Goal: Task Accomplishment & Management: Use online tool/utility

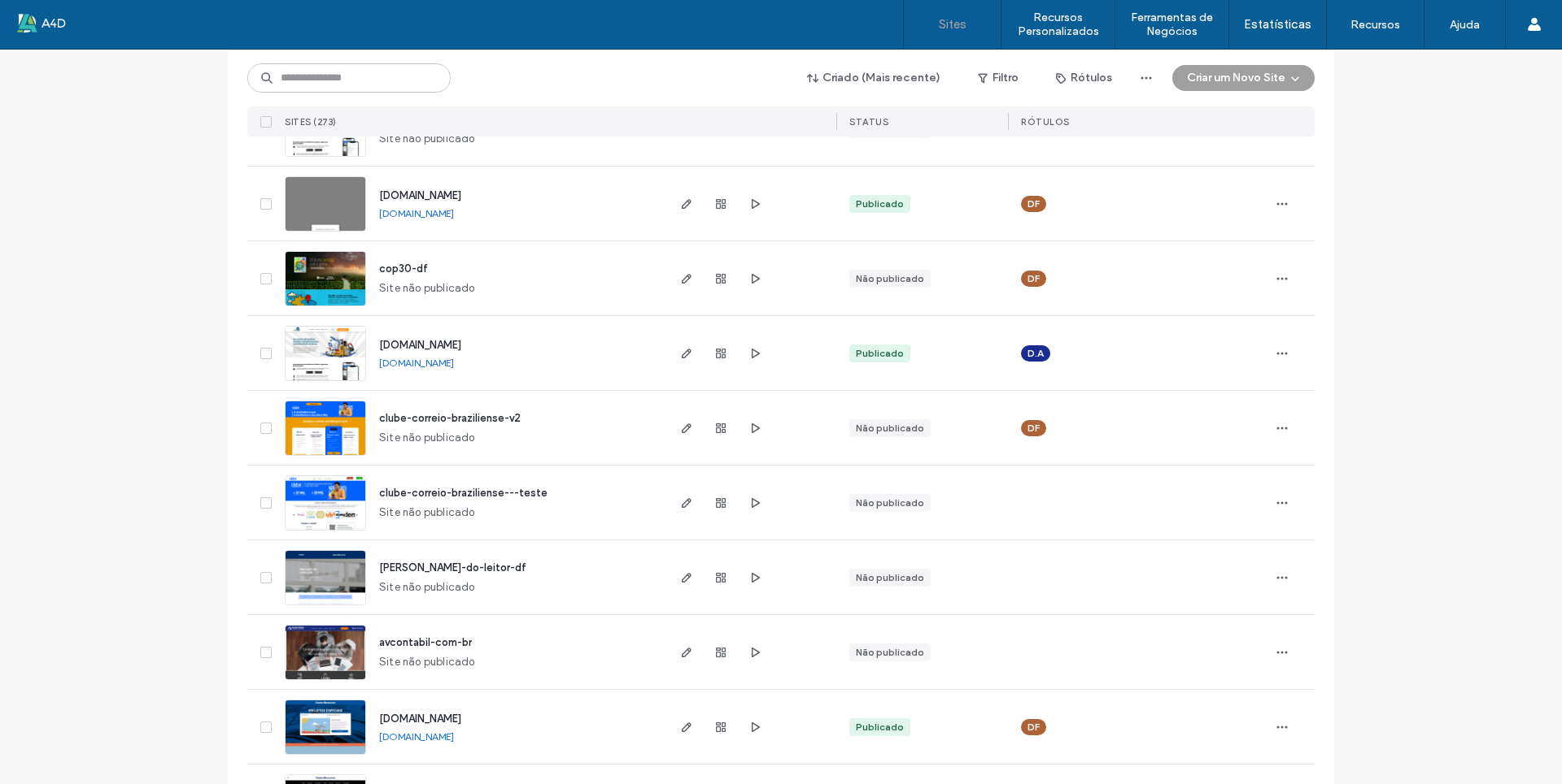
scroll to position [162, 0]
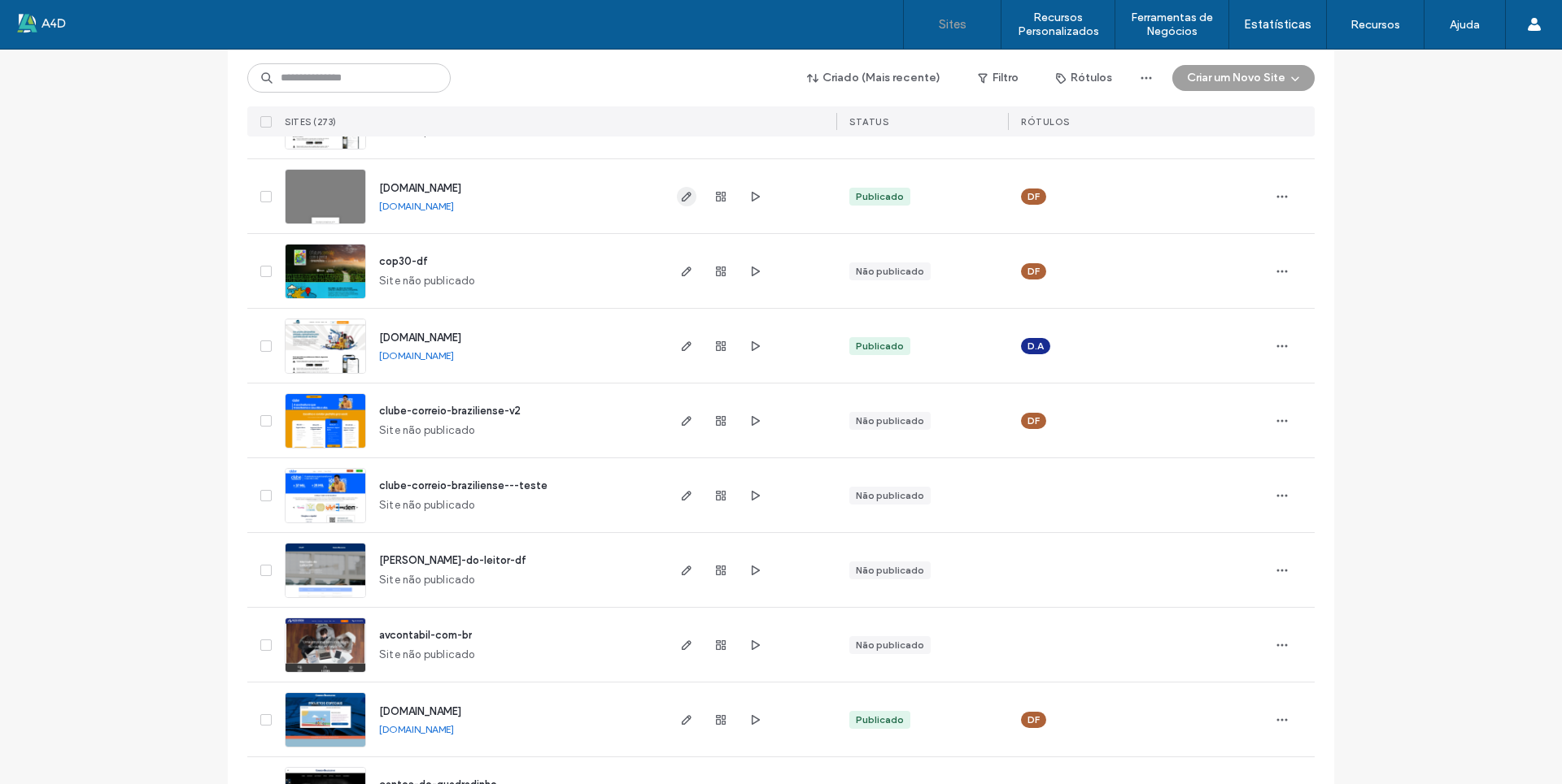
click at [680, 198] on icon "button" at bounding box center [686, 196] width 13 height 13
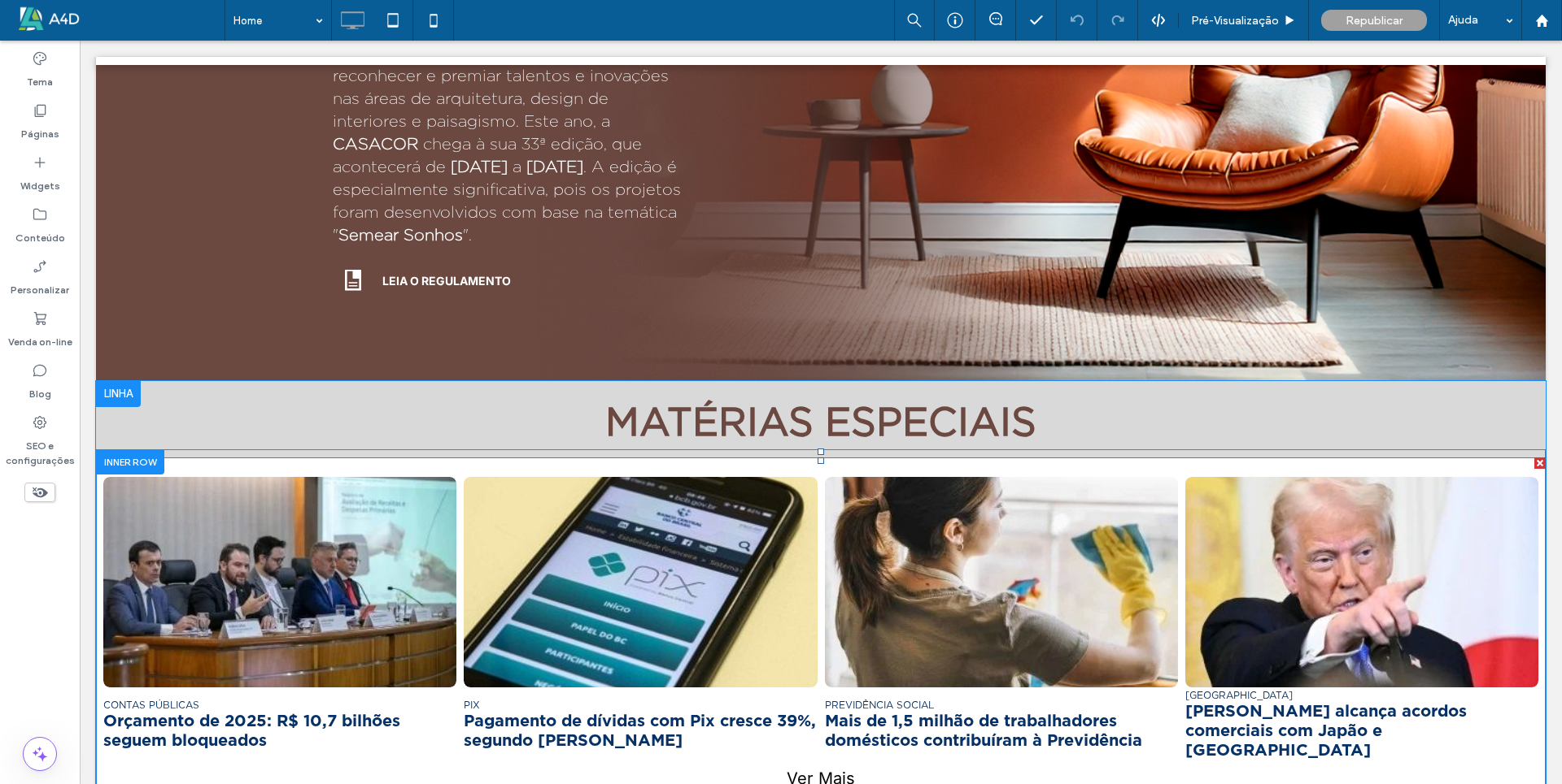
scroll to position [1006, 0]
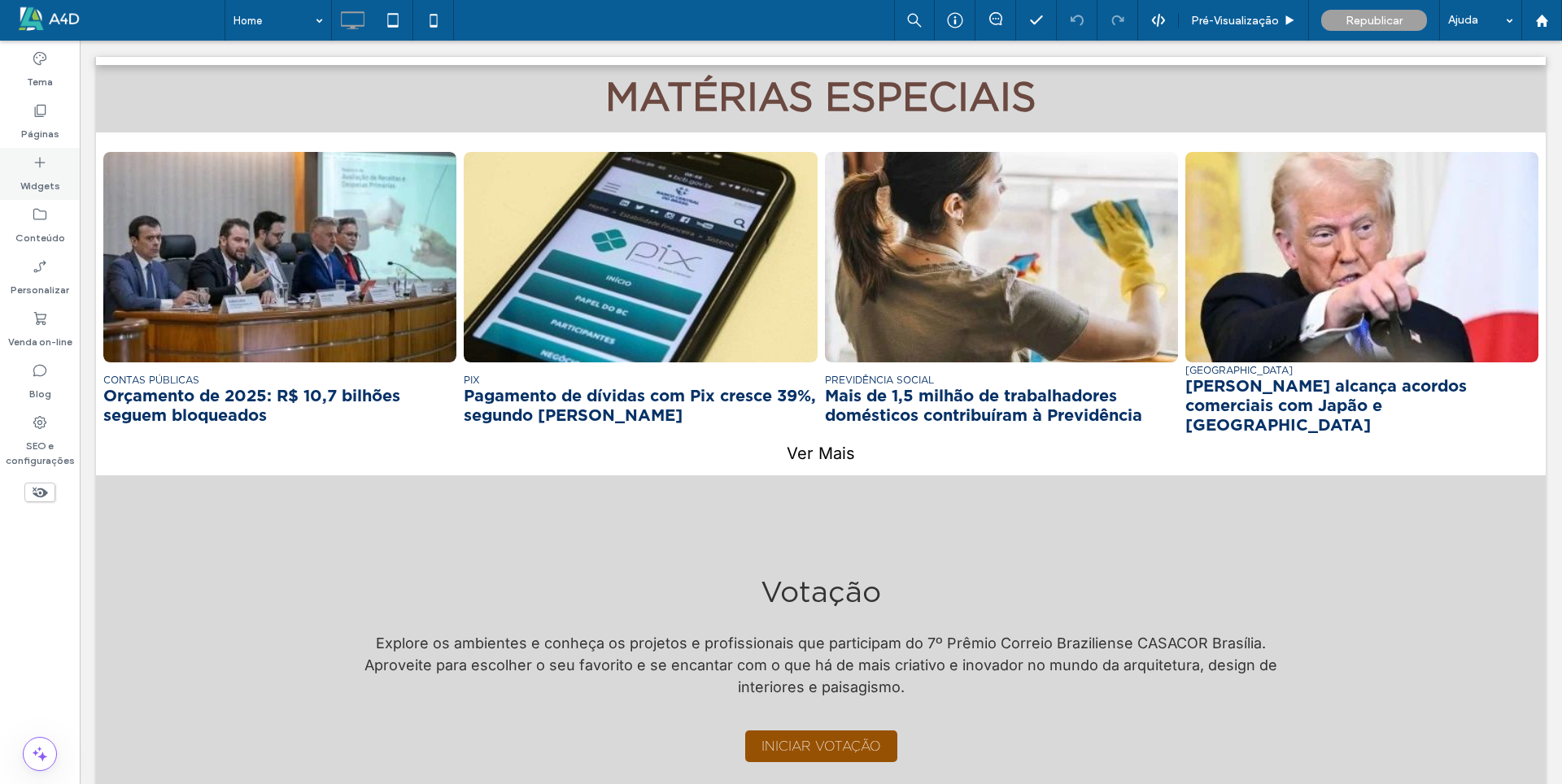
click at [32, 170] on icon at bounding box center [40, 162] width 17 height 17
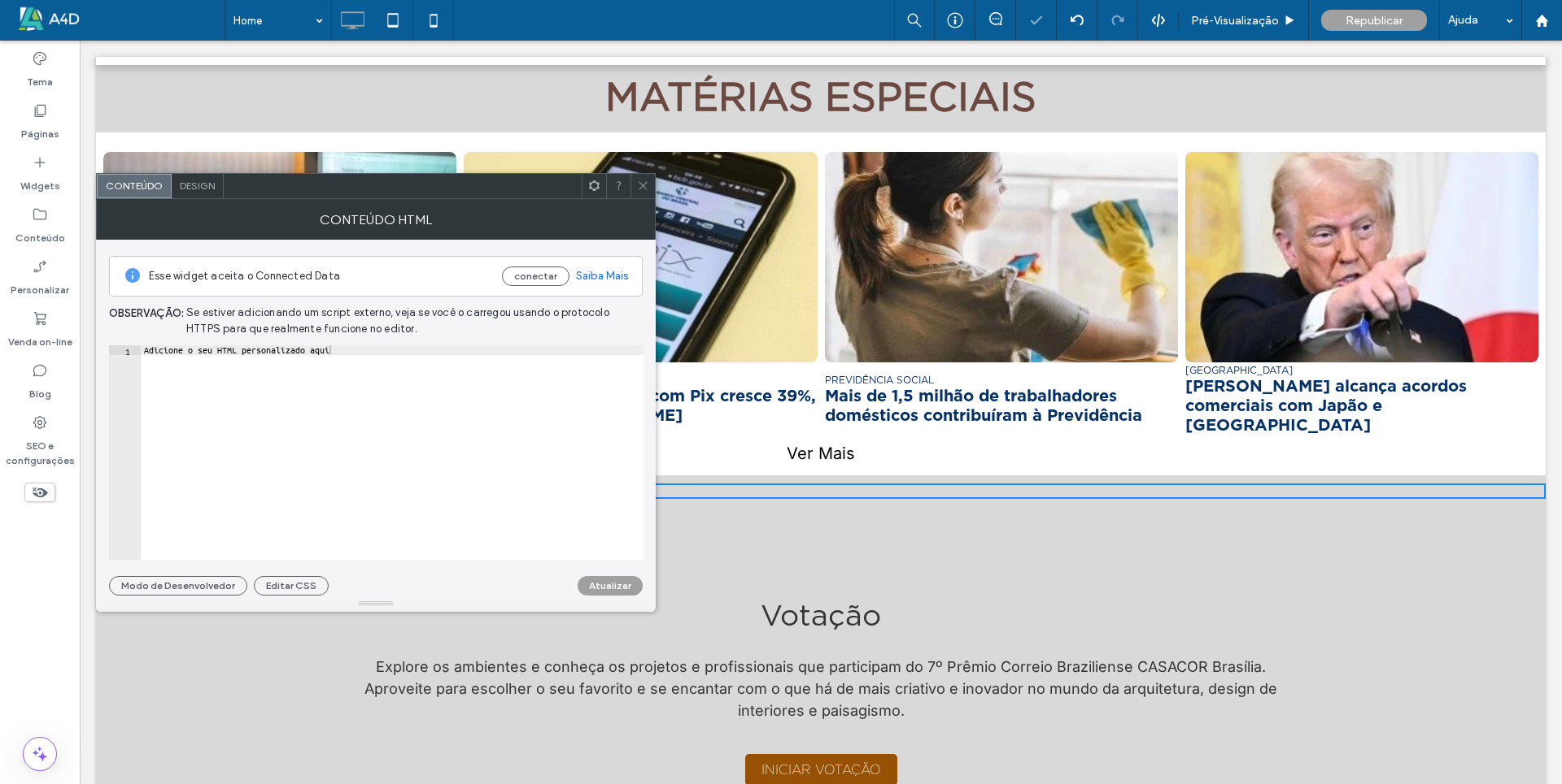
click at [323, 348] on div "Adicione o seu HTML personalizado aqui" at bounding box center [392, 462] width 503 height 234
drag, startPoint x: 346, startPoint y: 351, endPoint x: 72, endPoint y: 356, distance: 274.0
click at [72, 356] on body ".wqwq-1{fill:#231f20;} .cls-1q, .cls-2q { fill-rule: evenodd; } .cls-2q { fill:…" at bounding box center [781, 392] width 1562 height 784
paste textarea "Cursor at row 1"
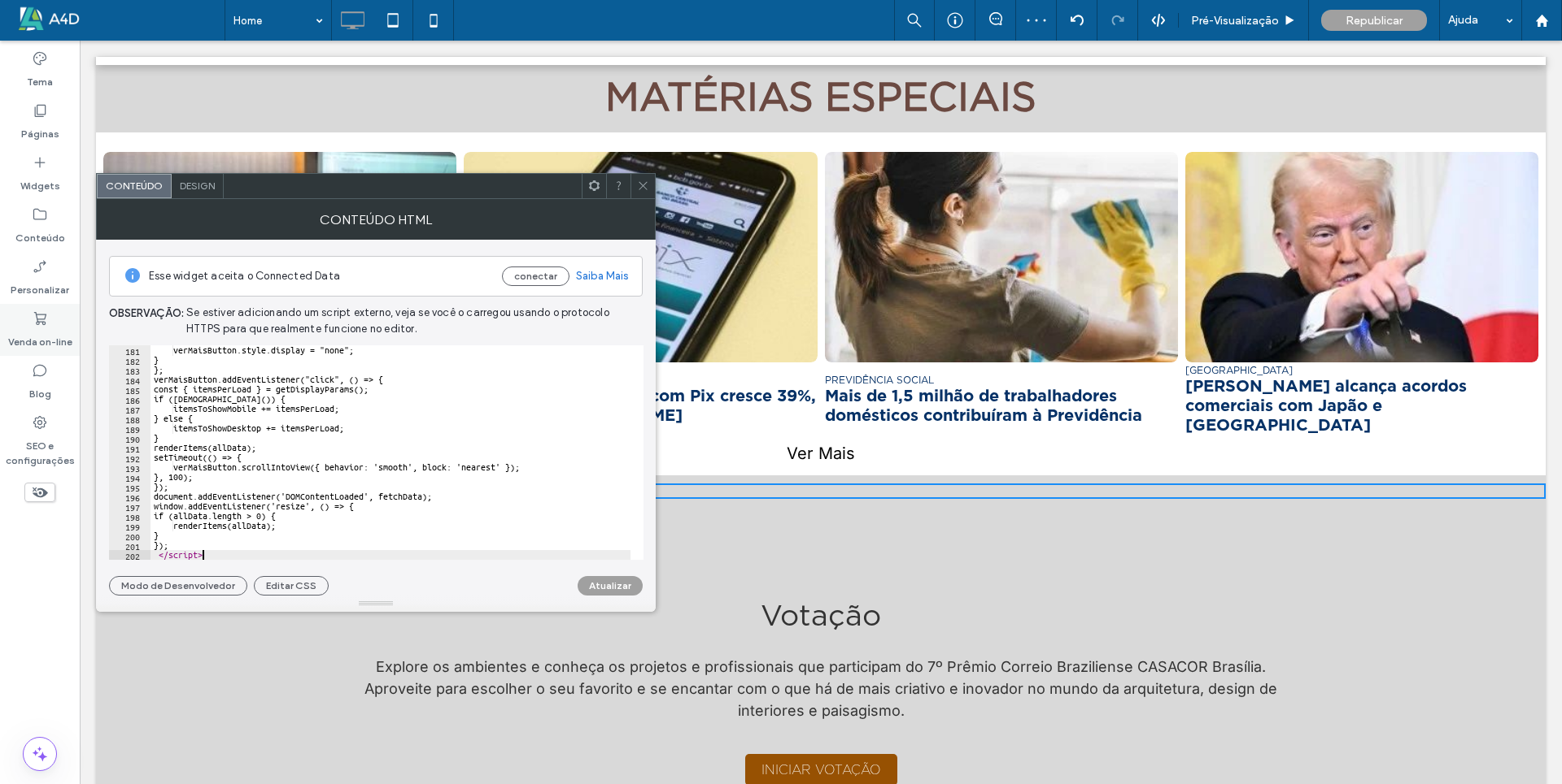
scroll to position [1755, 0]
type textarea "**********"
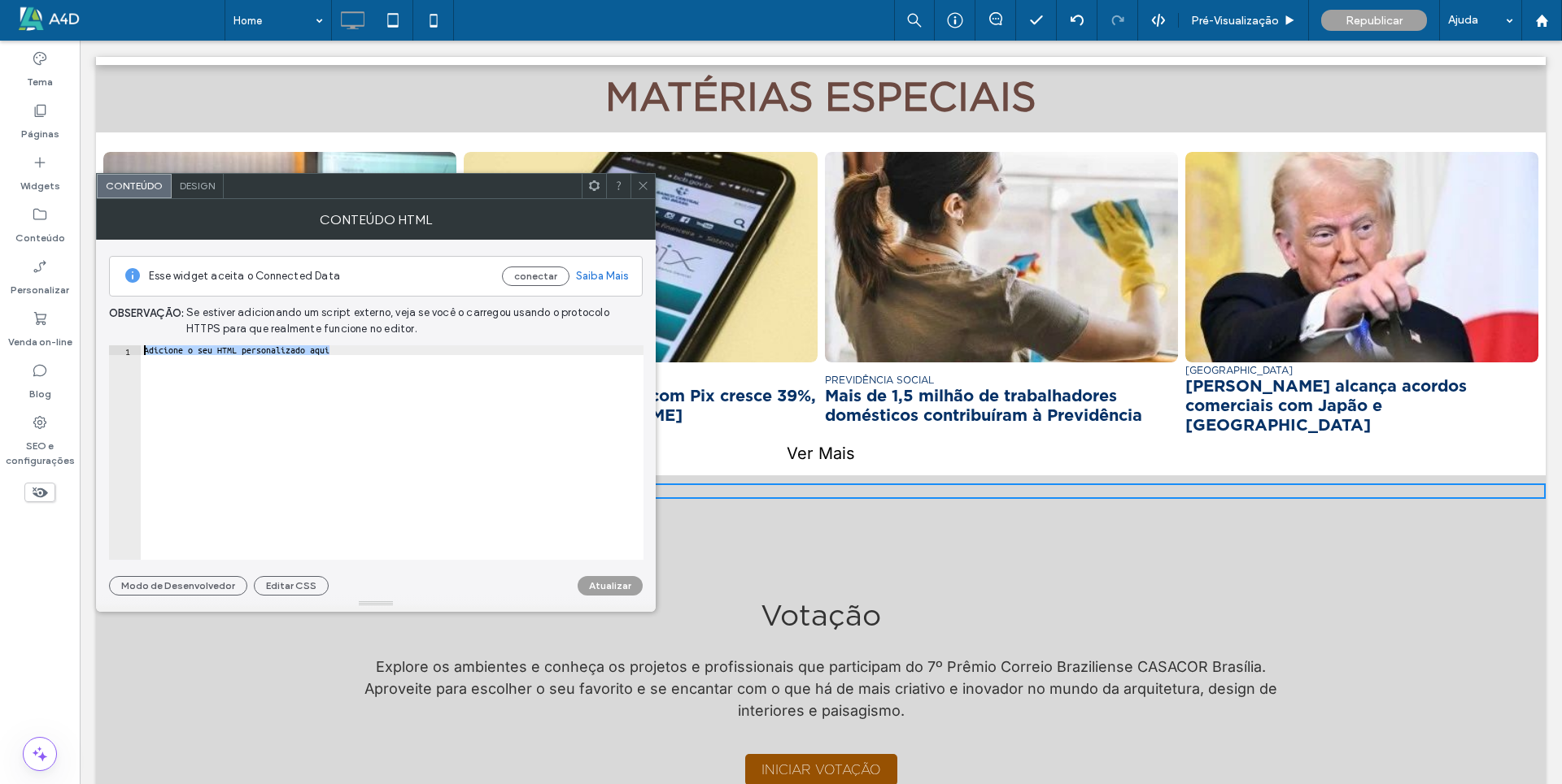
drag, startPoint x: 349, startPoint y: 354, endPoint x: 139, endPoint y: 347, distance: 210.1
click at [139, 347] on div "**********" at bounding box center [376, 453] width 535 height 215
paste textarea "*********"
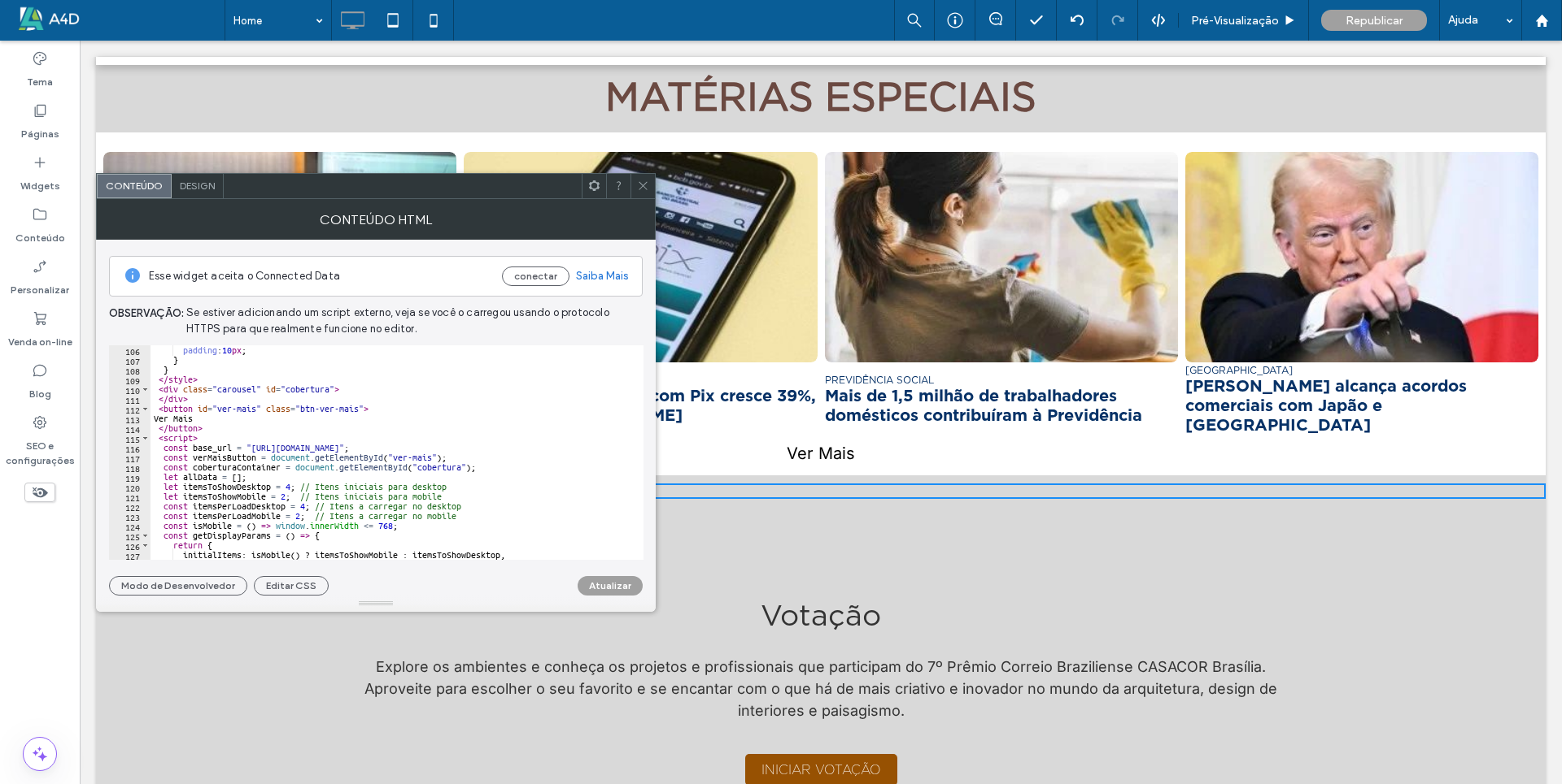
scroll to position [1024, 0]
drag, startPoint x: 254, startPoint y: 449, endPoint x: 582, endPoint y: 448, distance: 328.0
click at [582, 448] on div "padding : 10 px ; } } </ style > < div class = "carousel" id = "cobertura" > </…" at bounding box center [464, 457] width 626 height 222
paste textarea "**********"
type textarea "**********"
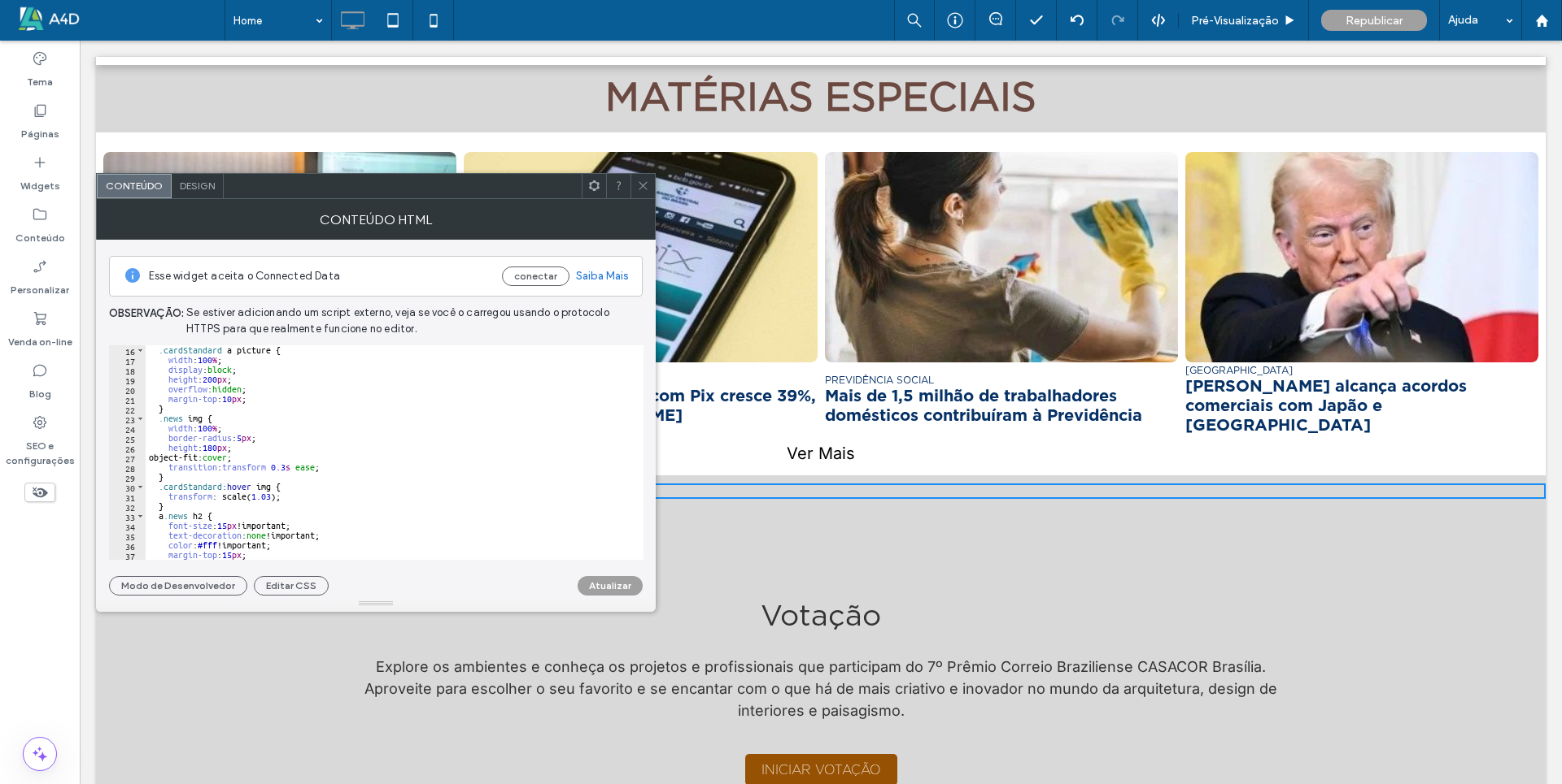
scroll to position [0, 0]
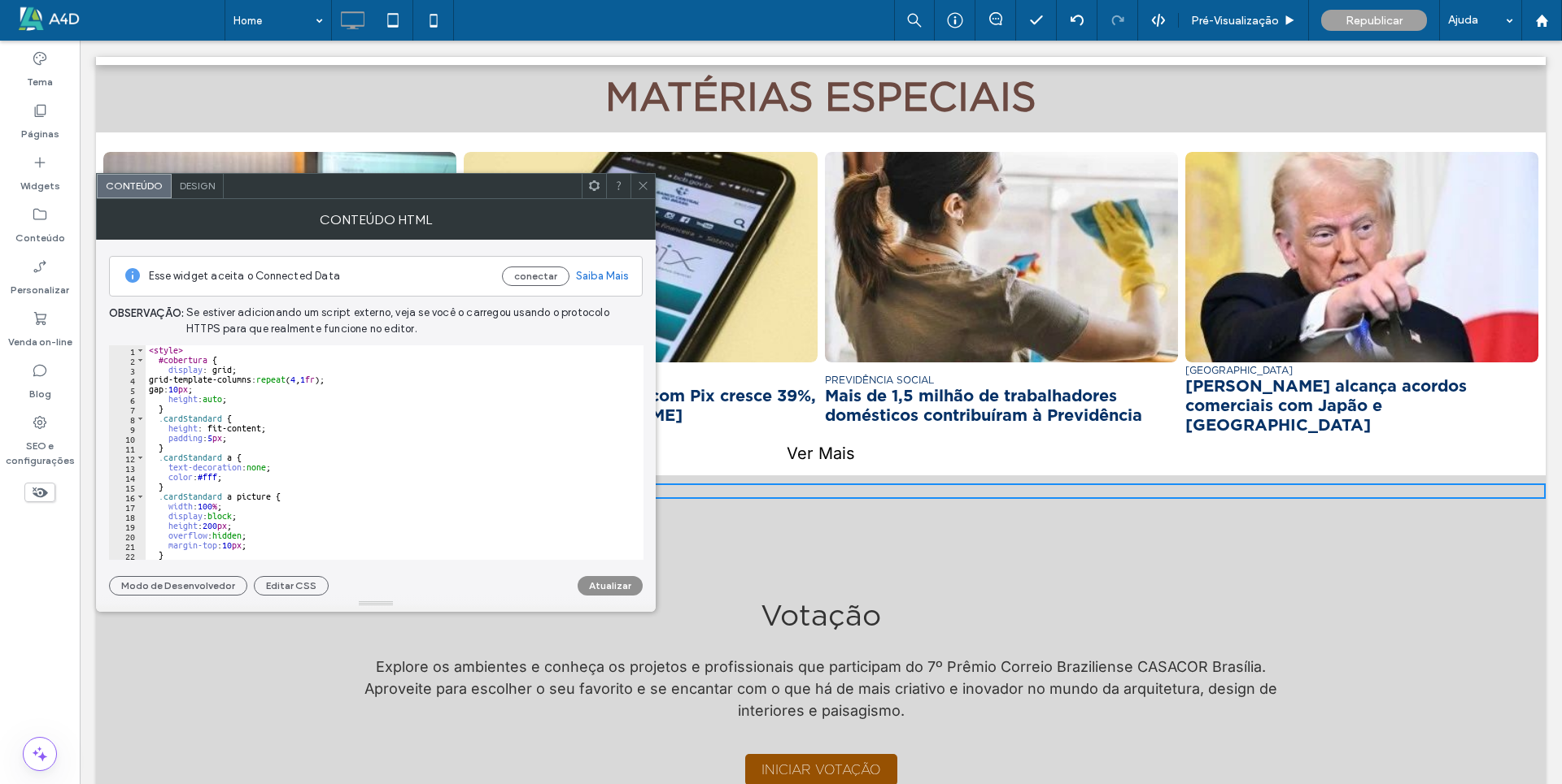
click at [596, 591] on button "Atualizar" at bounding box center [609, 586] width 65 height 19
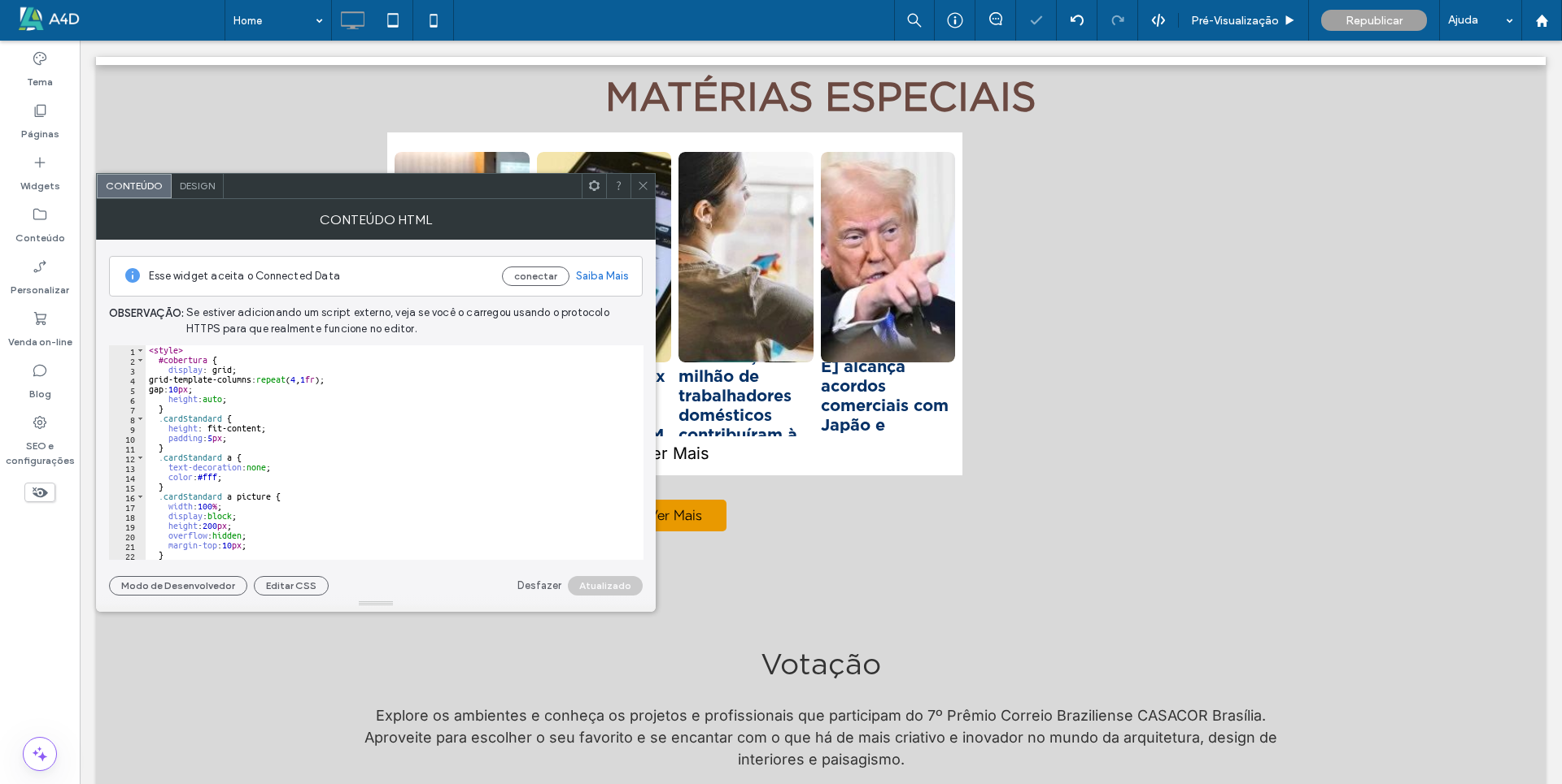
click at [644, 191] on span at bounding box center [642, 186] width 13 height 24
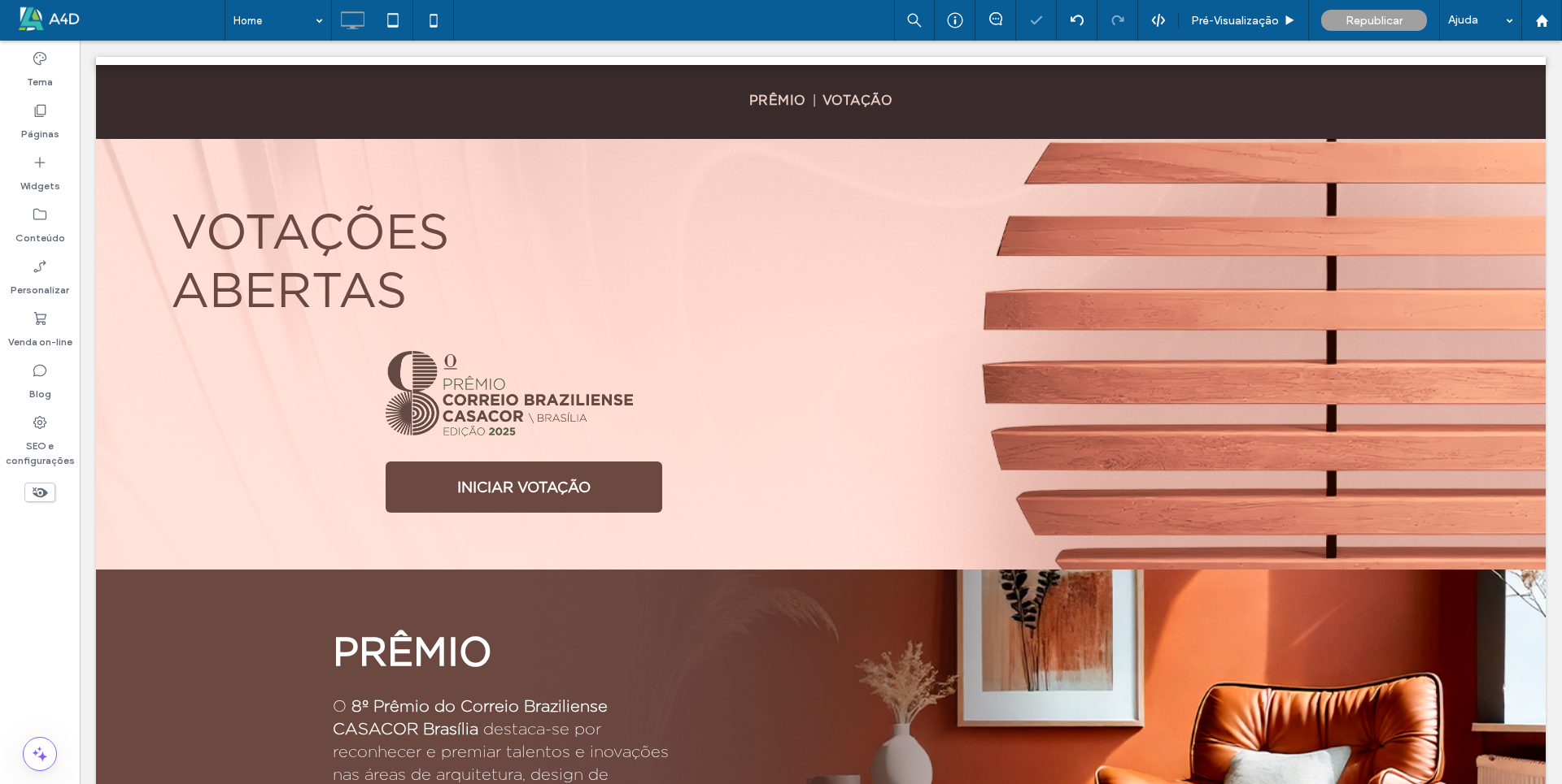
scroll to position [836, 0]
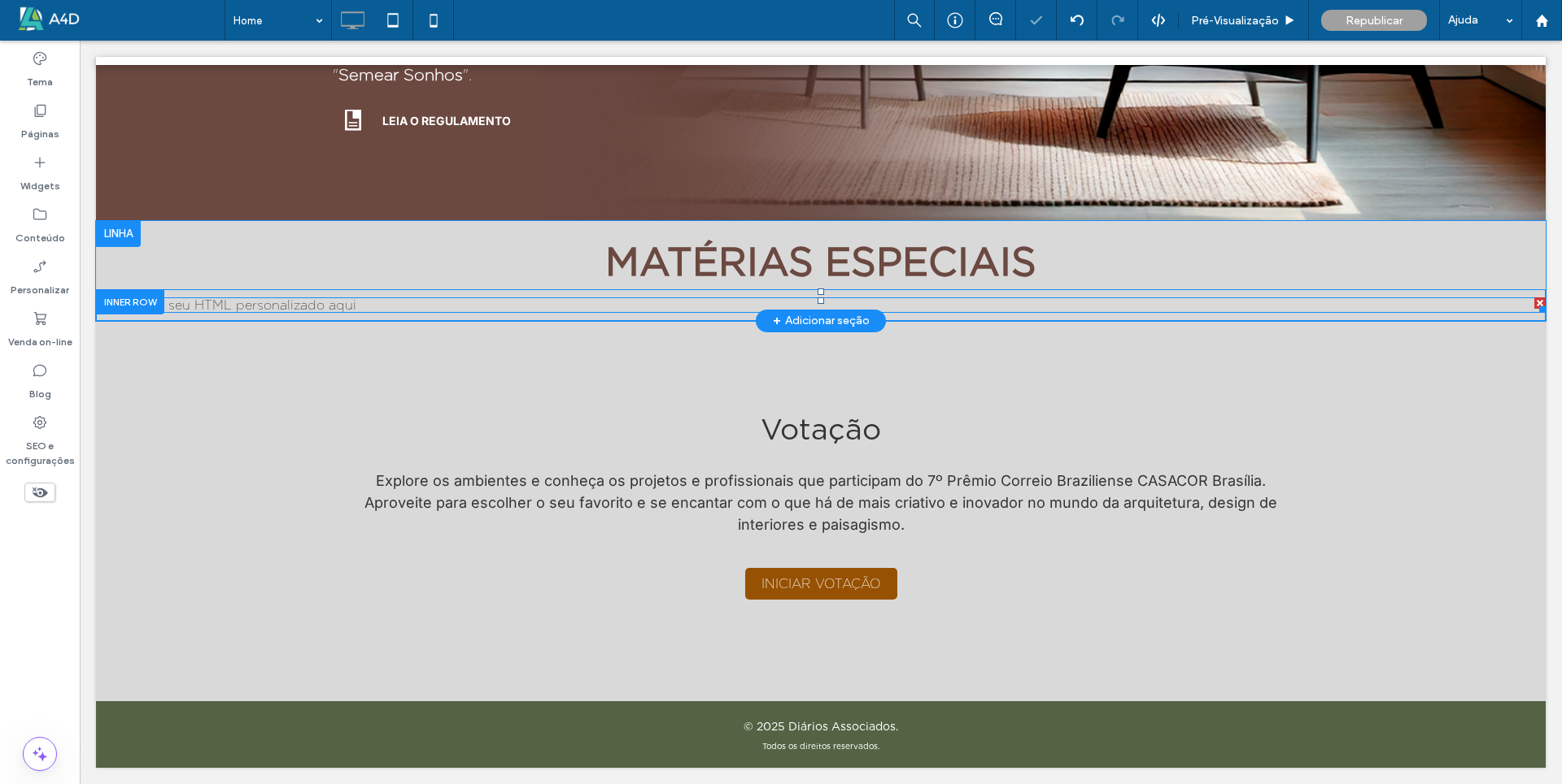
click at [296, 307] on span at bounding box center [820, 305] width 1449 height 16
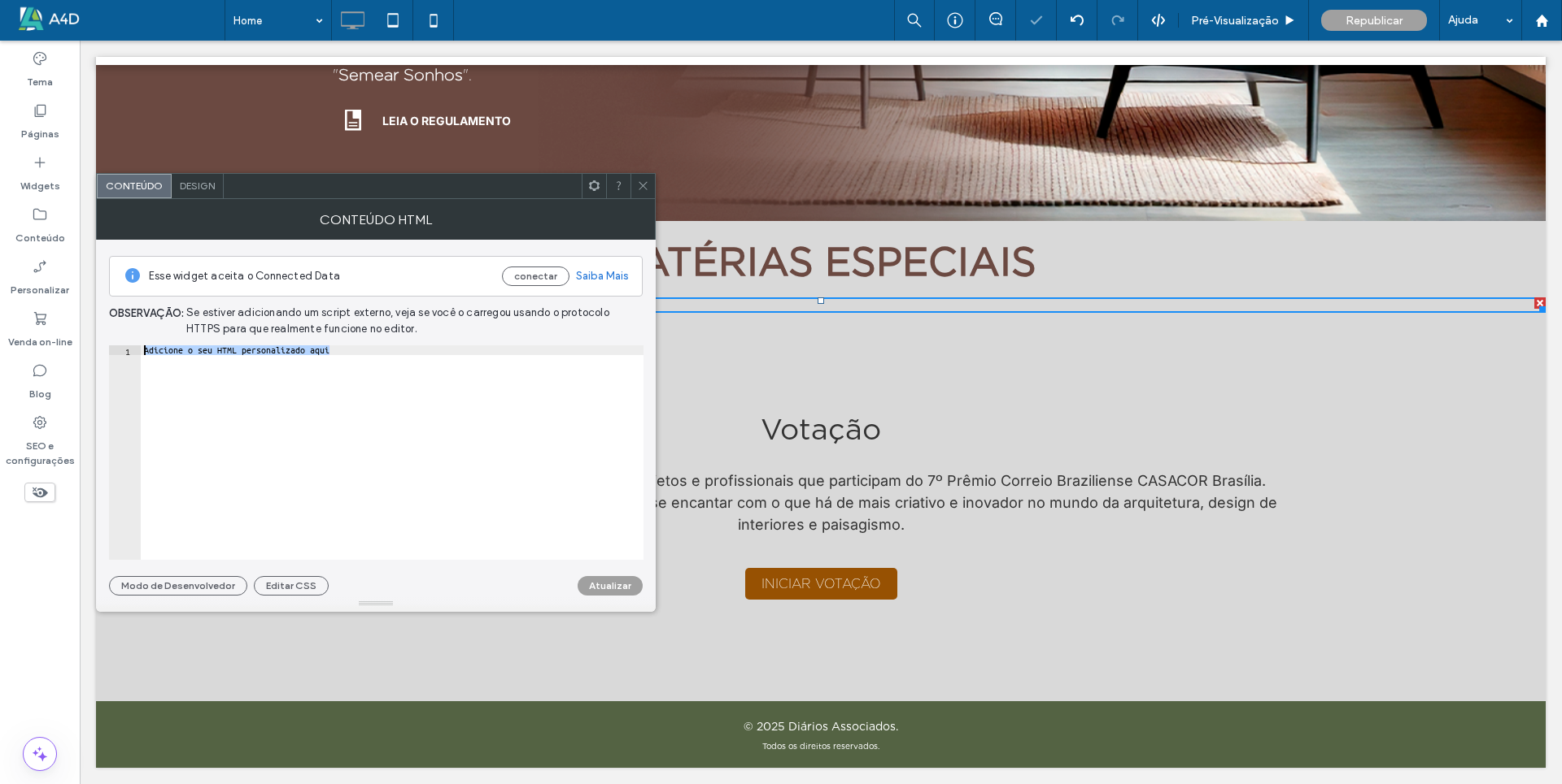
drag, startPoint x: 376, startPoint y: 358, endPoint x: 110, endPoint y: 337, distance: 266.8
click at [110, 337] on div "**********" at bounding box center [375, 418] width 534 height 356
paste textarea "**********"
type textarea "**********"
click at [646, 186] on icon at bounding box center [642, 186] width 13 height 13
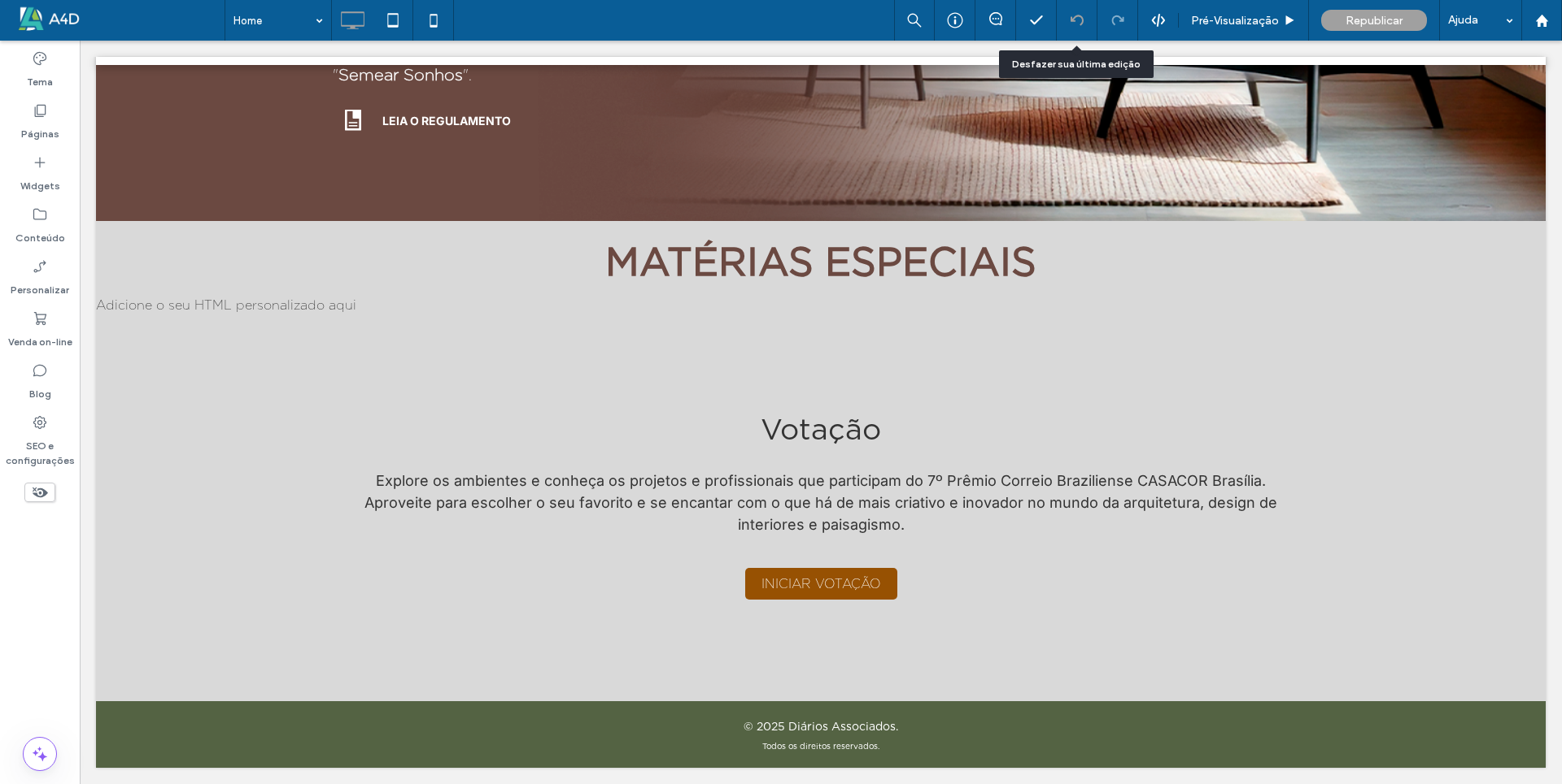
click at [1080, 18] on use at bounding box center [1075, 19] width 13 height 11
click at [1082, 22] on icon at bounding box center [1076, 19] width 13 height 13
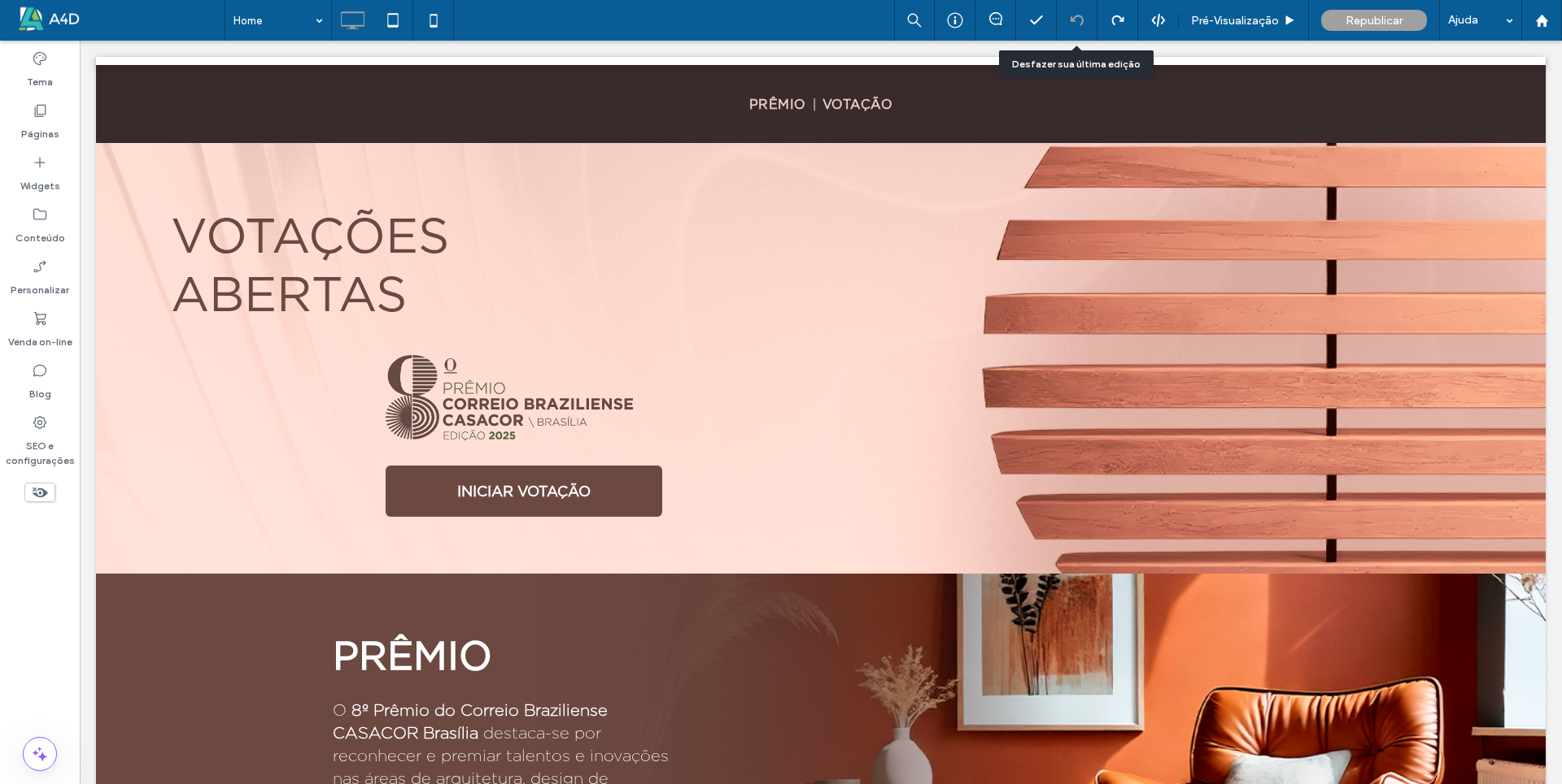
click at [1074, 18] on icon at bounding box center [1076, 19] width 13 height 13
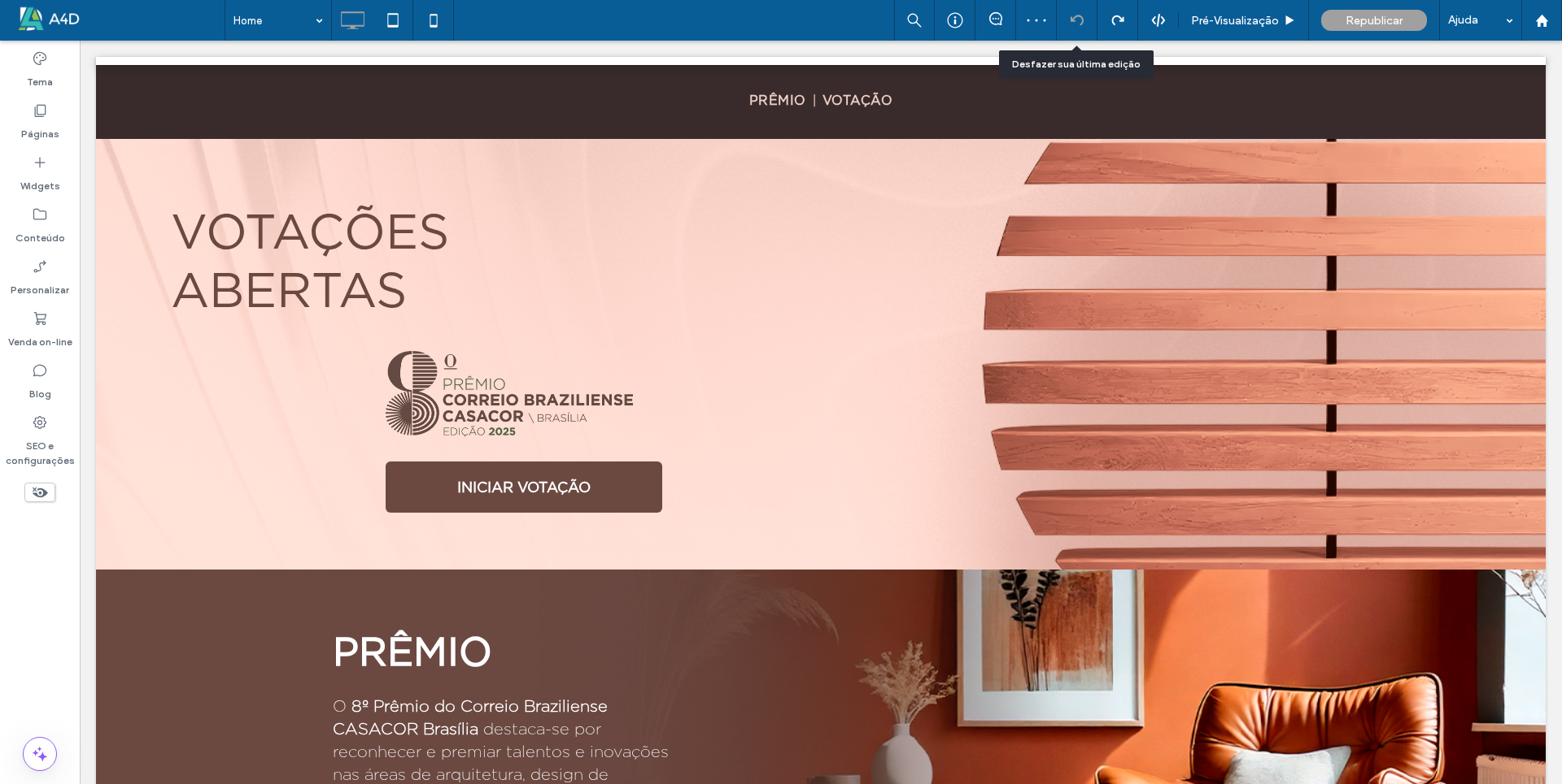
scroll to position [853, 0]
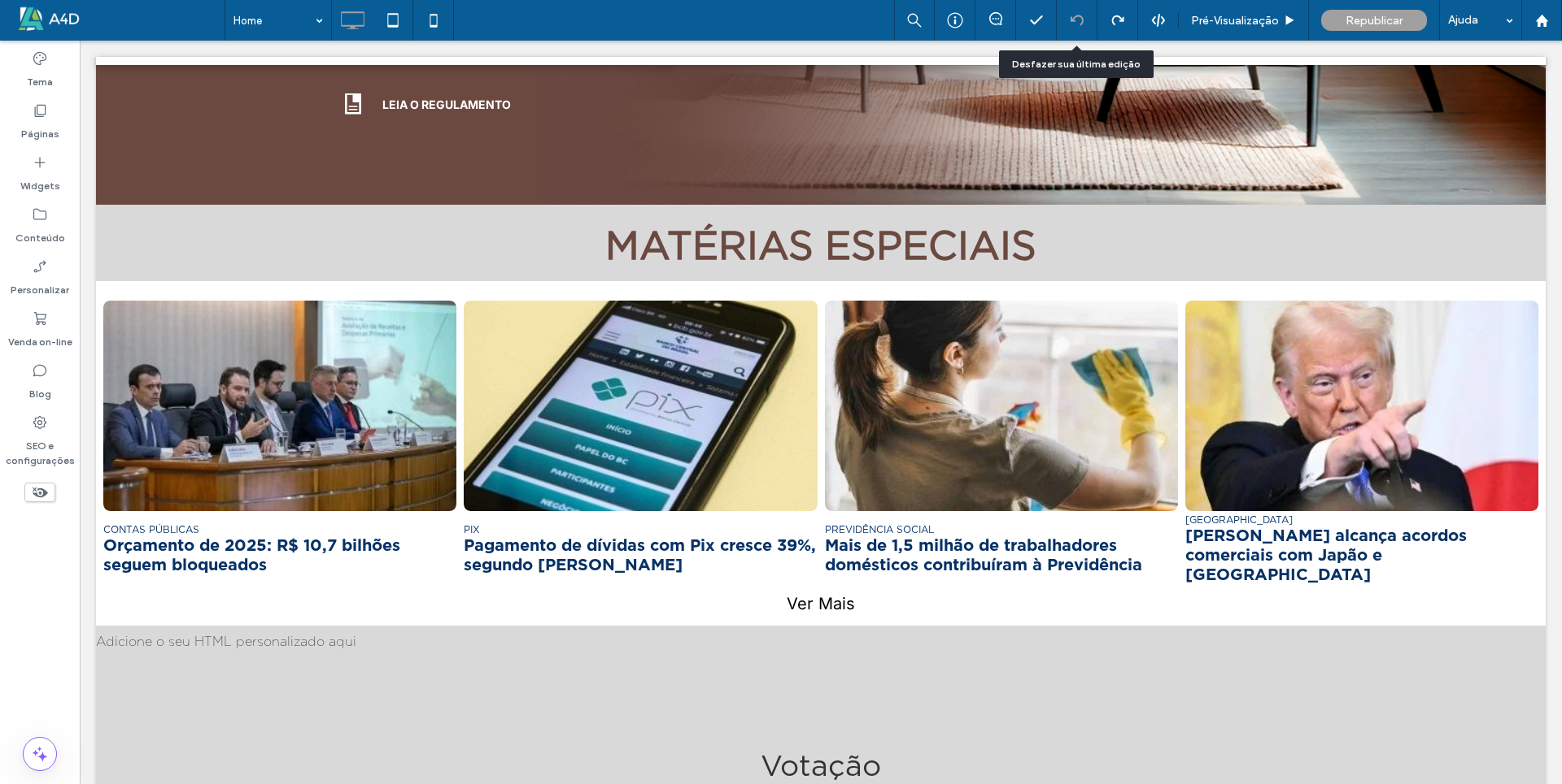
click at [1079, 24] on use at bounding box center [1075, 19] width 13 height 11
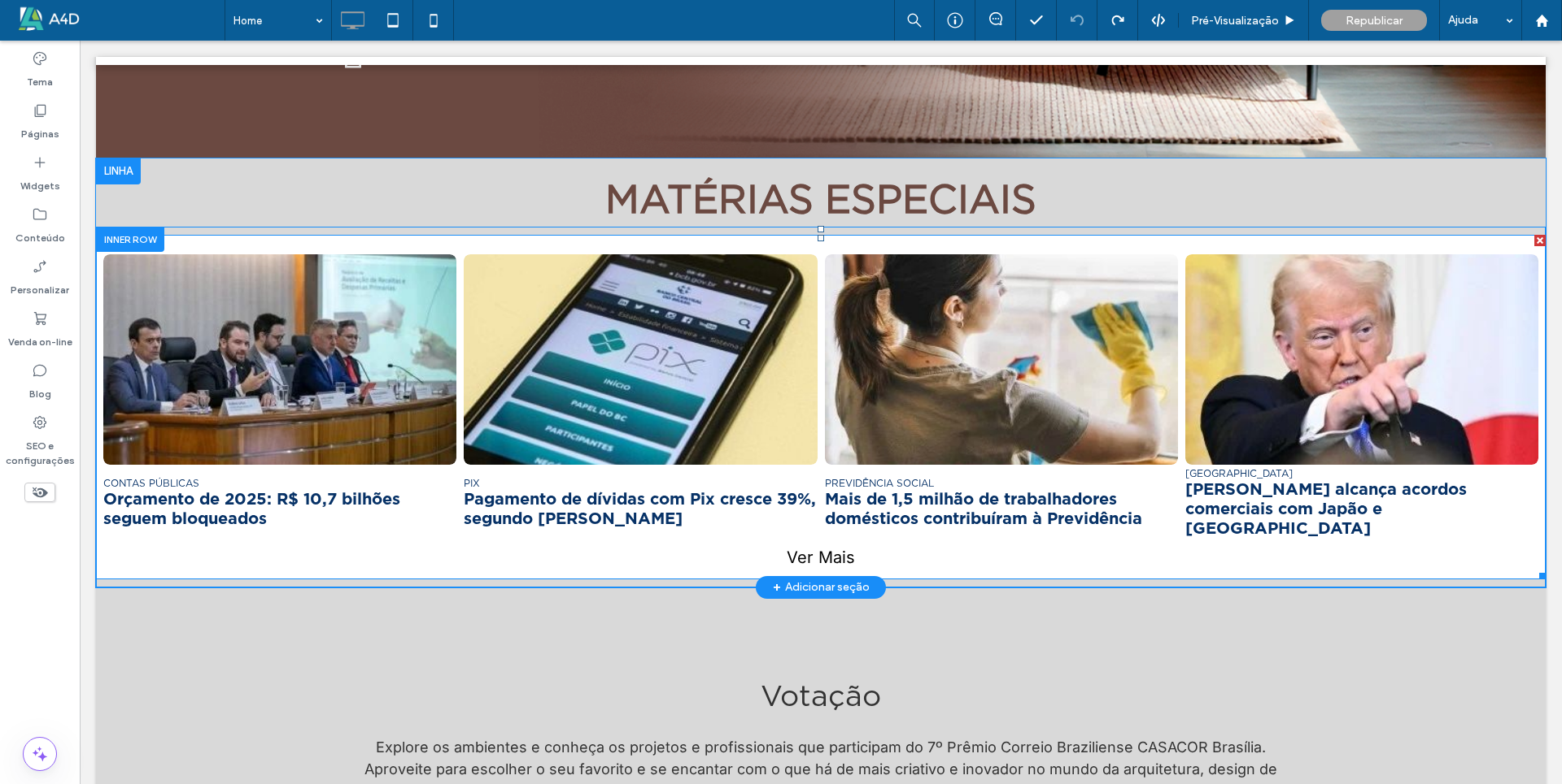
scroll to position [905, 0]
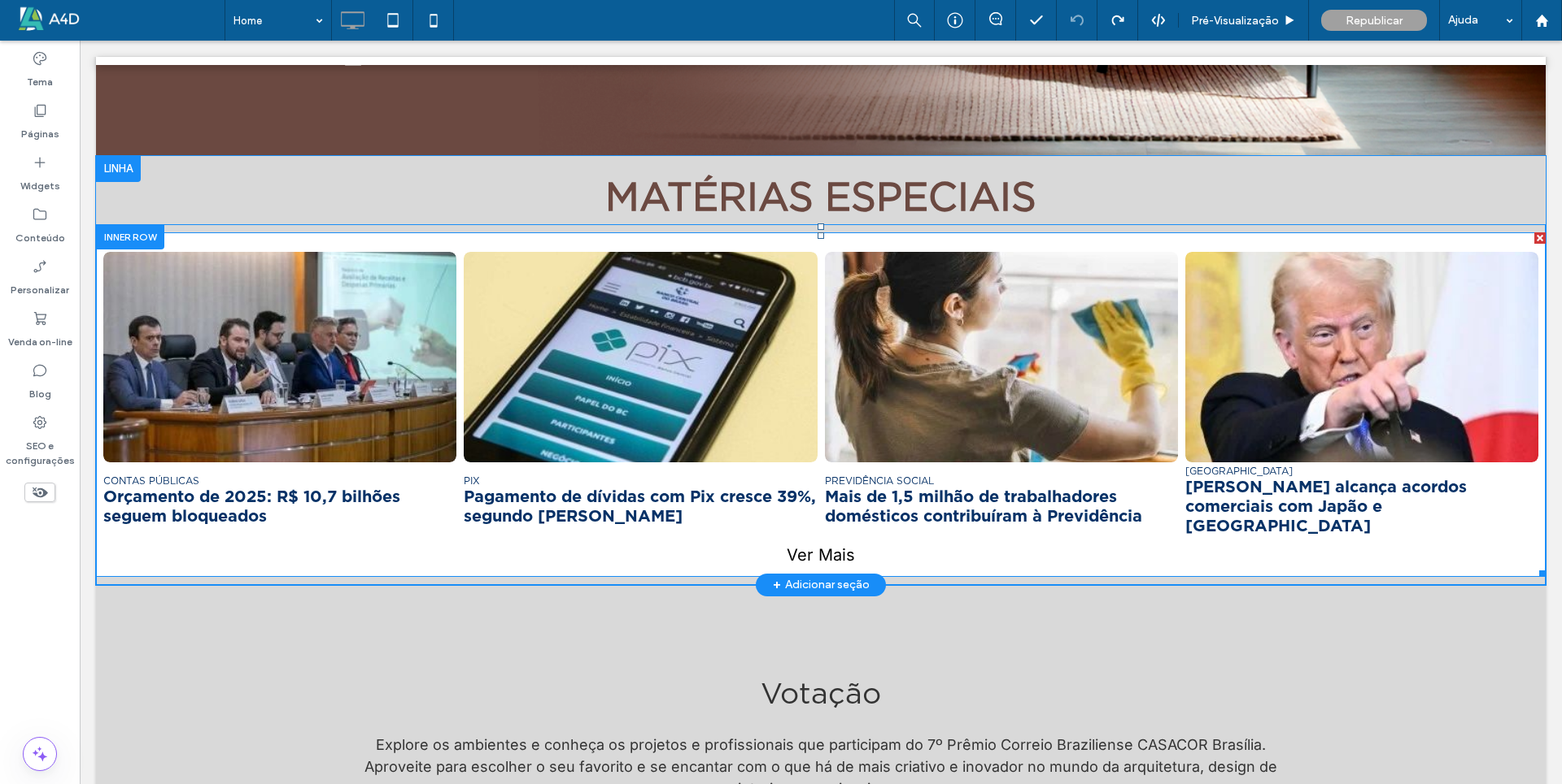
click at [1534, 242] on div at bounding box center [1540, 238] width 12 height 12
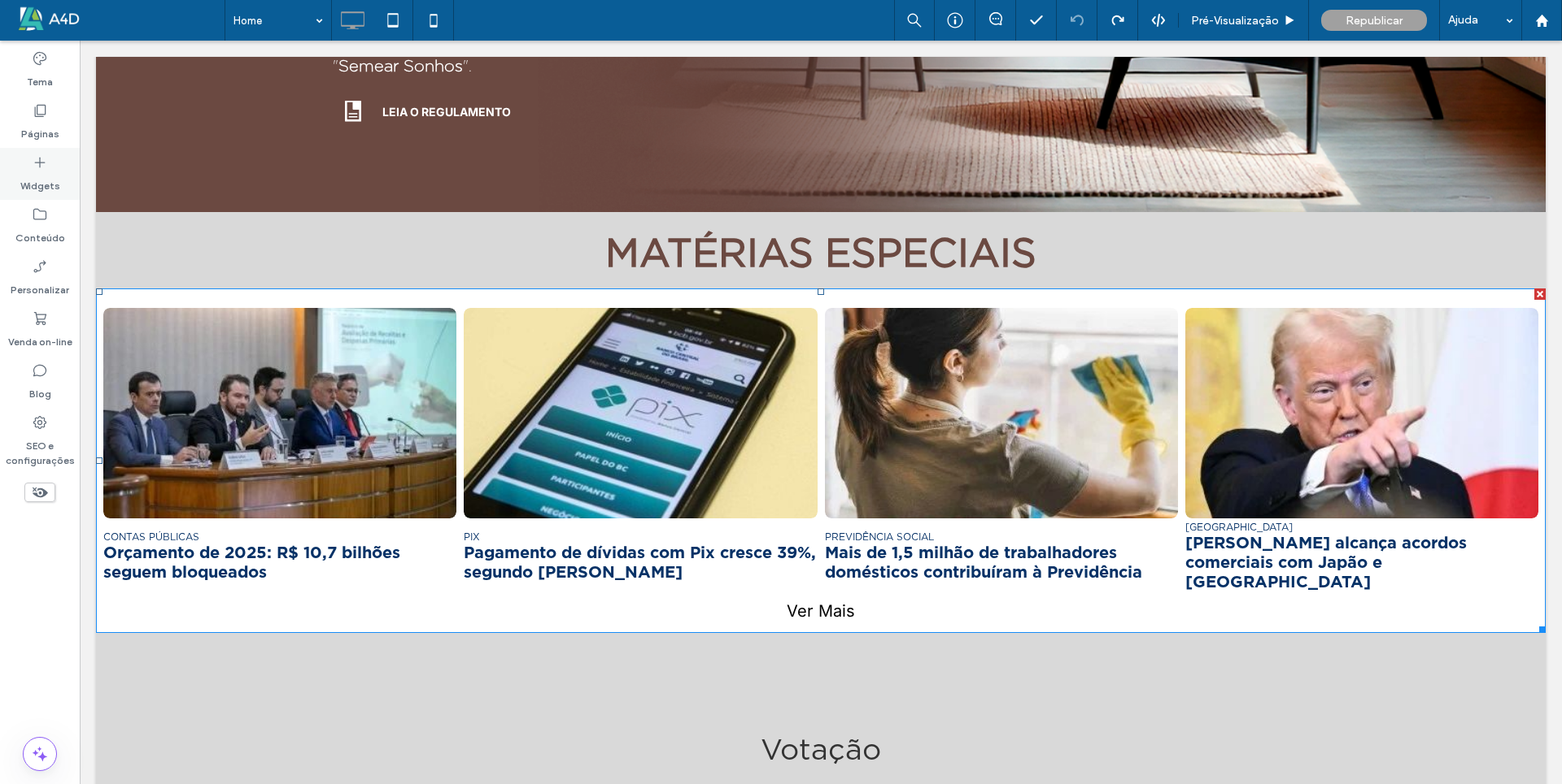
scroll to position [849, 0]
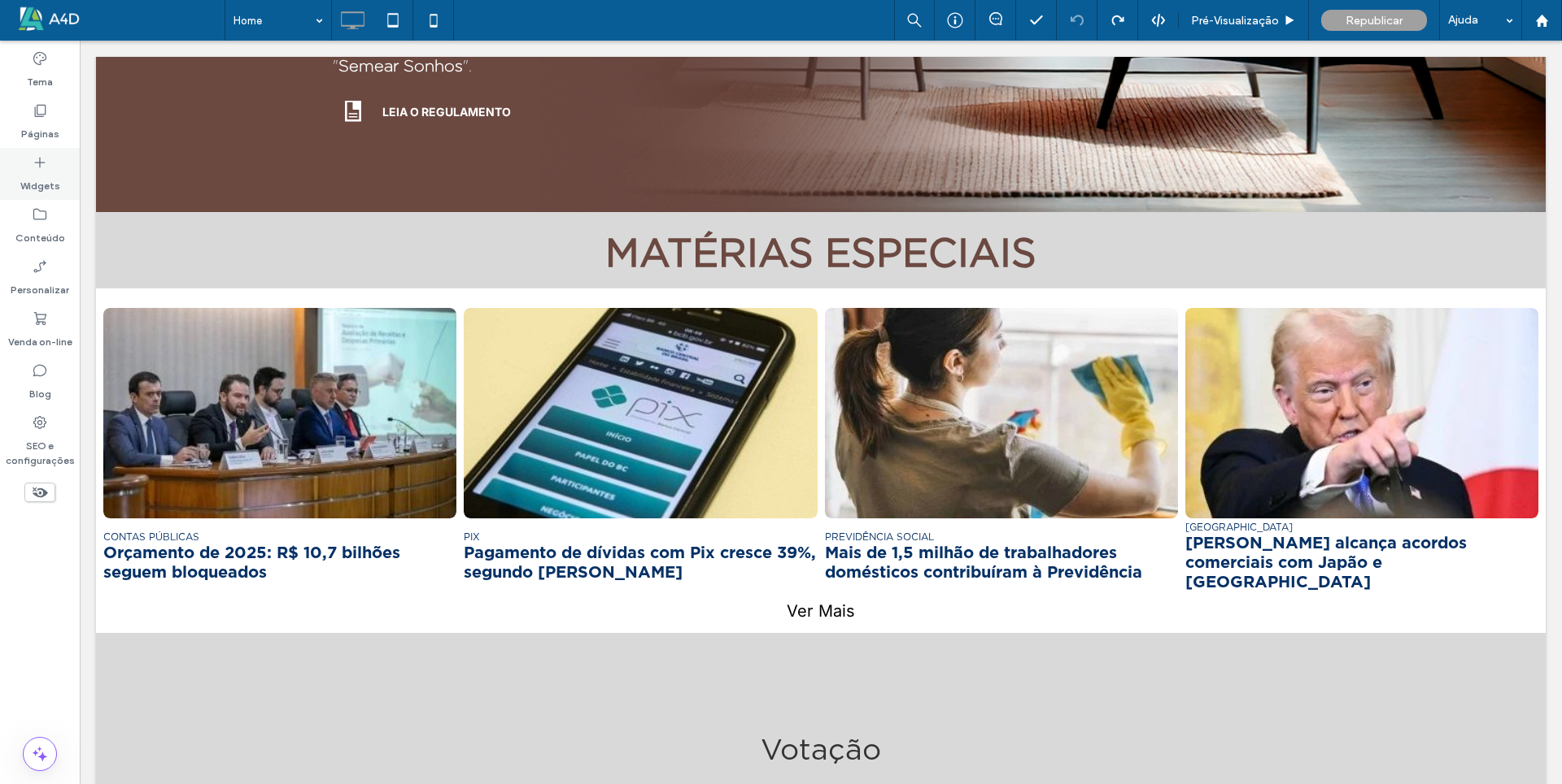
click at [32, 174] on label "Widgets" at bounding box center [40, 182] width 40 height 22
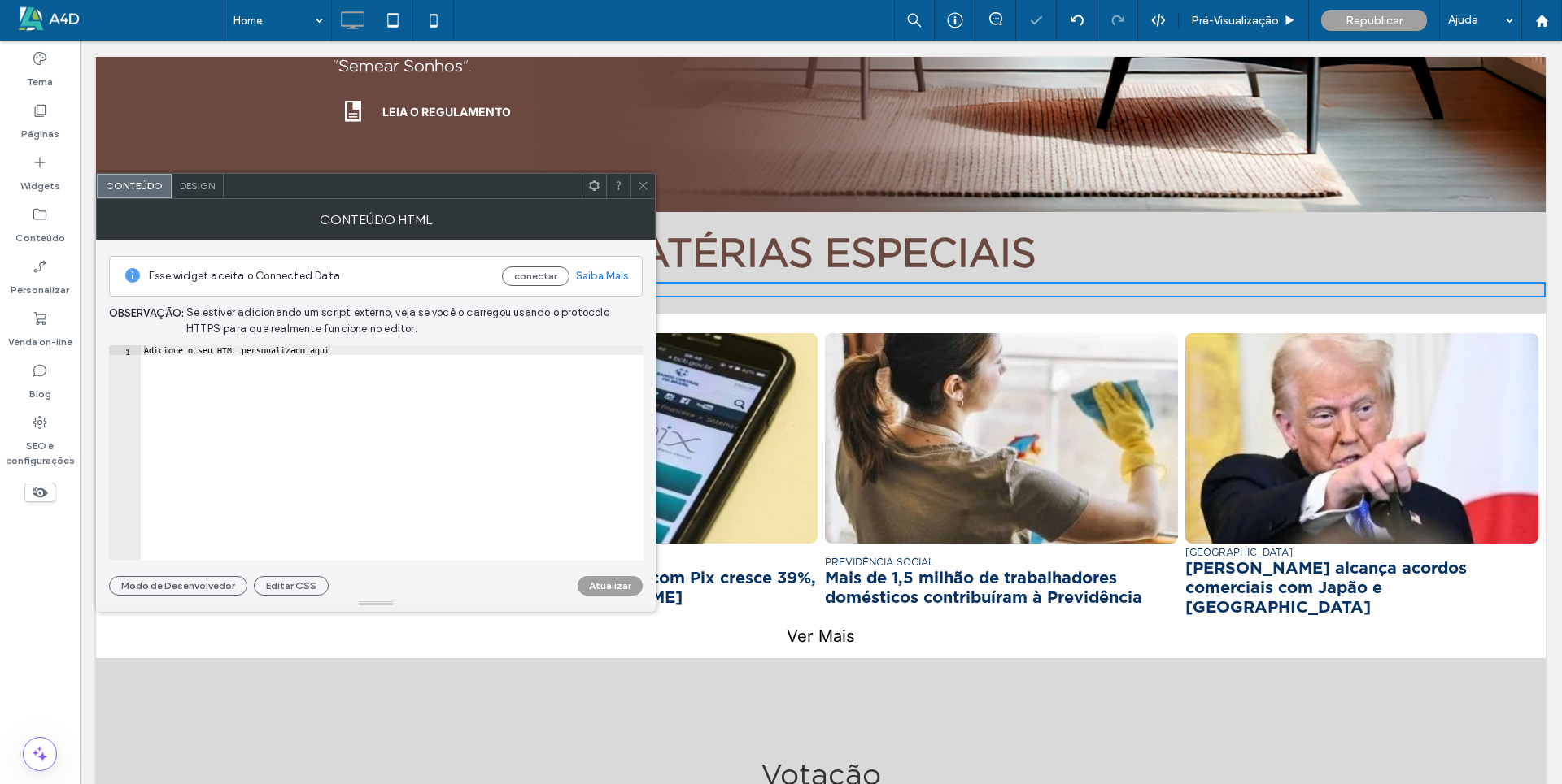
click at [644, 187] on use at bounding box center [642, 186] width 8 height 8
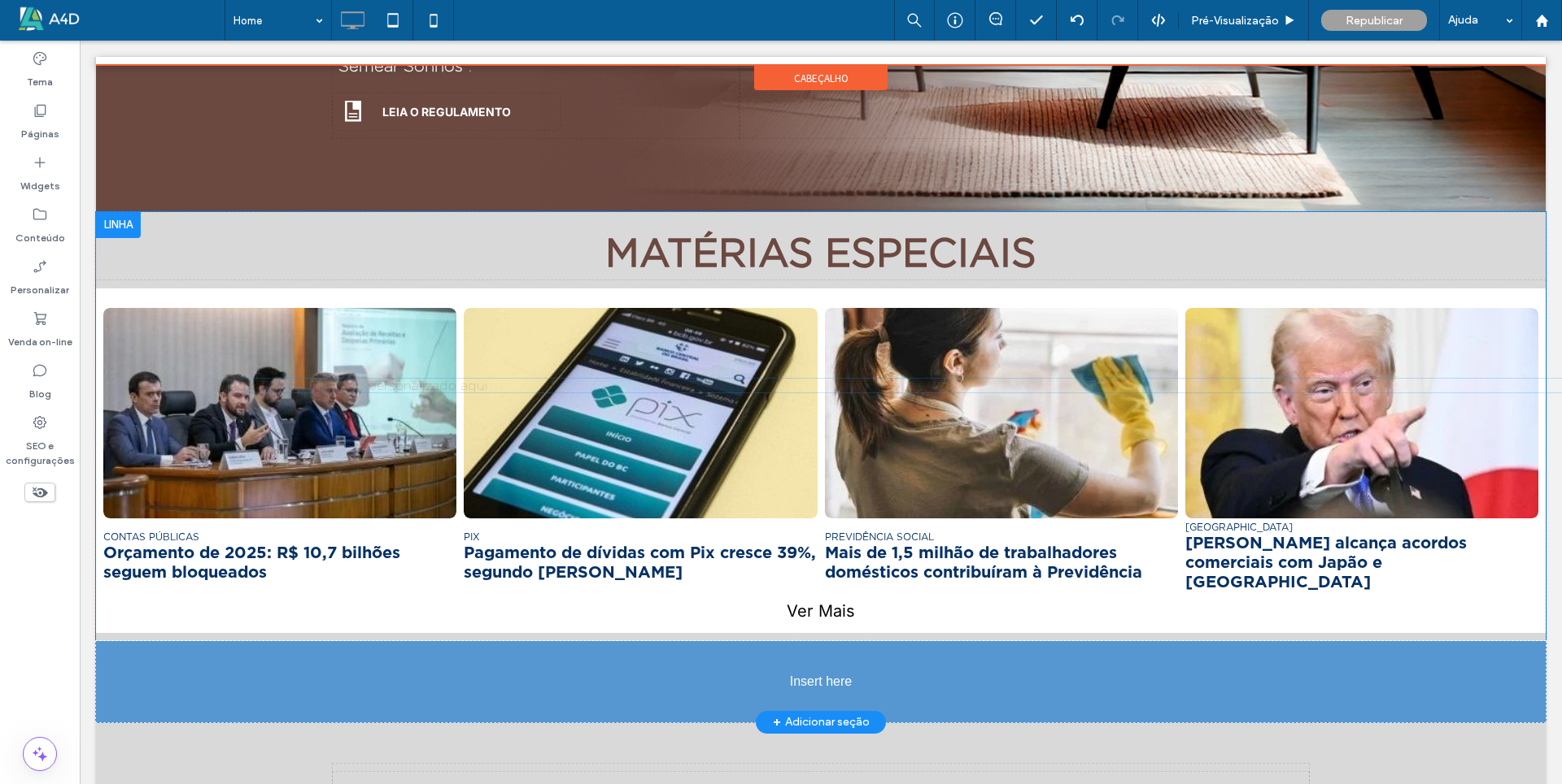
drag, startPoint x: 355, startPoint y: 289, endPoint x: 436, endPoint y: 426, distance: 159.2
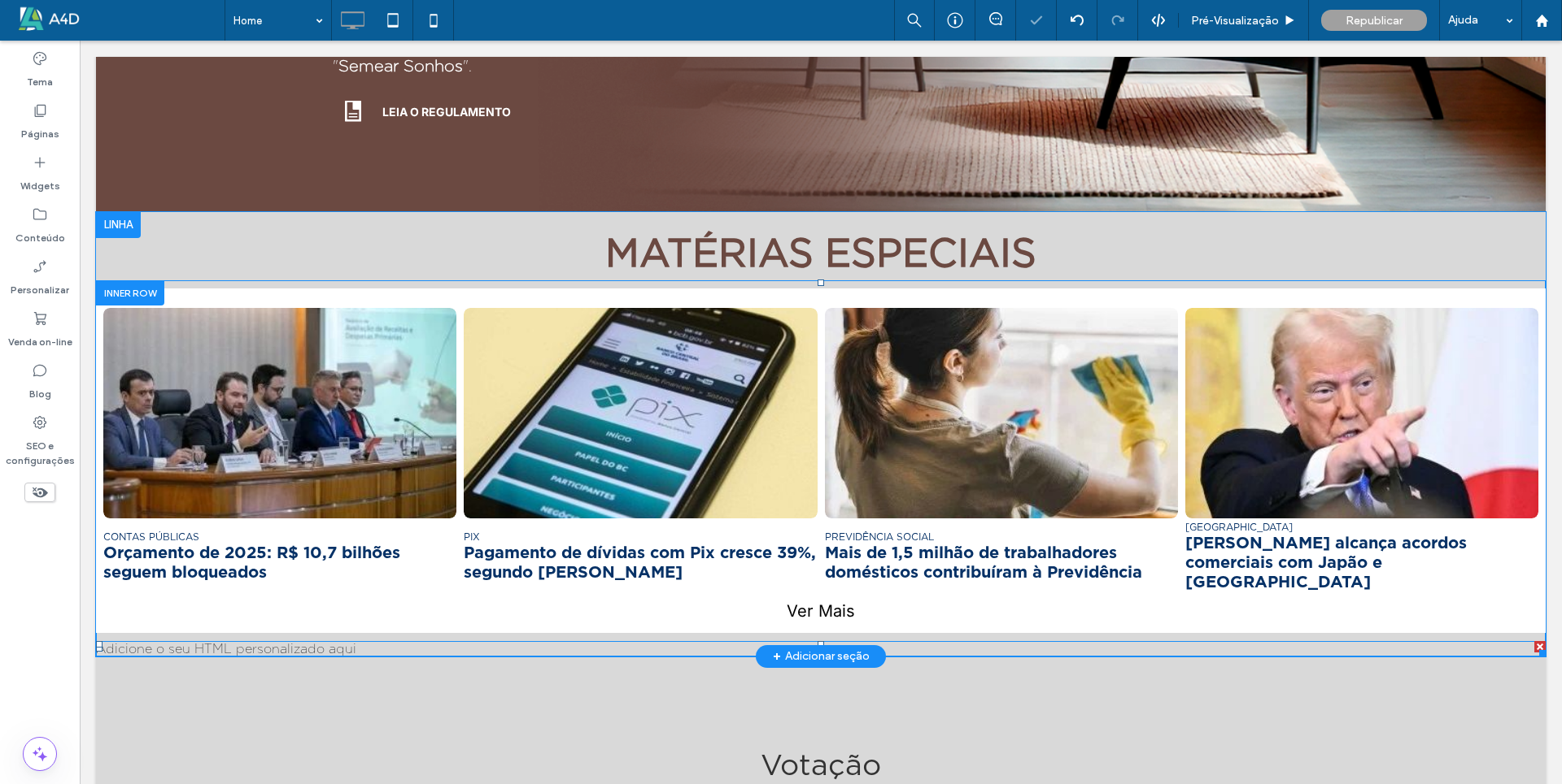
scroll to position [845, 0]
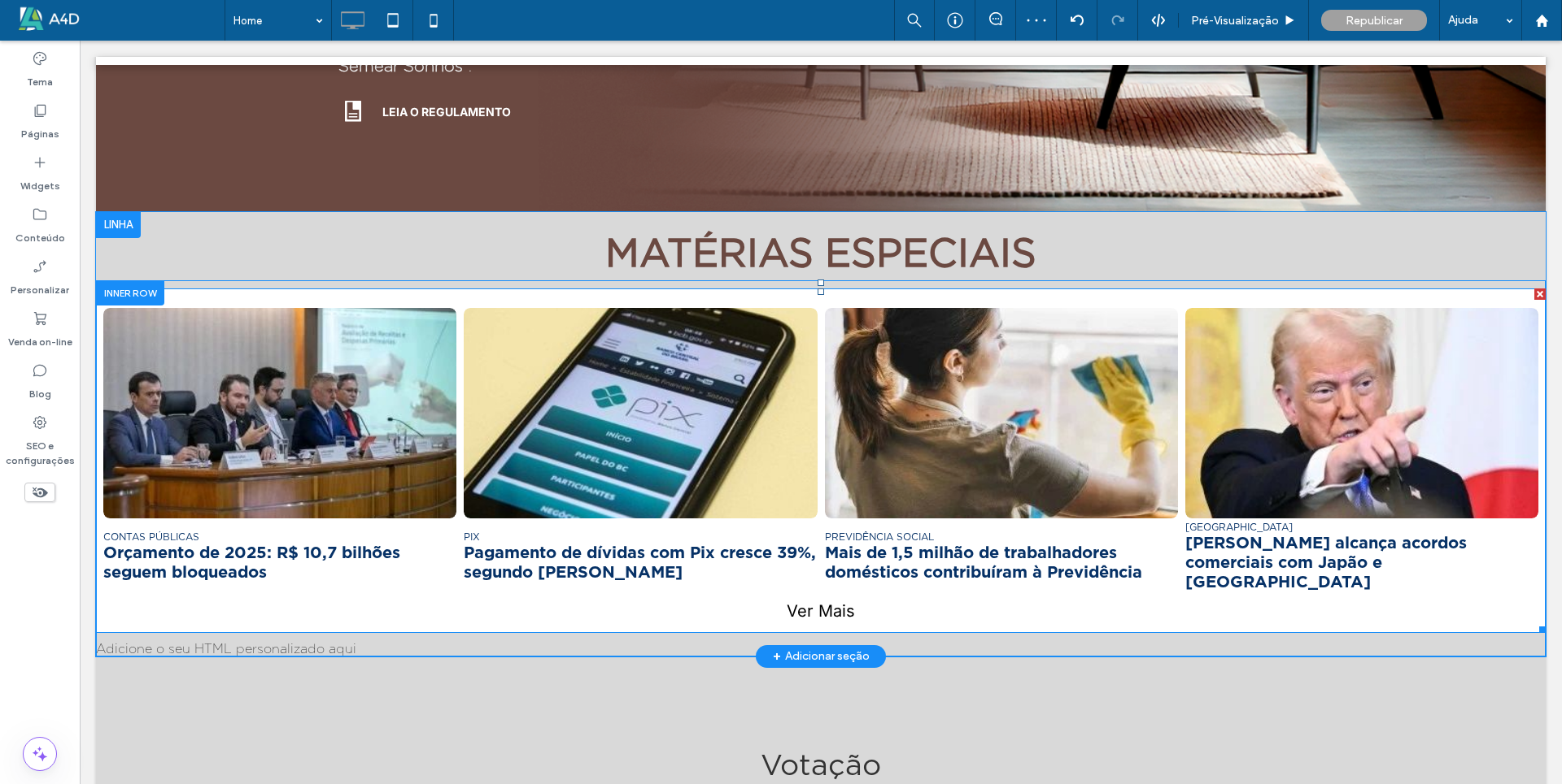
click at [1534, 295] on div at bounding box center [1540, 294] width 12 height 12
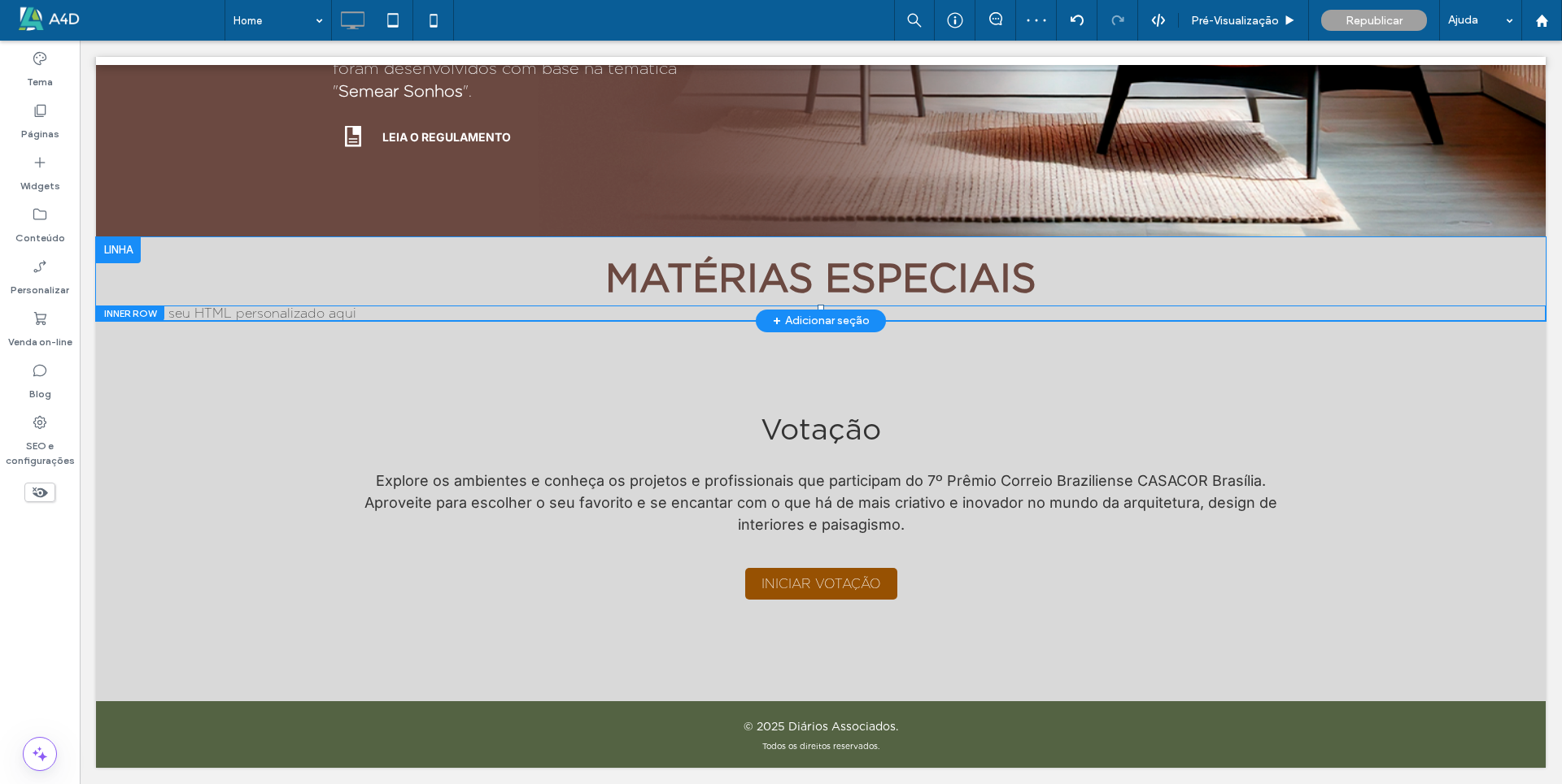
scroll to position [820, 0]
click at [258, 316] on span at bounding box center [820, 314] width 1449 height 16
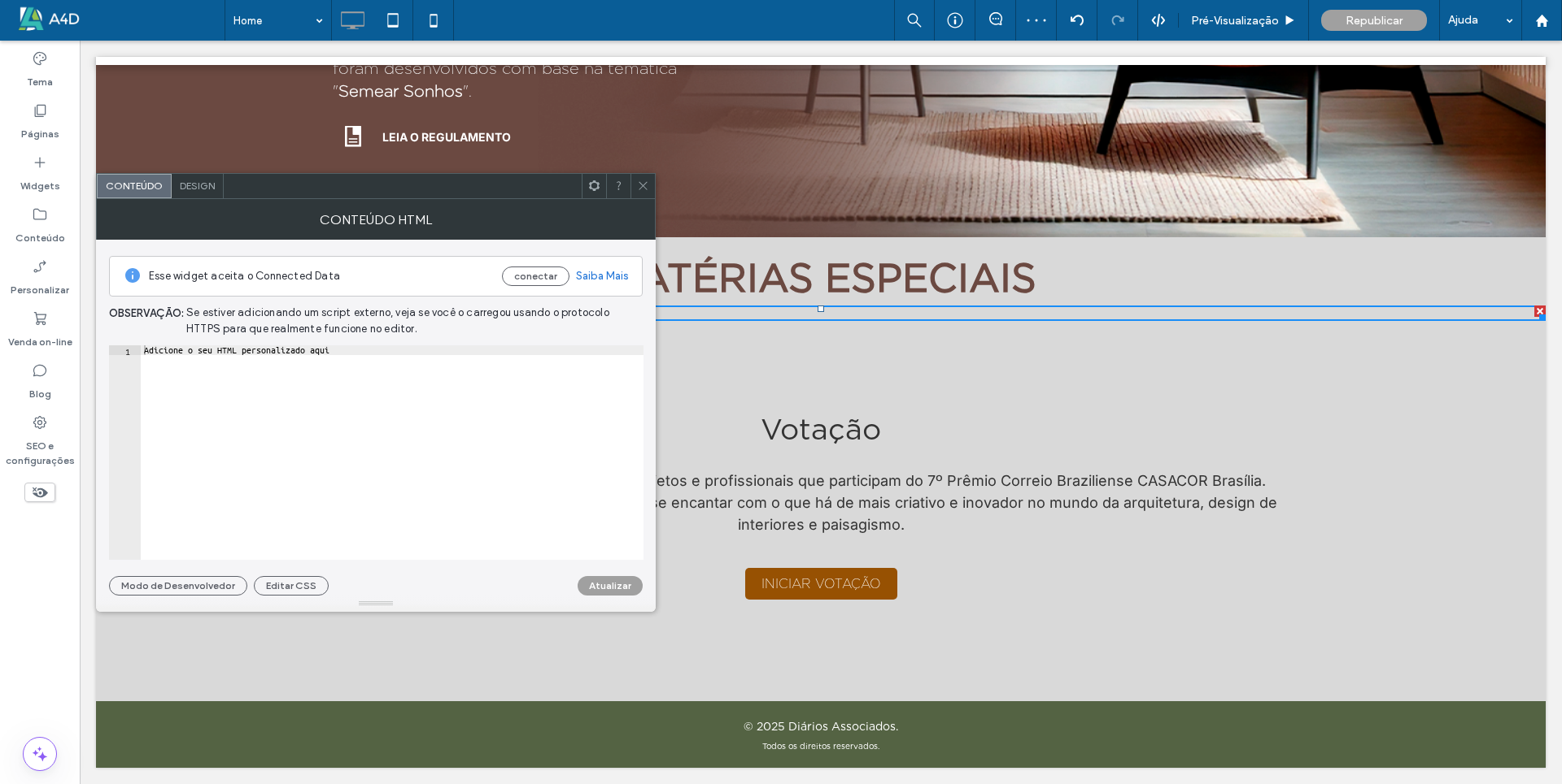
click at [344, 376] on div "Adicione o seu HTML personalizado aqui" at bounding box center [392, 462] width 503 height 234
drag, startPoint x: 391, startPoint y: 351, endPoint x: 121, endPoint y: 351, distance: 270.0
click at [121, 351] on div "**********" at bounding box center [376, 453] width 535 height 215
paste textarea "Cursor at row 1"
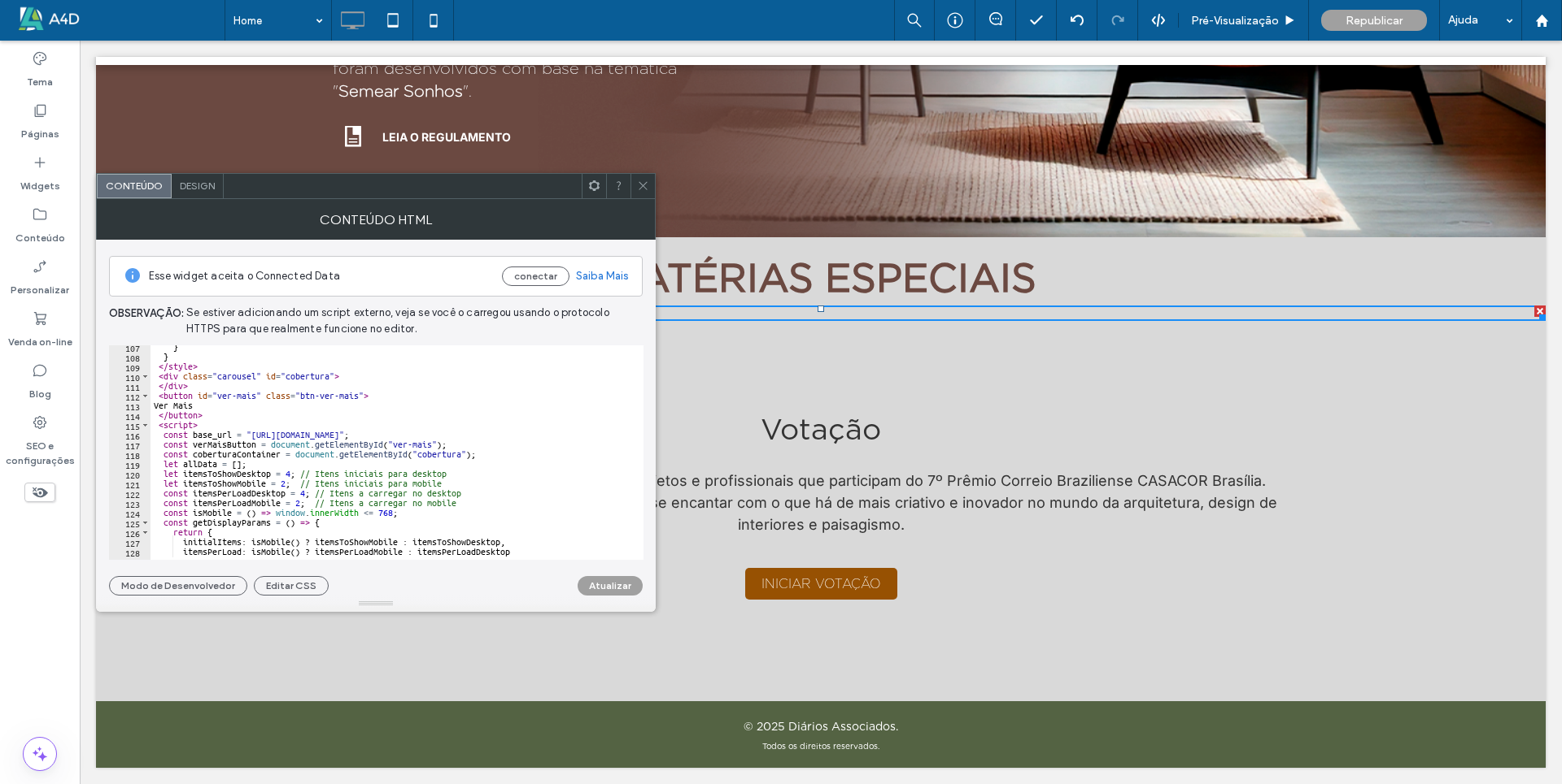
scroll to position [1038, 0]
drag, startPoint x: 253, startPoint y: 433, endPoint x: 581, endPoint y: 435, distance: 328.0
click at [581, 435] on div "} } </ style > < div class = "carousel" id = "cobertura" > </ div > < button id…" at bounding box center [464, 453] width 626 height 222
paste textarea "Cursor at row 116"
type textarea "**********"
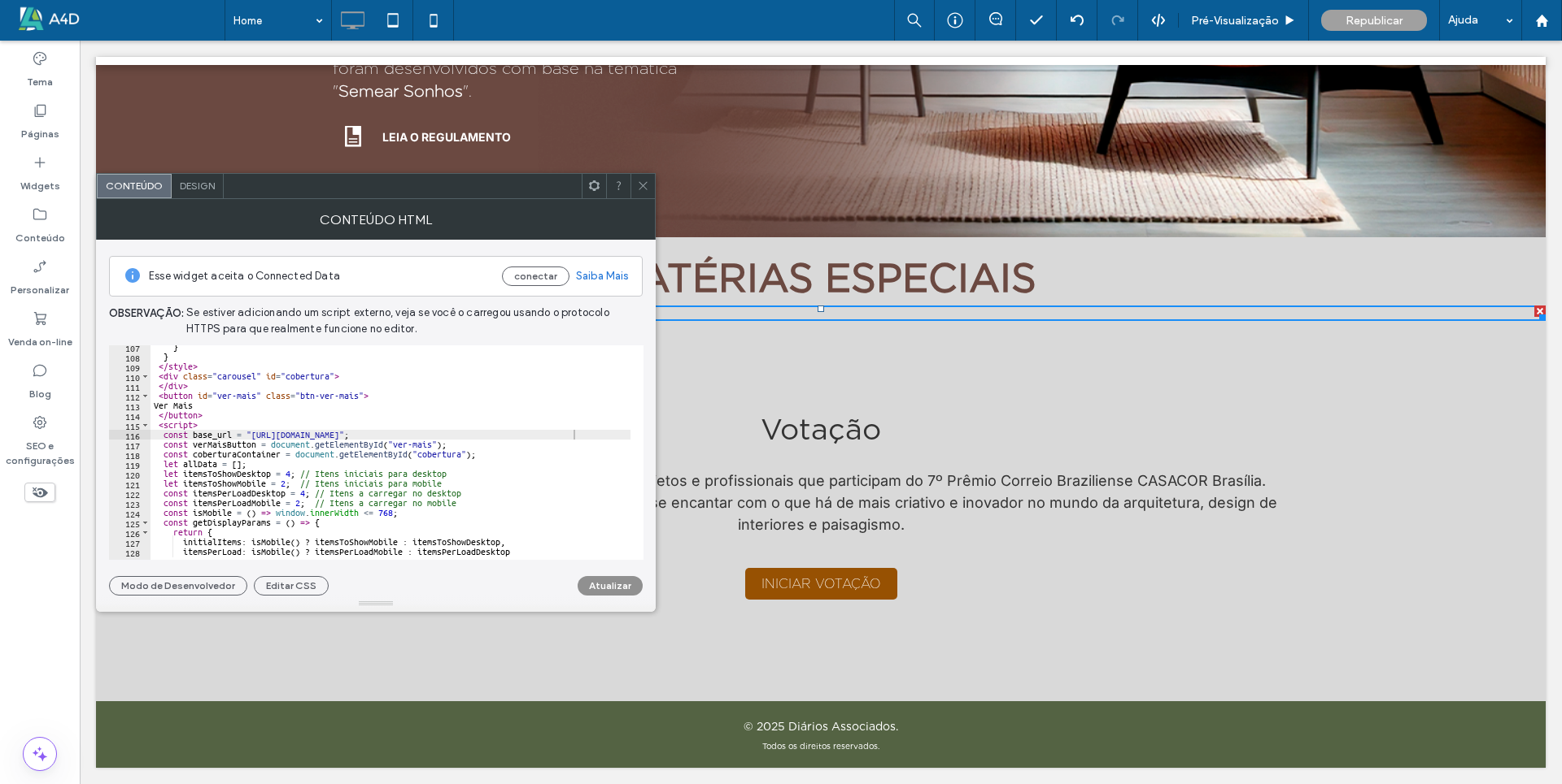
click at [611, 590] on button "Atualizar" at bounding box center [609, 586] width 65 height 19
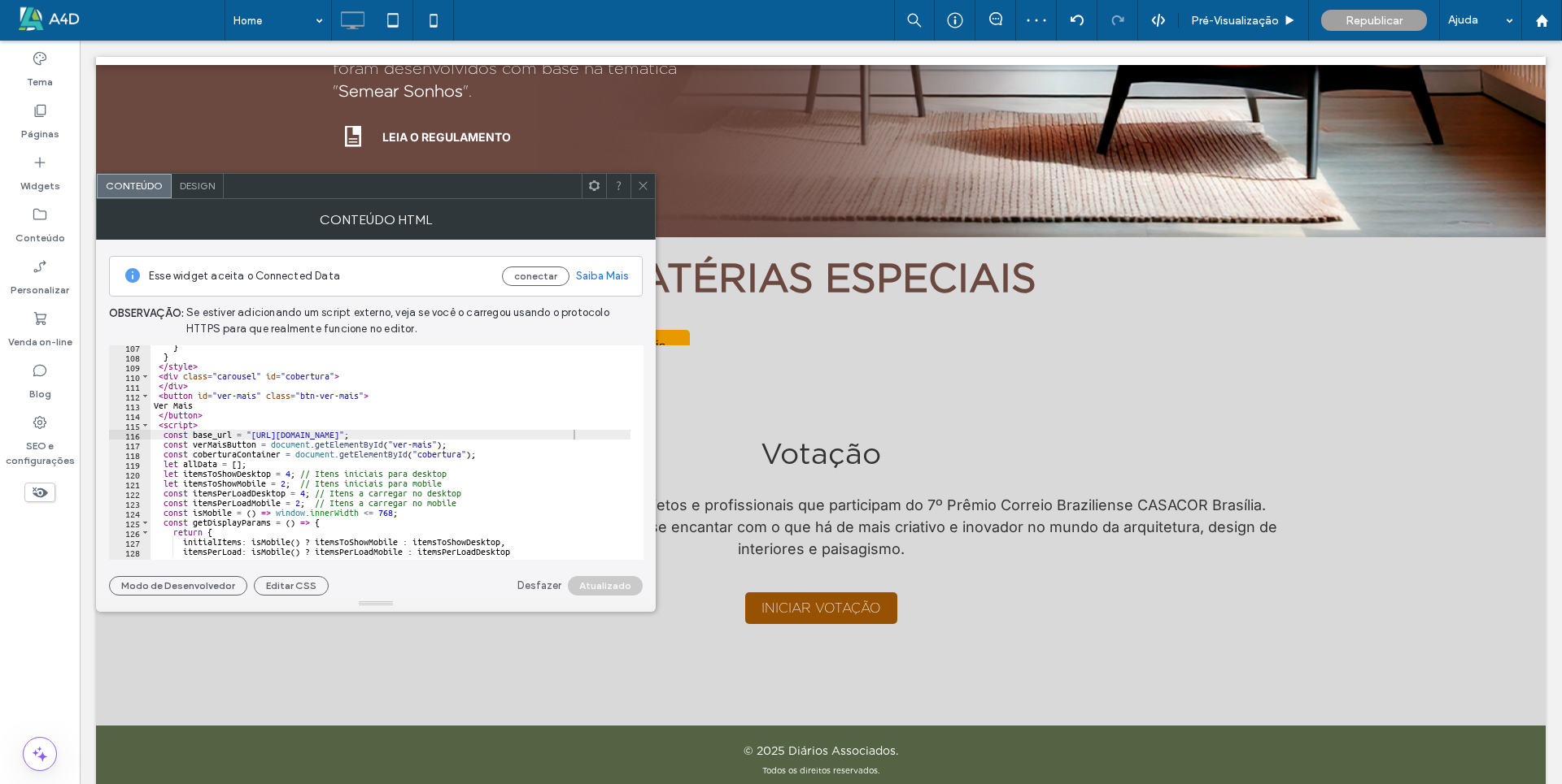
click at [641, 187] on icon at bounding box center [642, 186] width 13 height 13
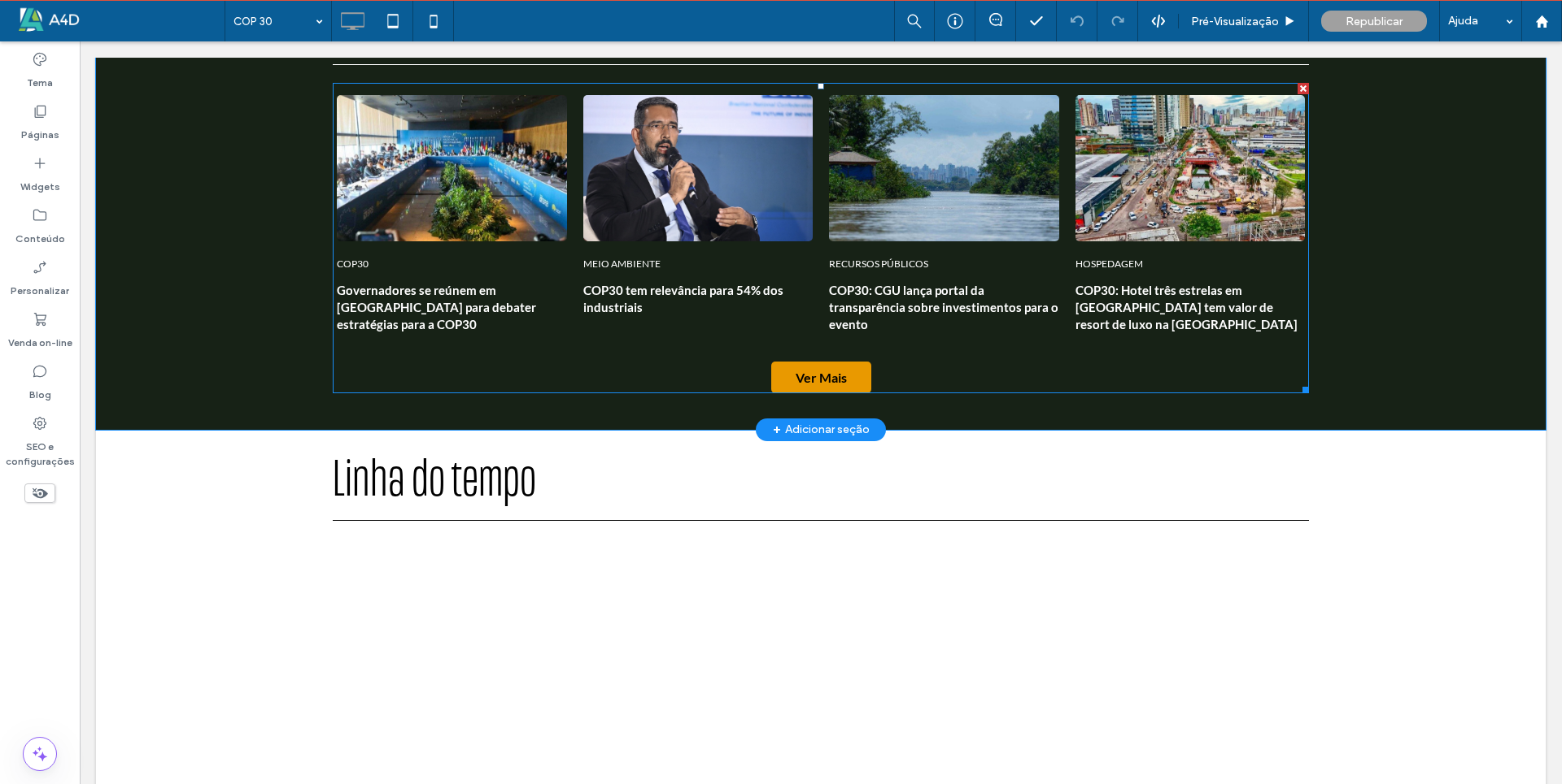
scroll to position [1447, 0]
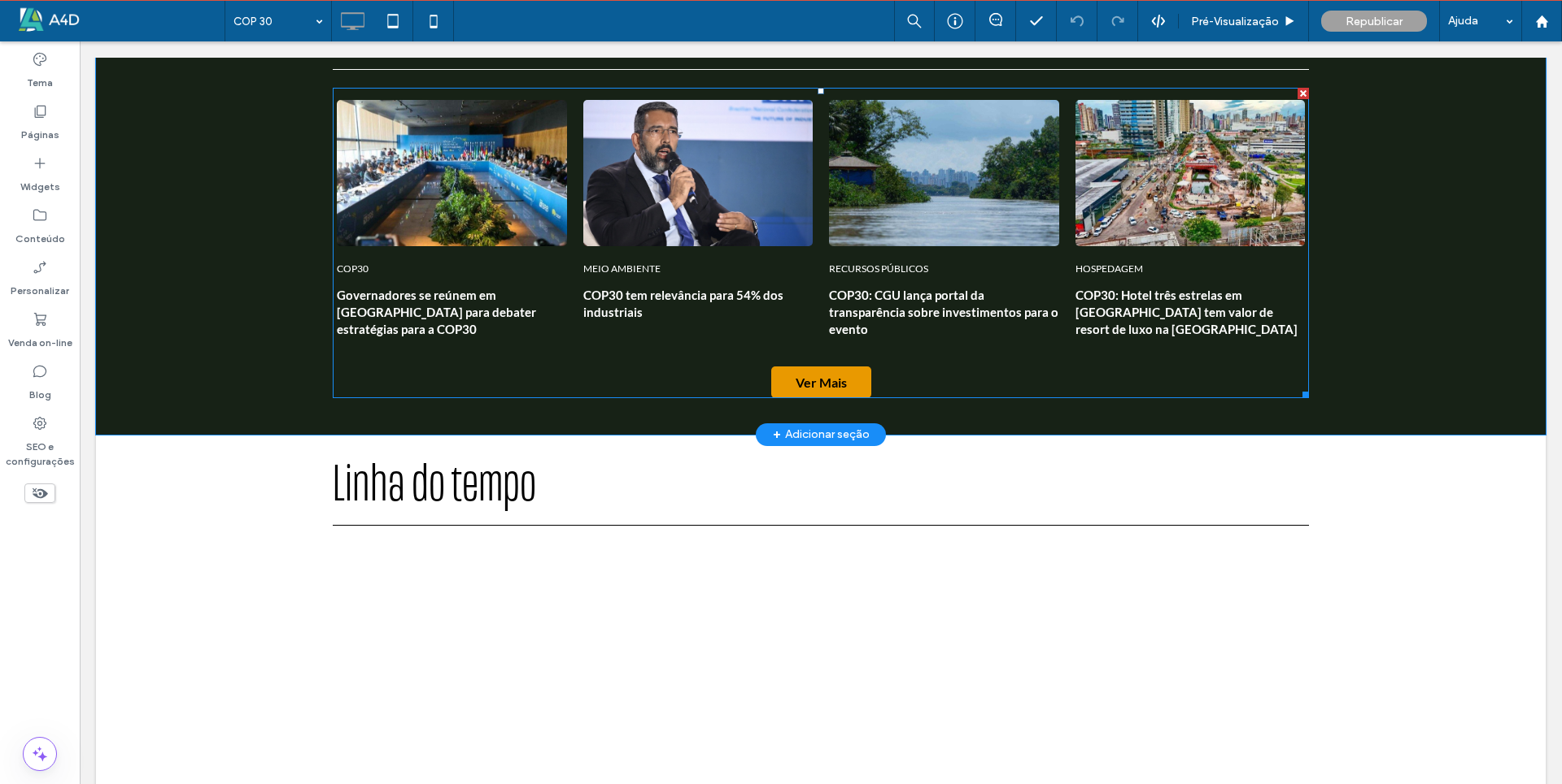
click at [829, 238] on span at bounding box center [820, 243] width 976 height 311
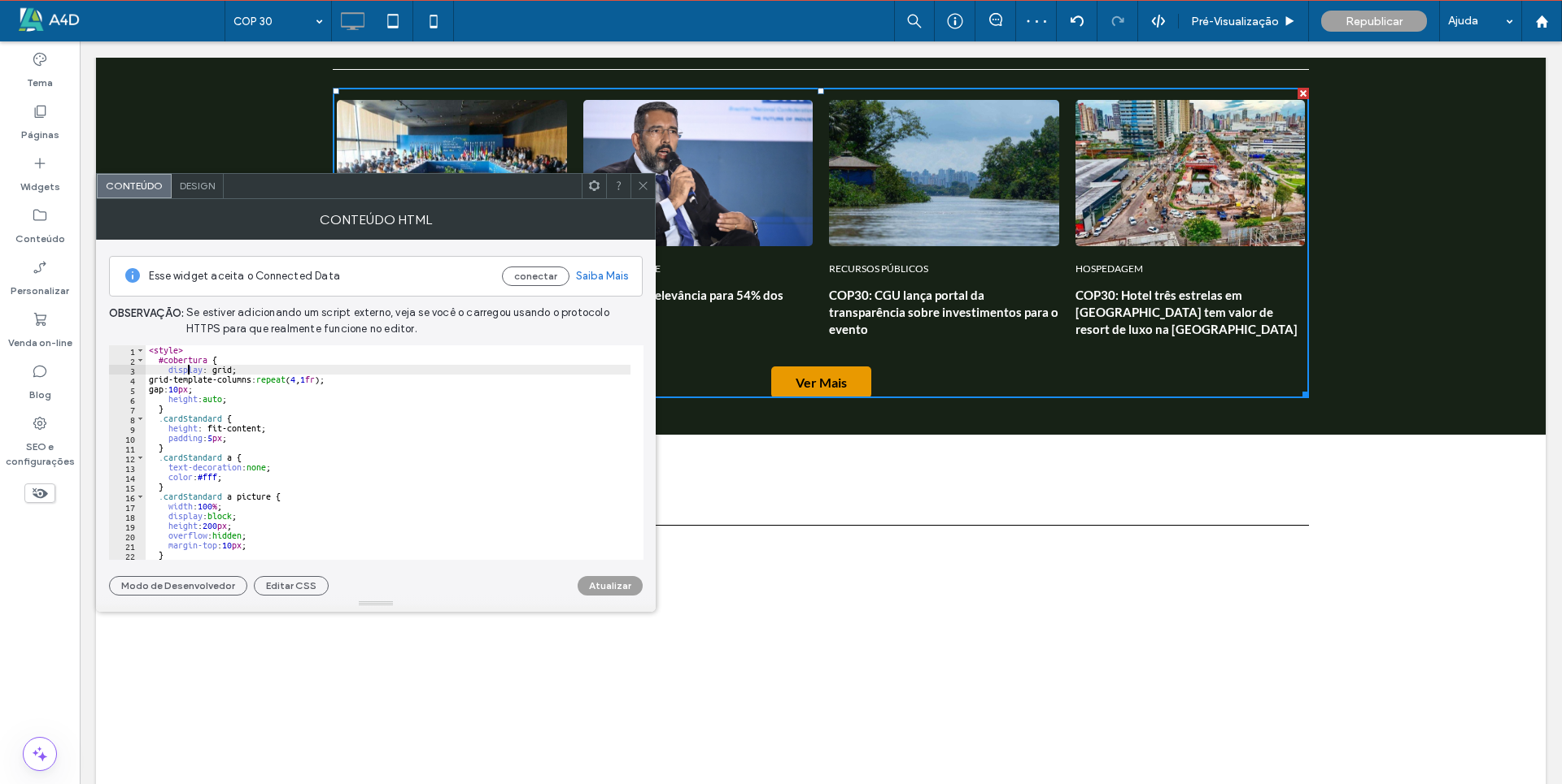
type textarea "**********"
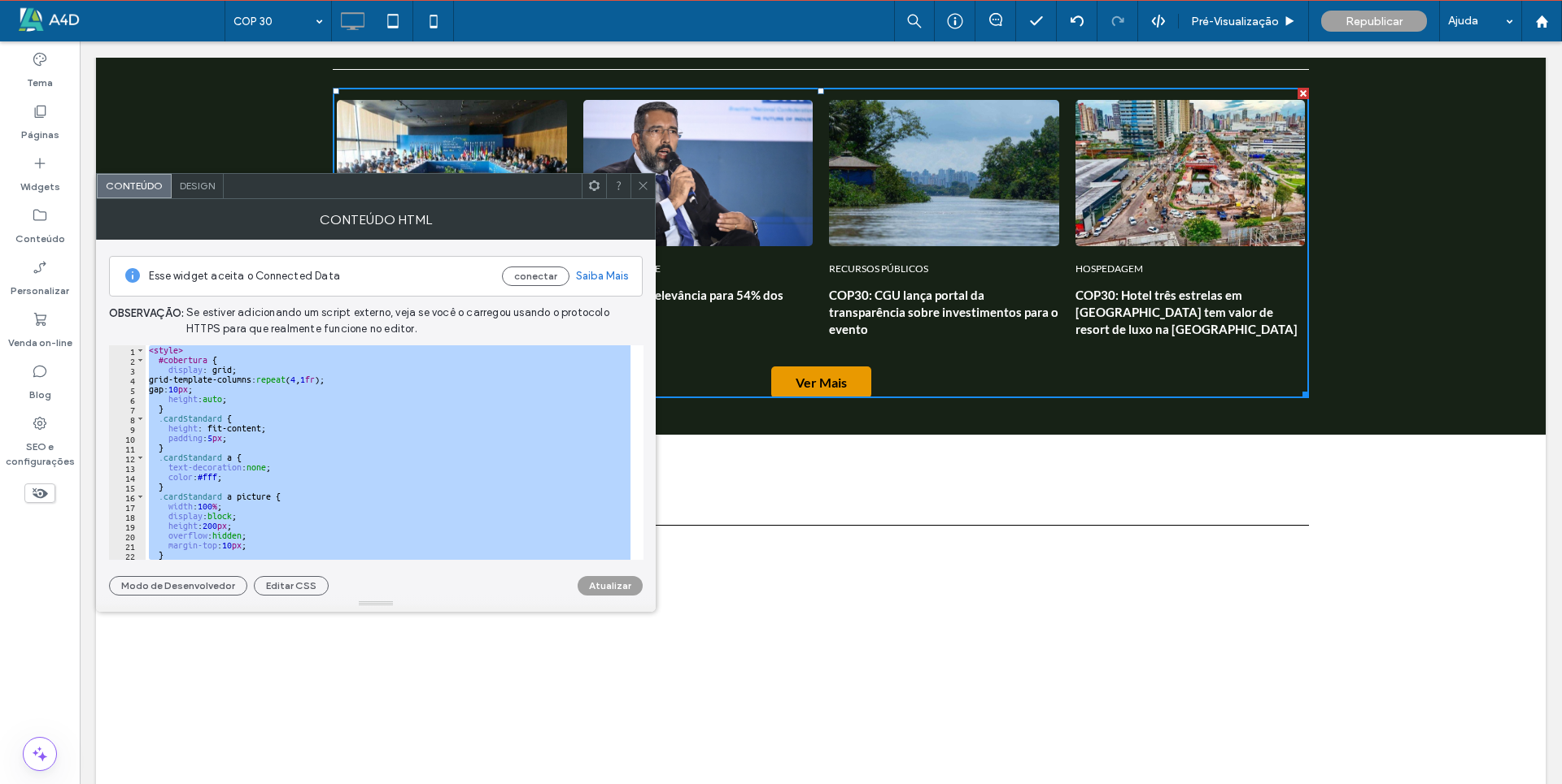
click at [641, 186] on icon at bounding box center [642, 186] width 13 height 13
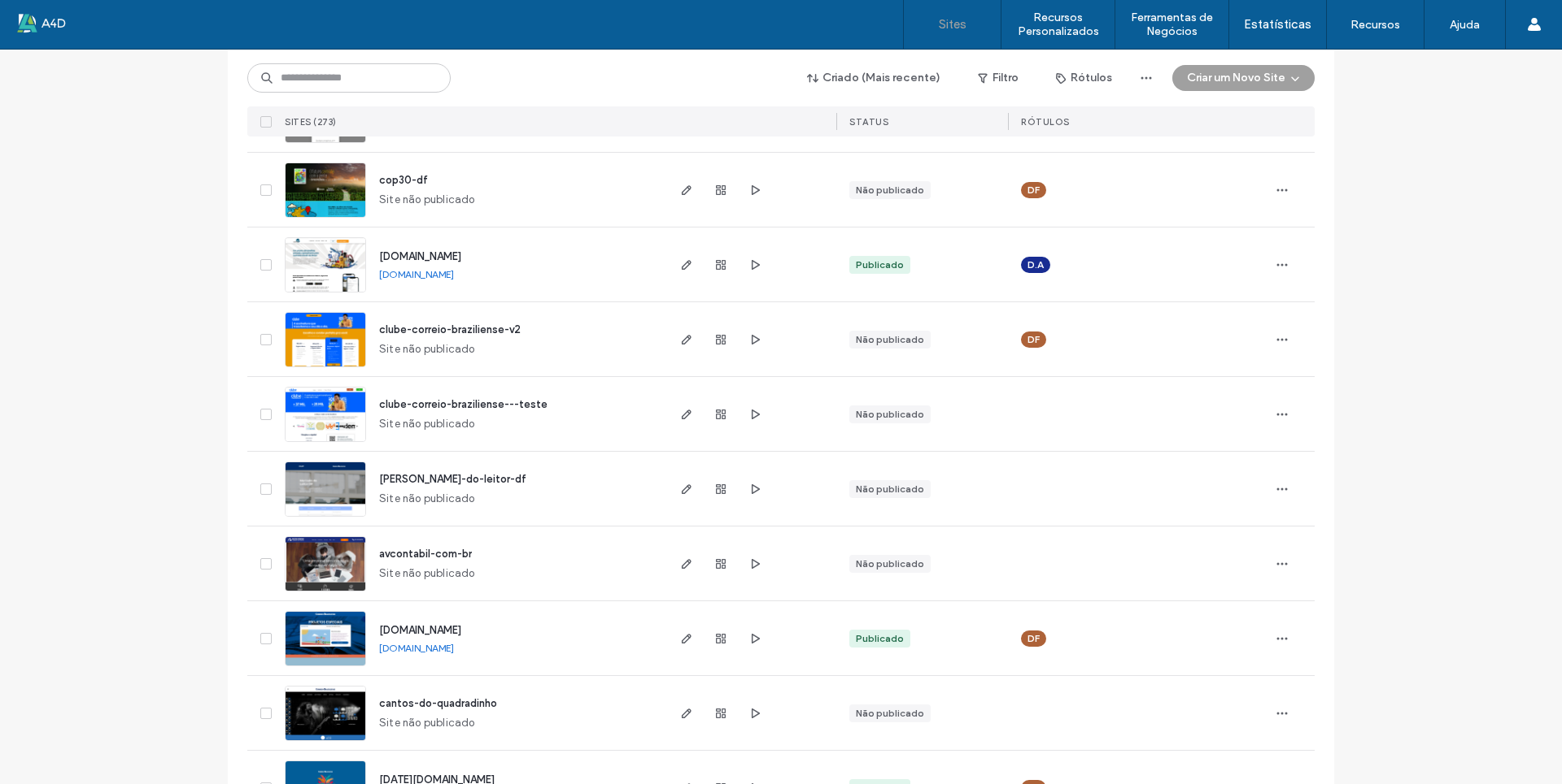
scroll to position [325, 0]
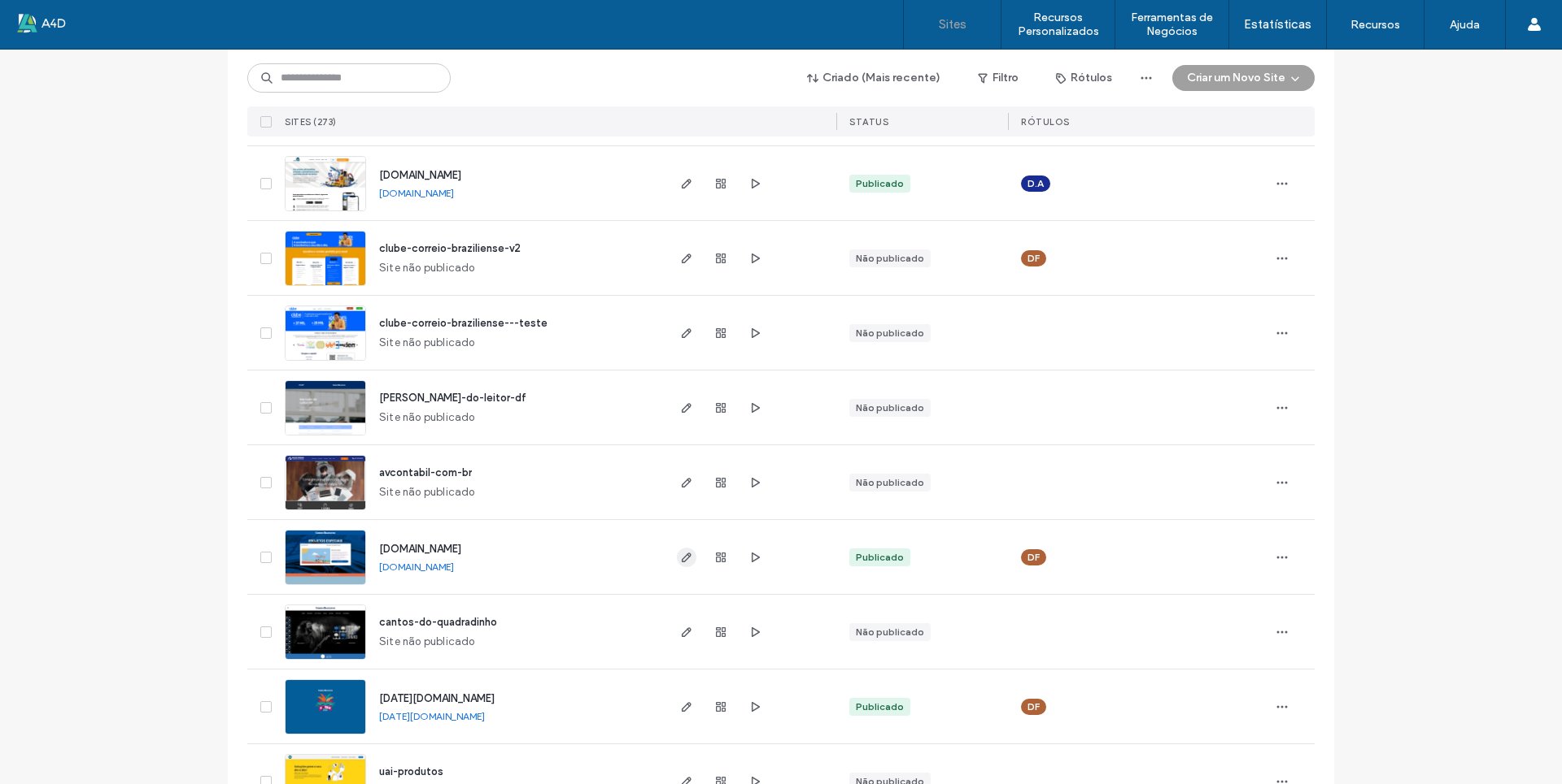
click at [680, 555] on icon "button" at bounding box center [686, 557] width 13 height 13
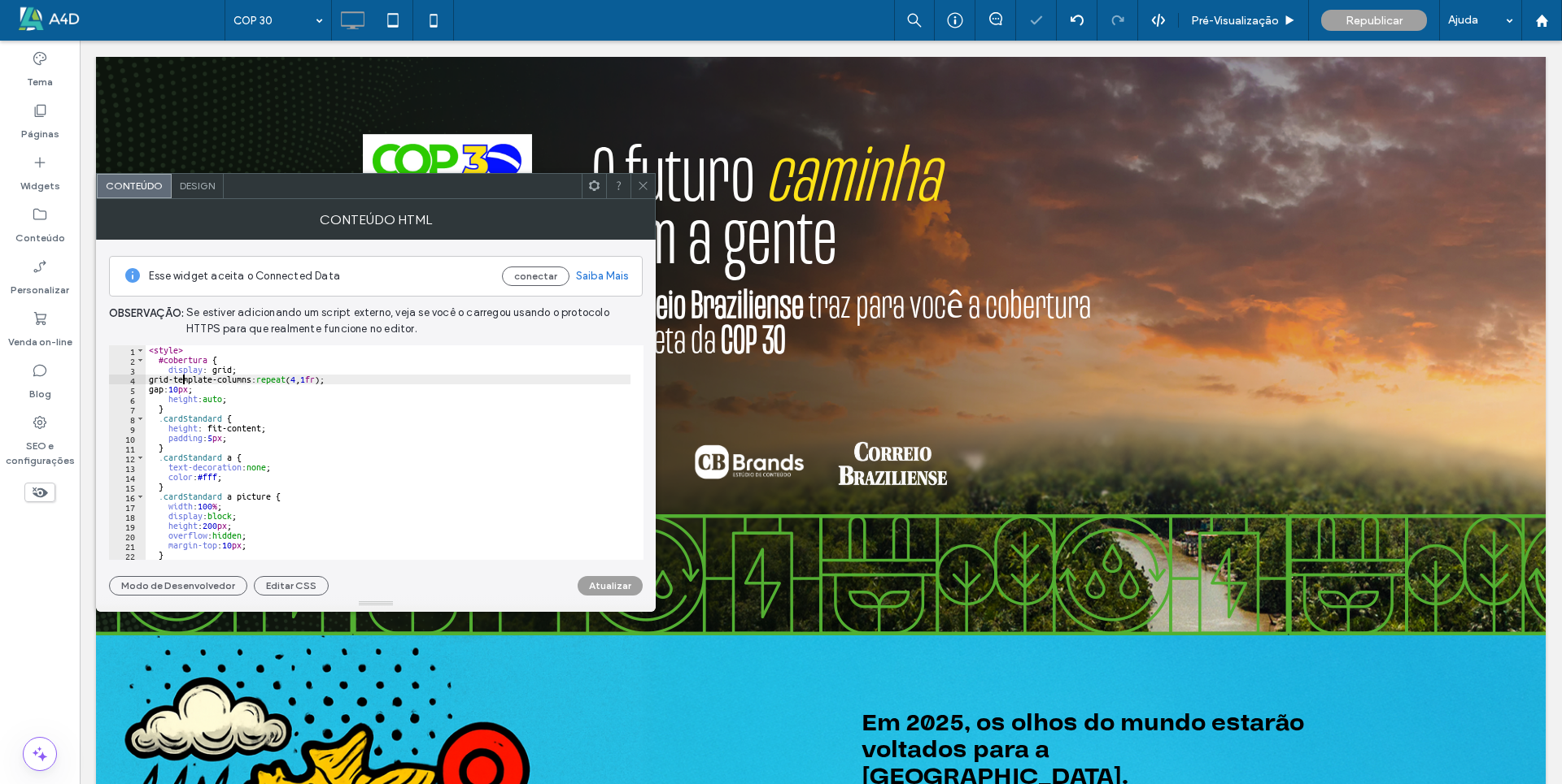
scroll to position [1218, 0]
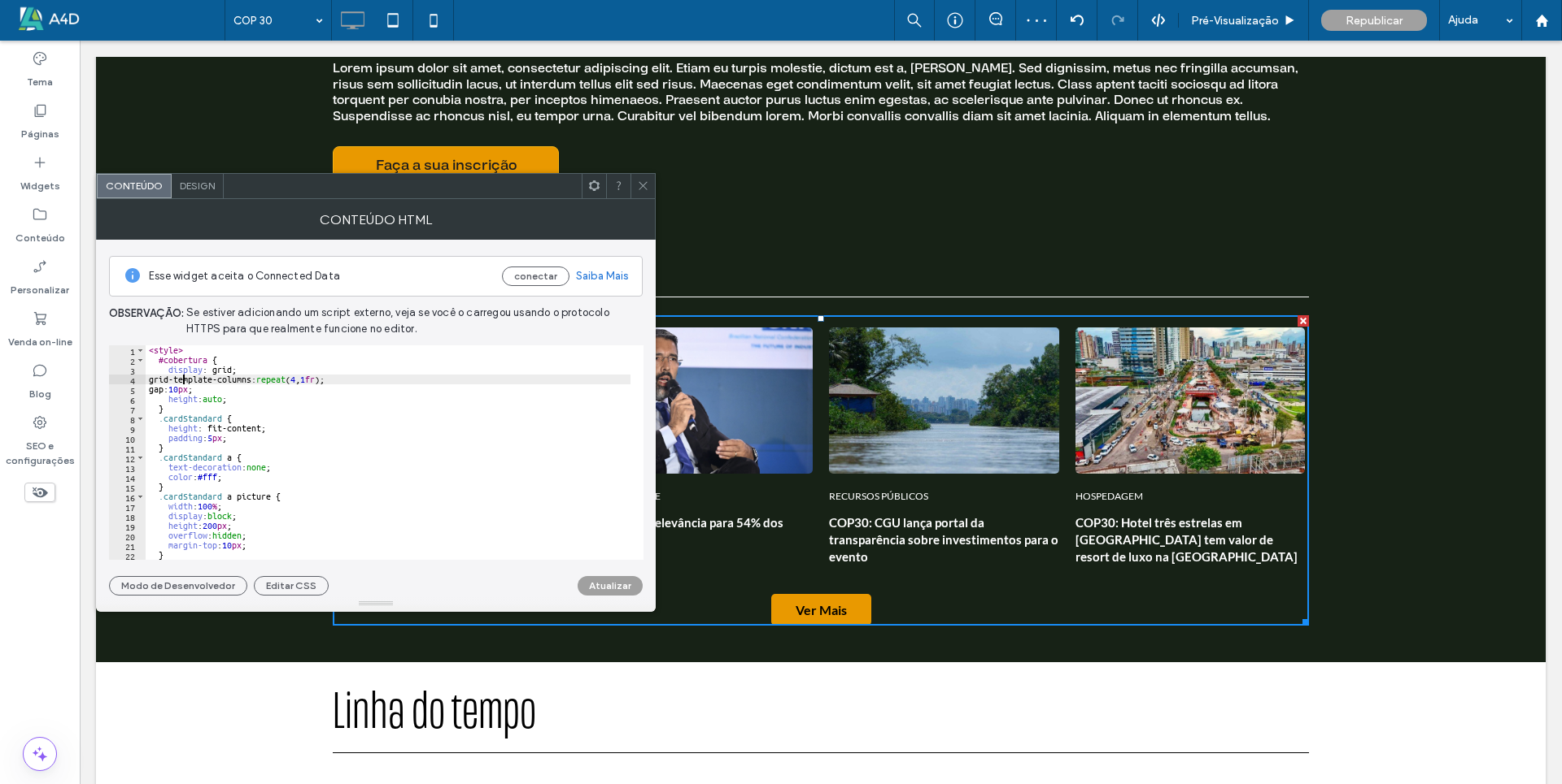
type textarea "**********"
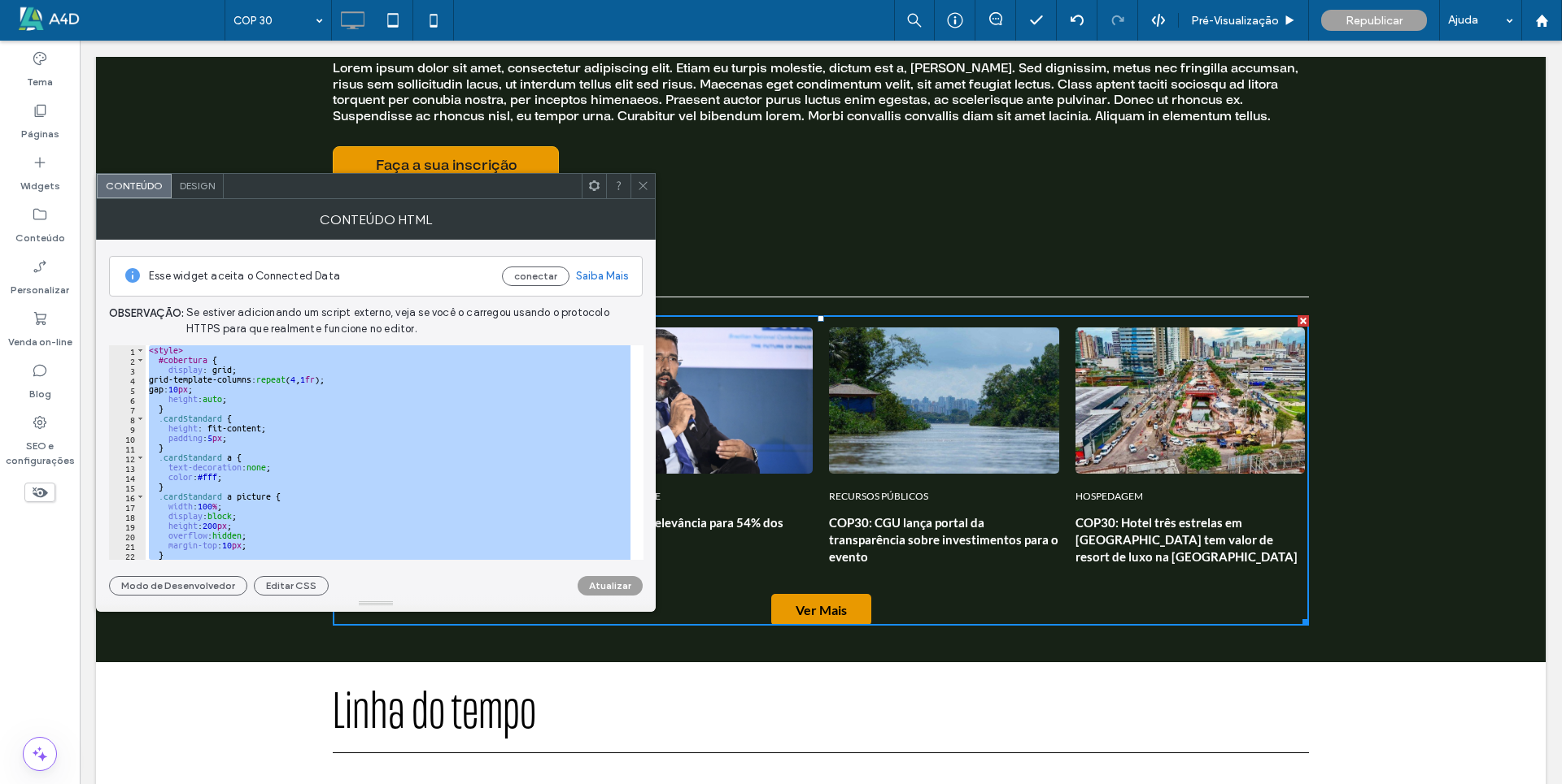
click at [640, 182] on icon at bounding box center [642, 186] width 13 height 13
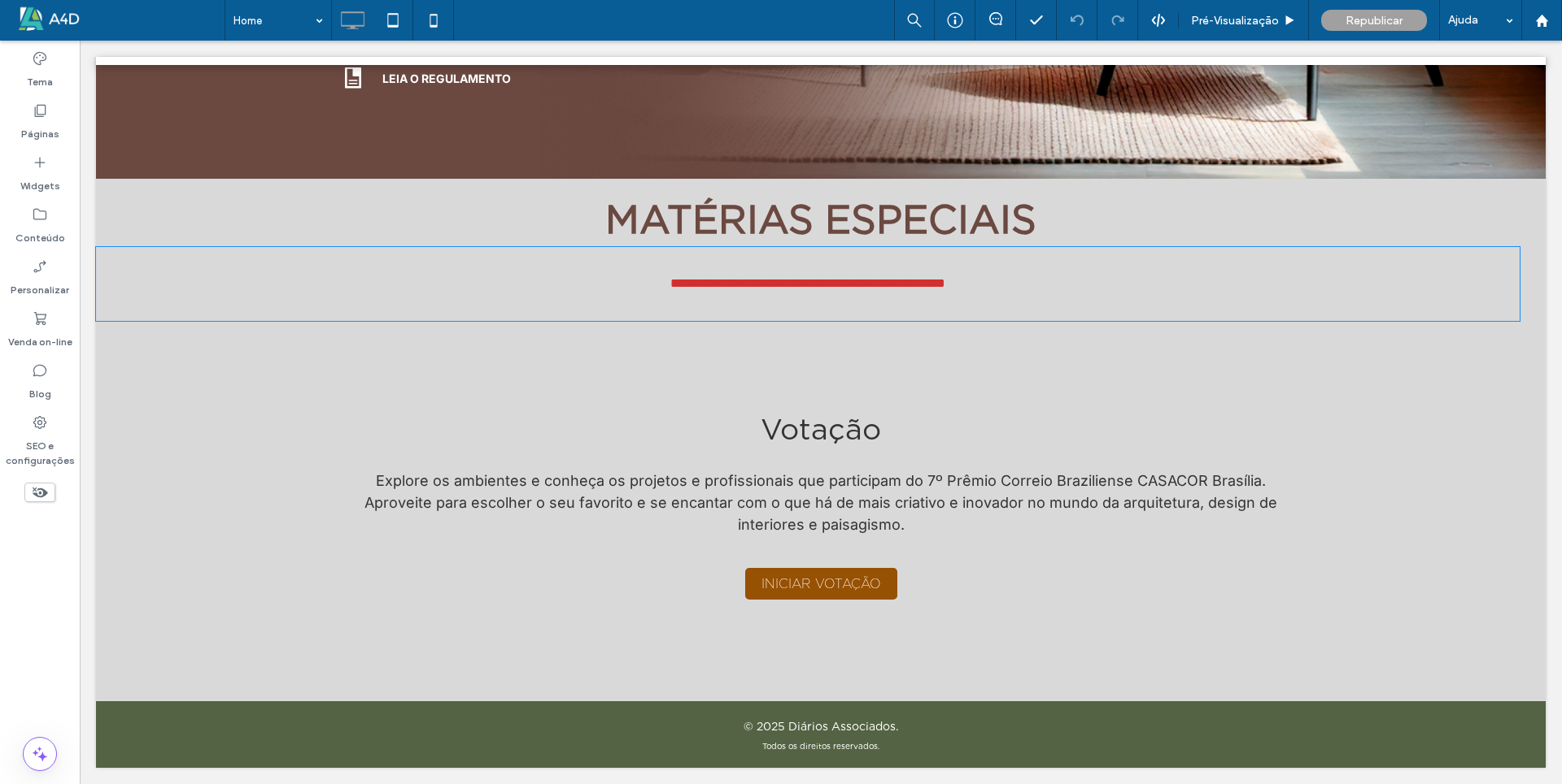
scroll to position [879, 0]
drag, startPoint x: 684, startPoint y: 288, endPoint x: 585, endPoint y: 293, distance: 99.1
click at [585, 293] on p "**********" at bounding box center [808, 284] width 1423 height 48
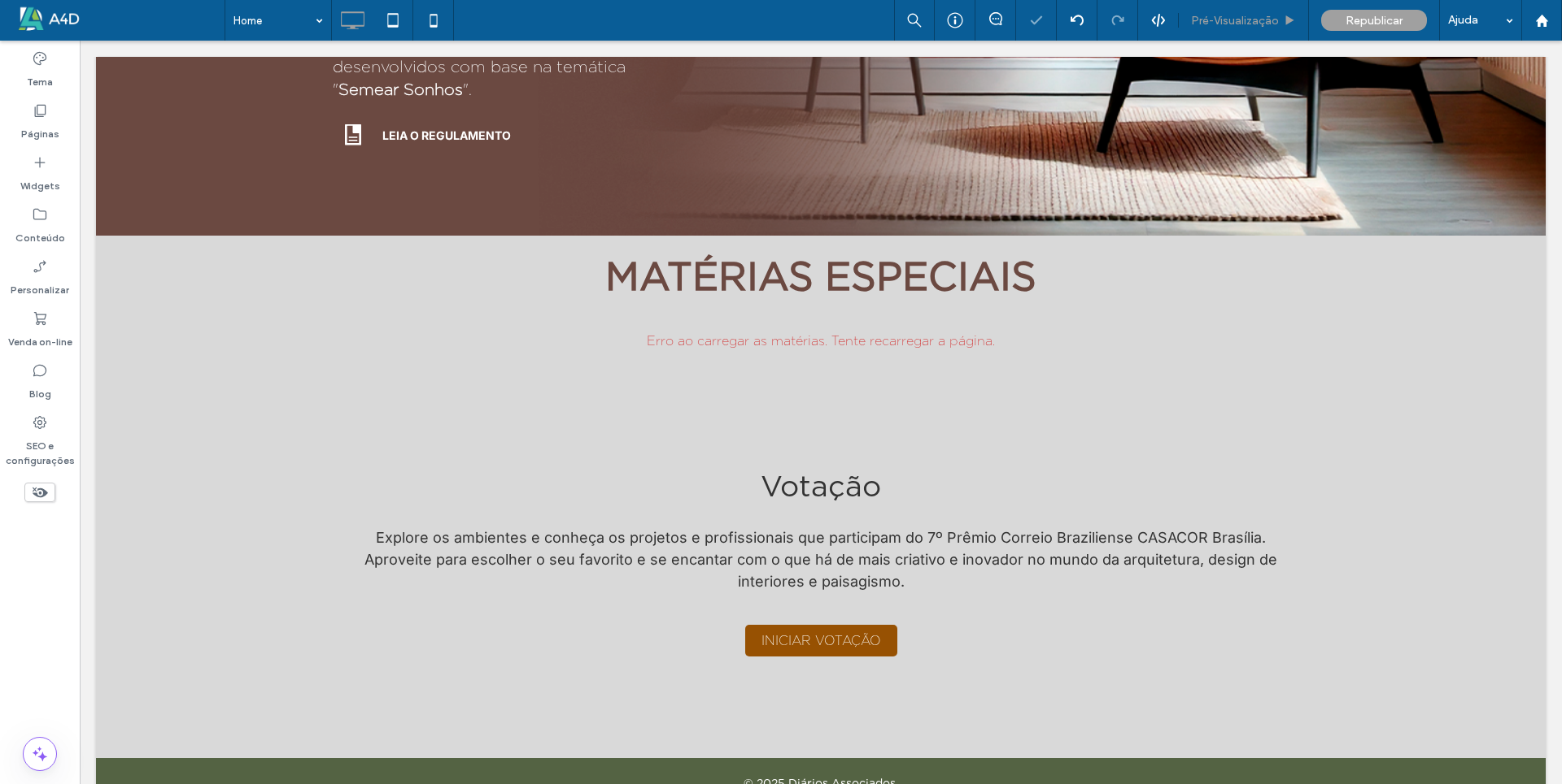
scroll to position [844, 0]
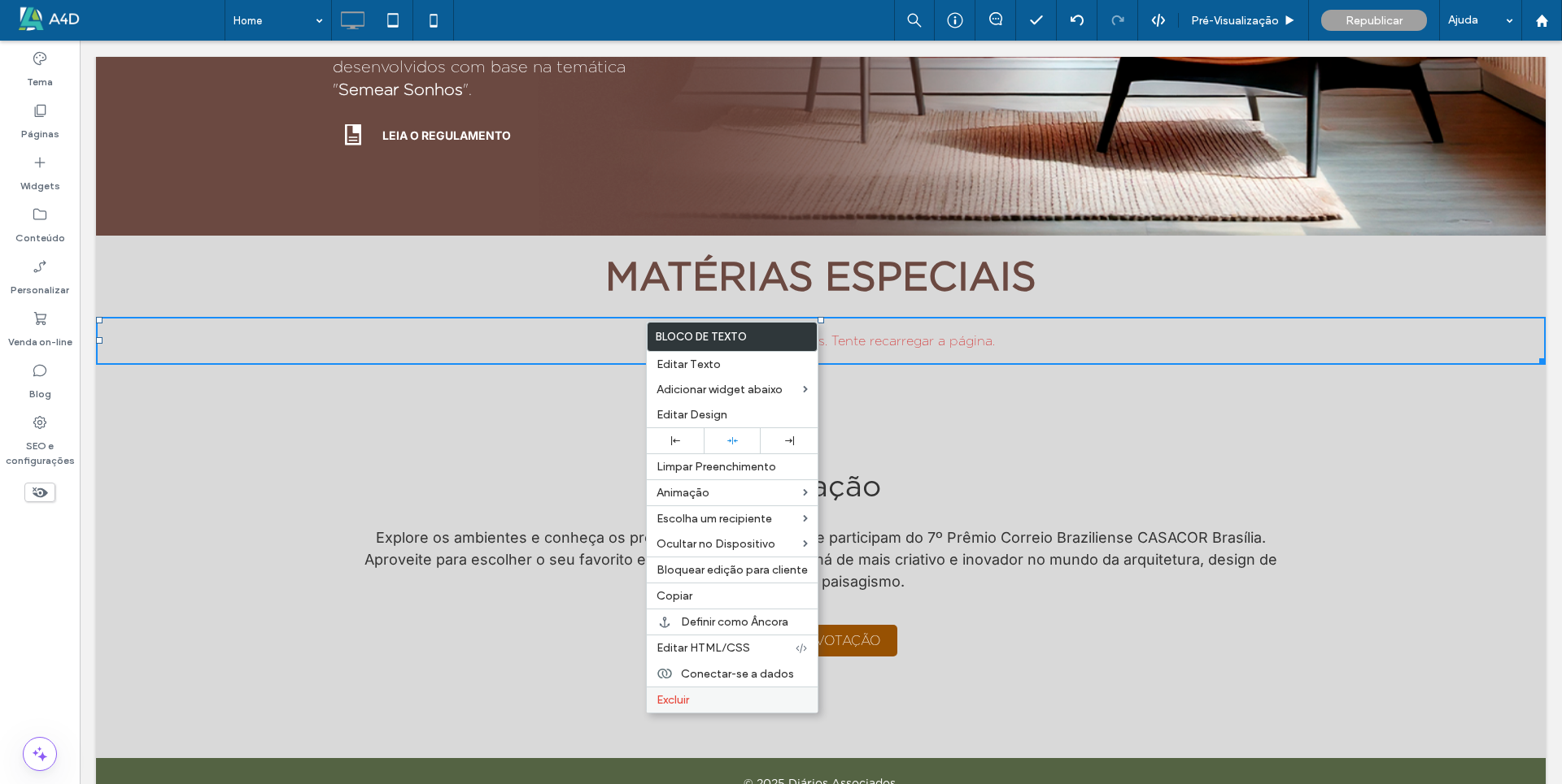
click at [677, 701] on span "Excluir" at bounding box center [672, 700] width 32 height 14
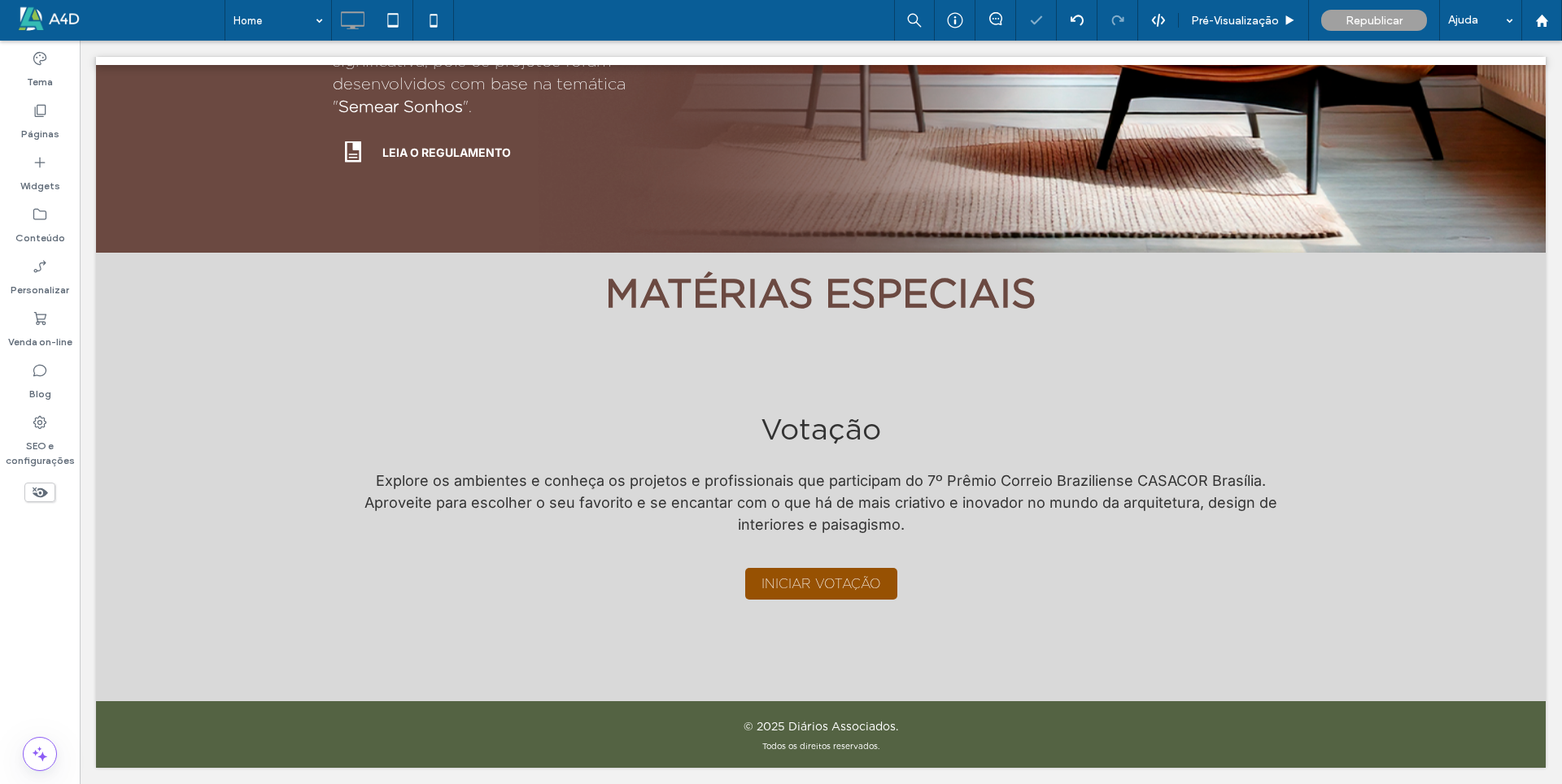
scroll to position [804, 0]
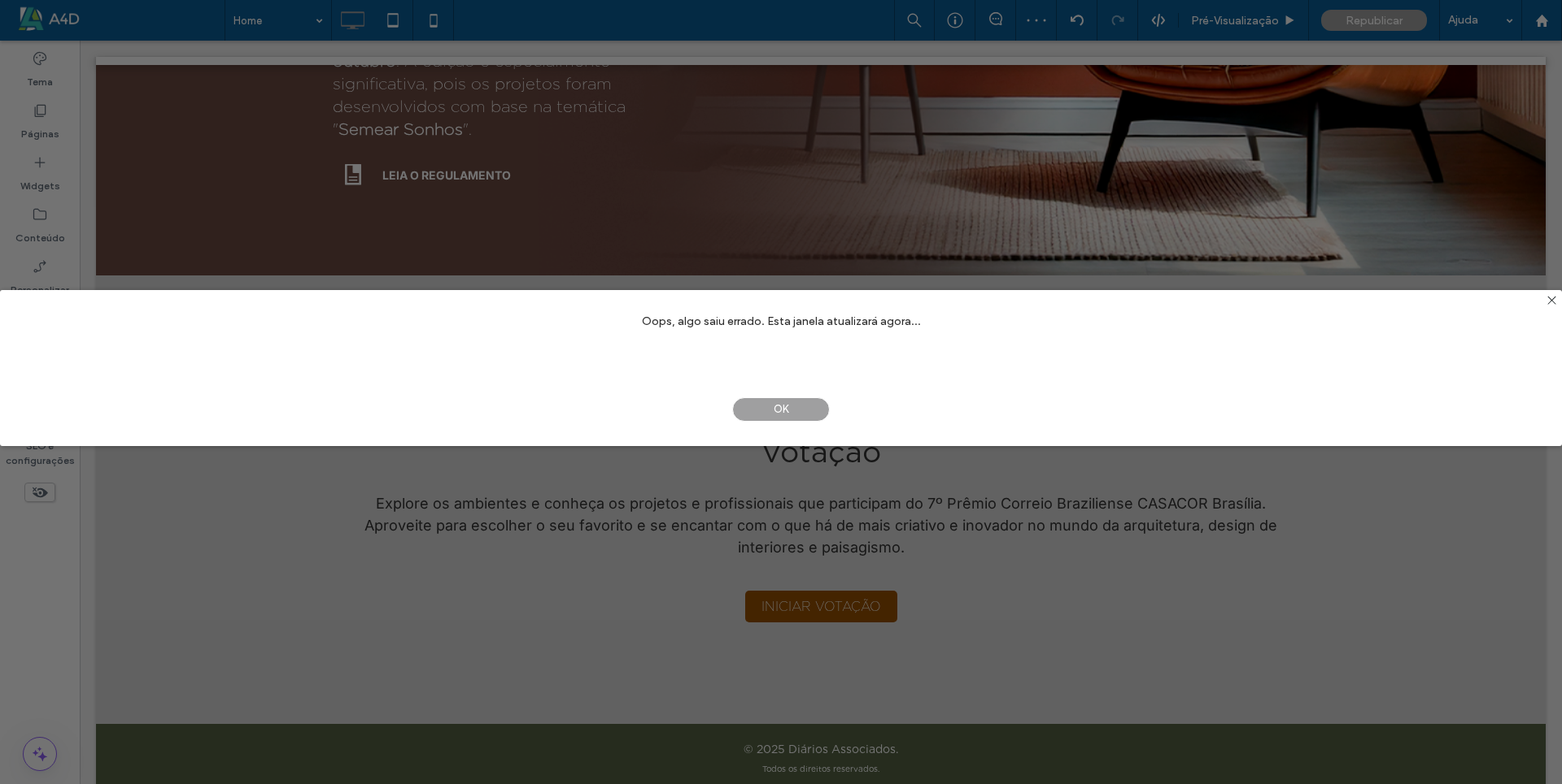
drag, startPoint x: 784, startPoint y: 406, endPoint x: 669, endPoint y: 366, distance: 121.8
click at [784, 406] on span "OK" at bounding box center [781, 409] width 97 height 24
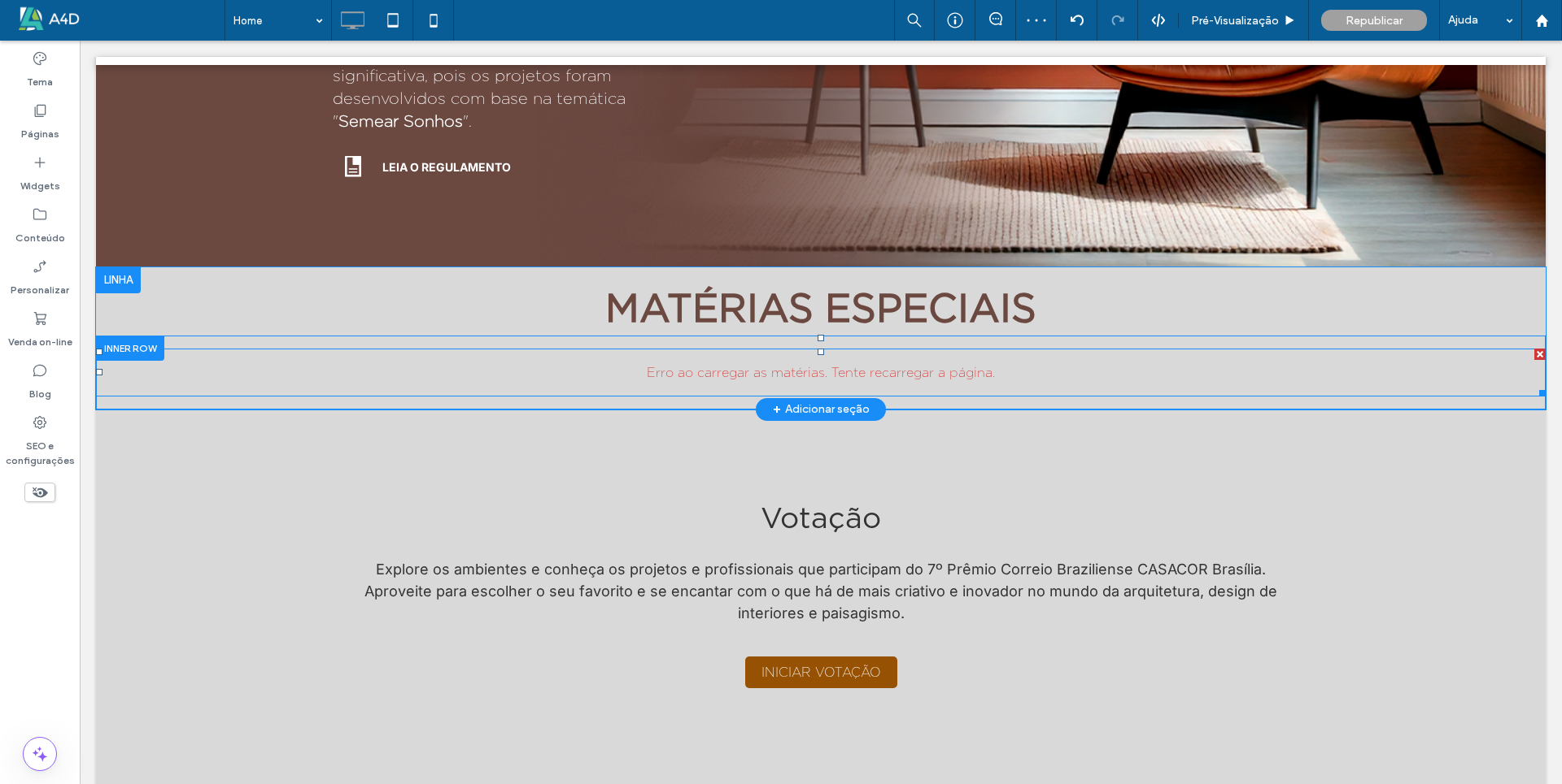
scroll to position [813, 0]
click at [146, 336] on div at bounding box center [130, 349] width 68 height 25
click at [127, 349] on p "Erro ao carregar as matérias. Tente recarregar a página." at bounding box center [820, 372] width 1449 height 48
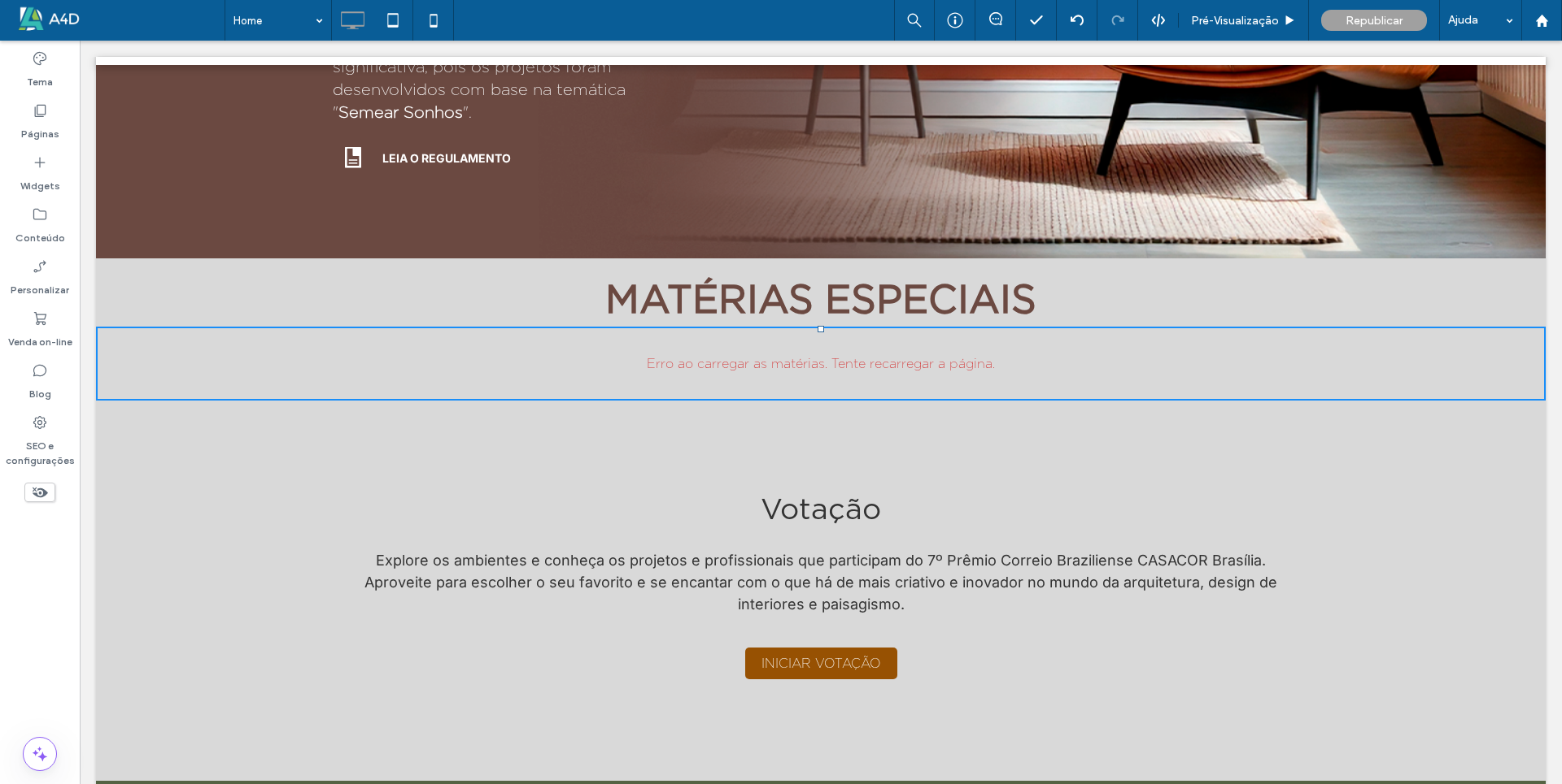
scroll to position [879, 0]
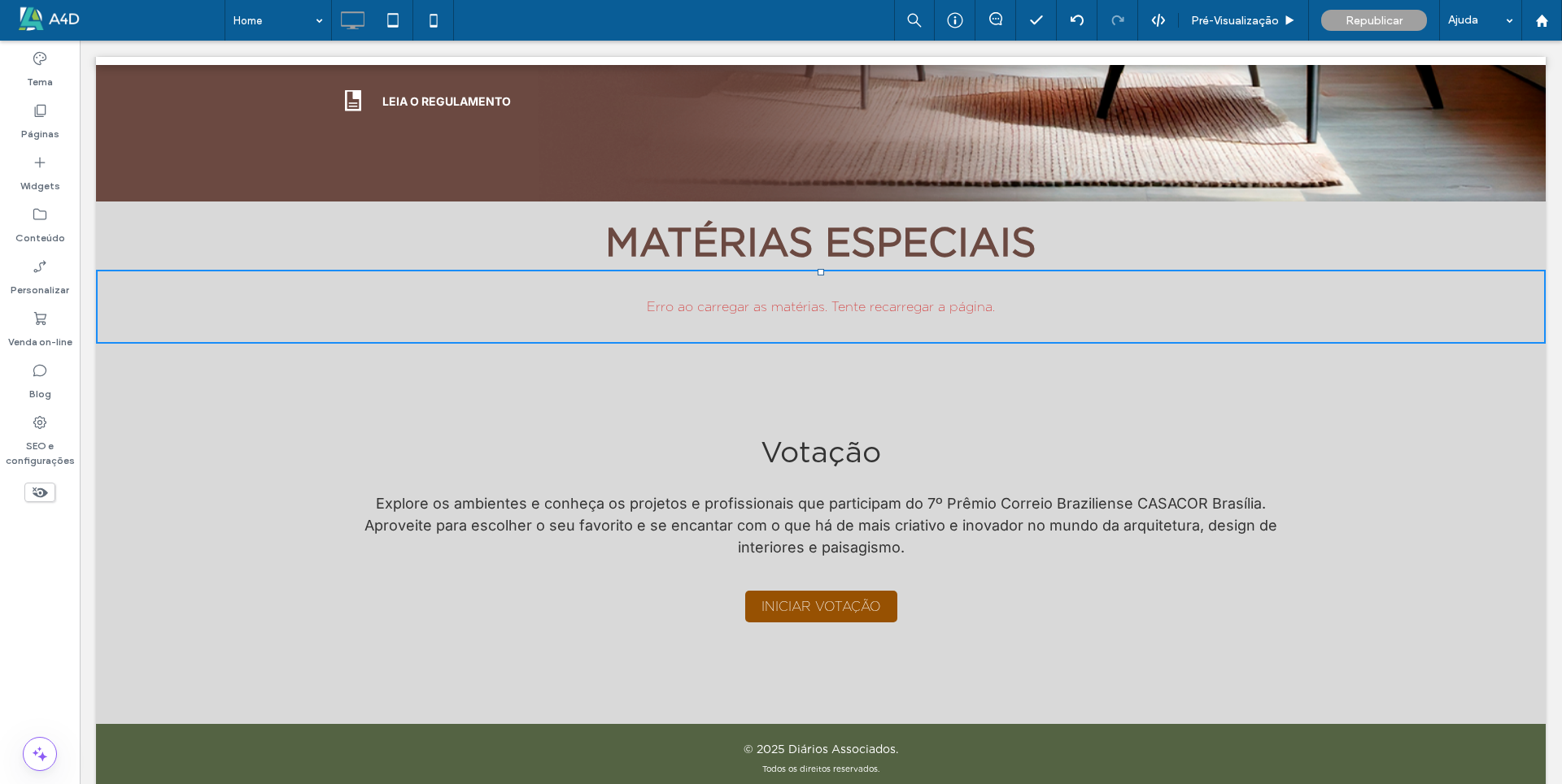
click at [145, 283] on p "Erro ao carregar as matérias. Tente recarregar a página." at bounding box center [820, 306] width 1449 height 48
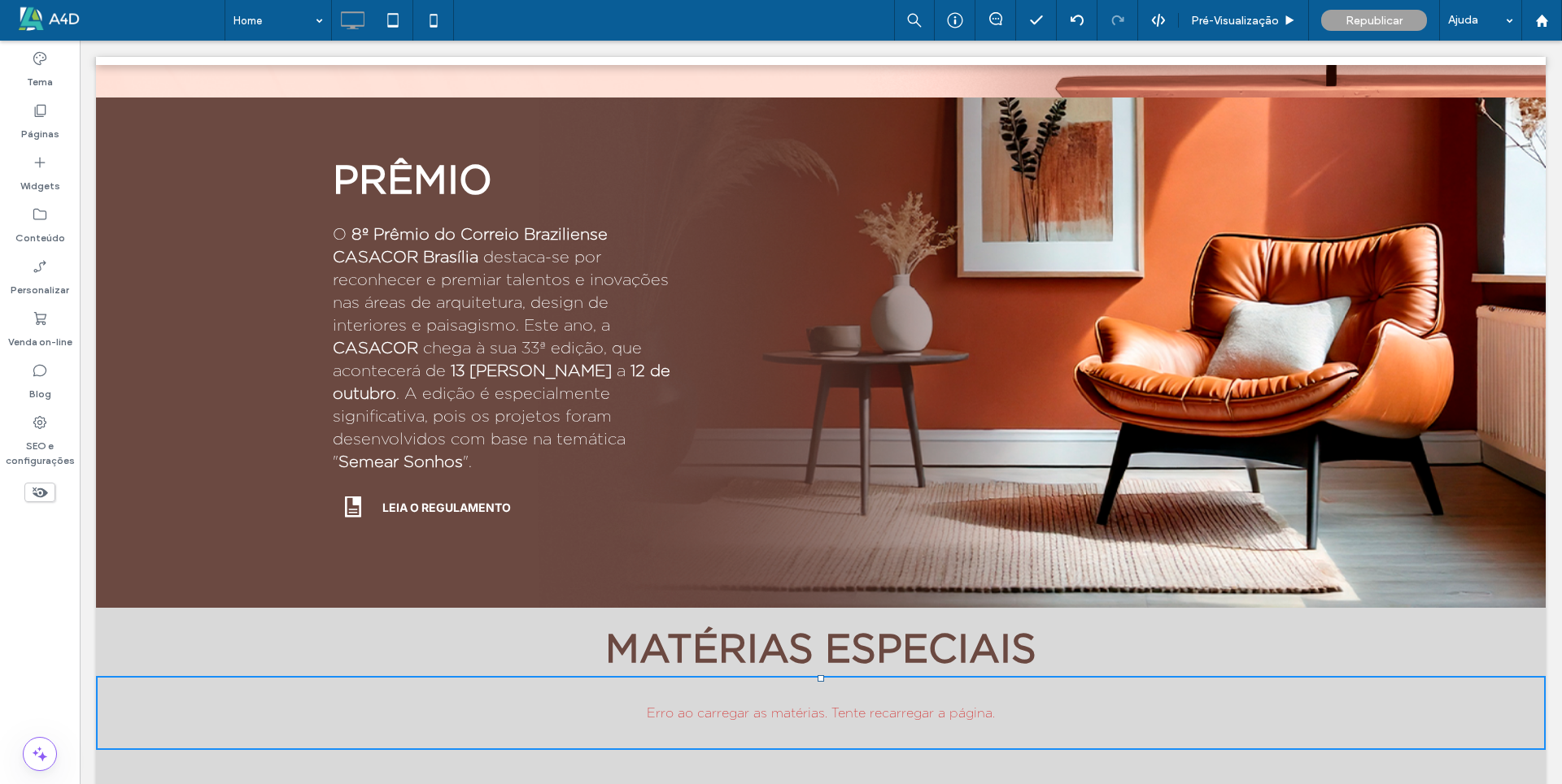
scroll to position [716, 0]
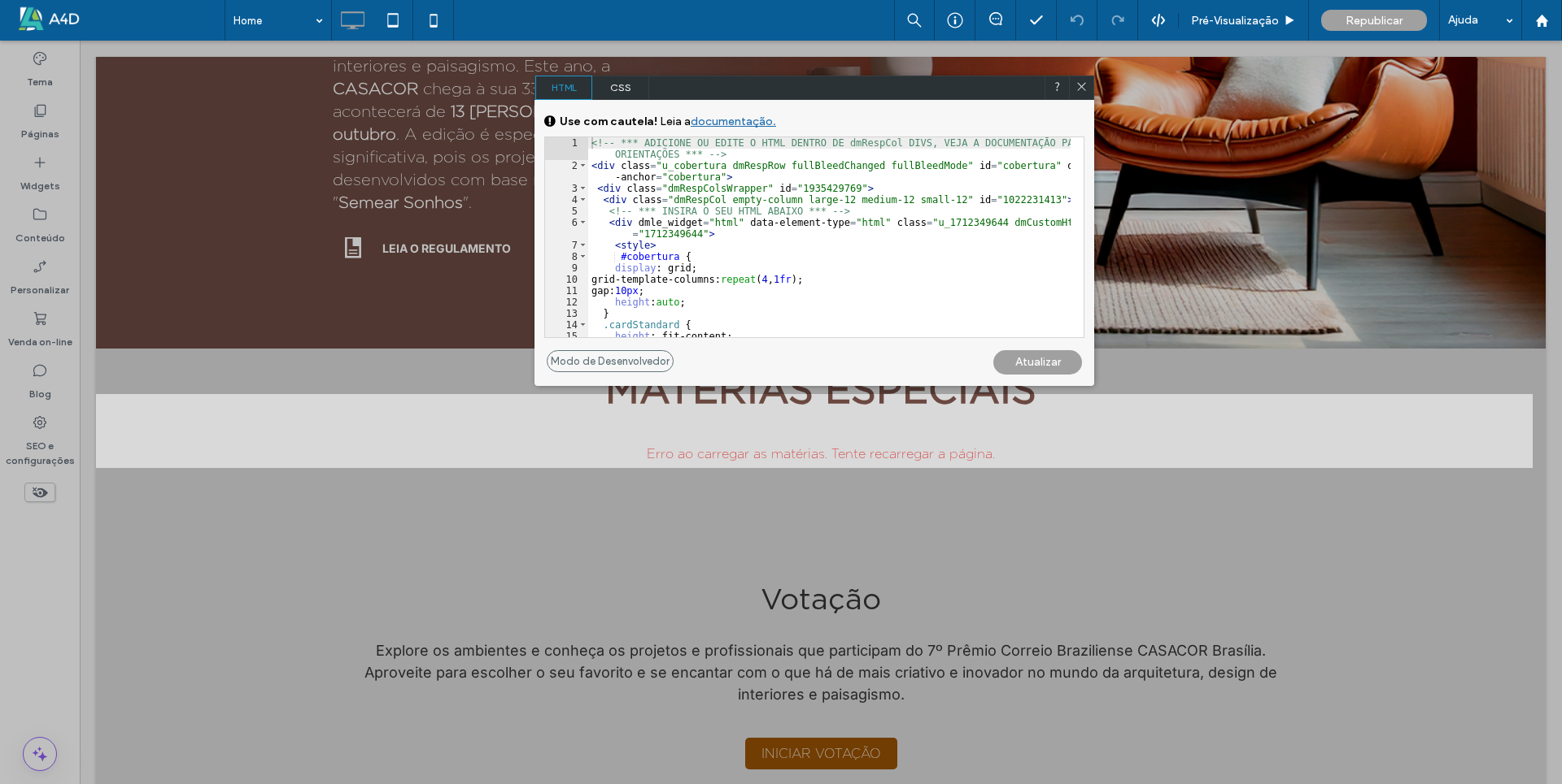
scroll to position [732, 0]
drag, startPoint x: 609, startPoint y: 224, endPoint x: 664, endPoint y: 263, distance: 67.4
click at [635, 244] on div "<!-- *** ADICIONE OU EDITE O HTML DENTRO DE dmRespCol DIVS, VEJA A DOCUMENTAÇĀO…" at bounding box center [829, 254] width 482 height 234
click at [670, 271] on div "<!-- *** ADICIONE OU EDITE O HTML DENTRO DE dmRespCol DIVS, VEJA A DOCUMENTAÇĀO…" at bounding box center [829, 254] width 482 height 234
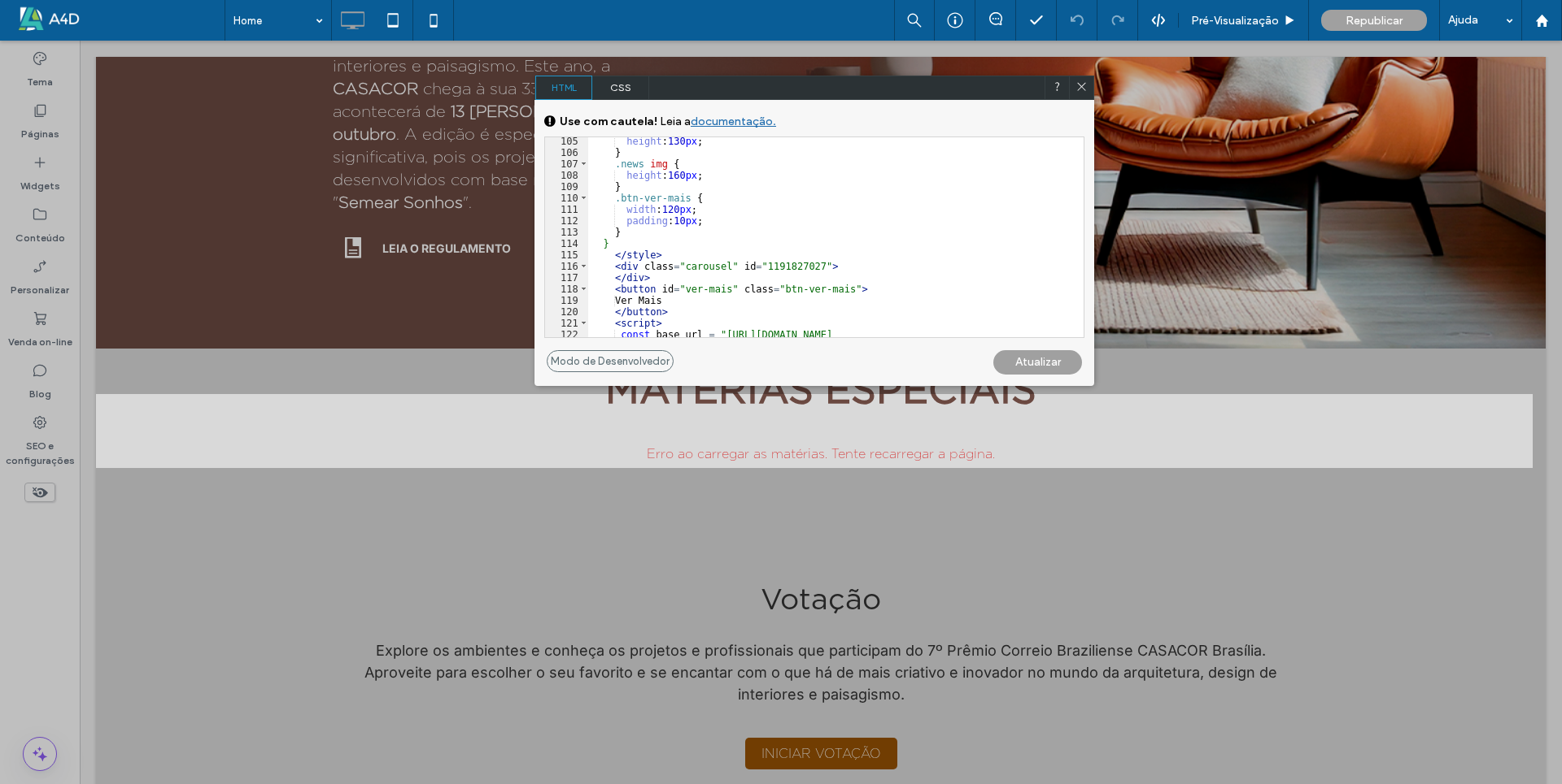
scroll to position [1268, 0]
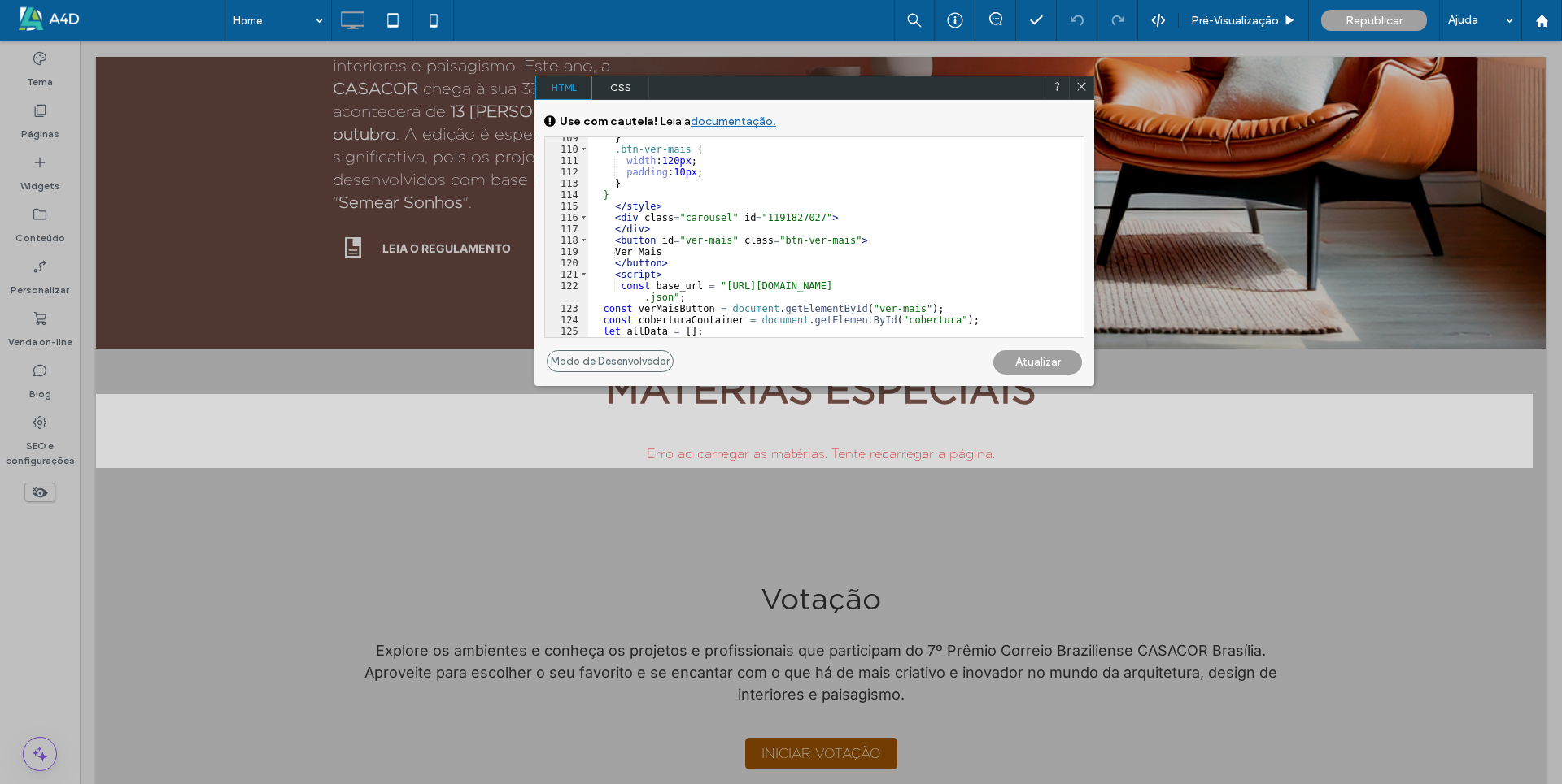
click at [717, 286] on div "} .btn-ver-mais { width : 120 px ; padding : 10 px ; } } </ style > < div class…" at bounding box center [829, 243] width 482 height 222
click at [641, 299] on div "} .btn-ver-mais { width : 120 px ; padding : 10 px ; } } </ style > < div class…" at bounding box center [829, 243] width 482 height 222
click at [641, 301] on div "} .btn-ver-mais { width : 120 px ; padding : 10 px ; } } </ style > < div class…" at bounding box center [829, 237] width 482 height 200
type textarea "**"
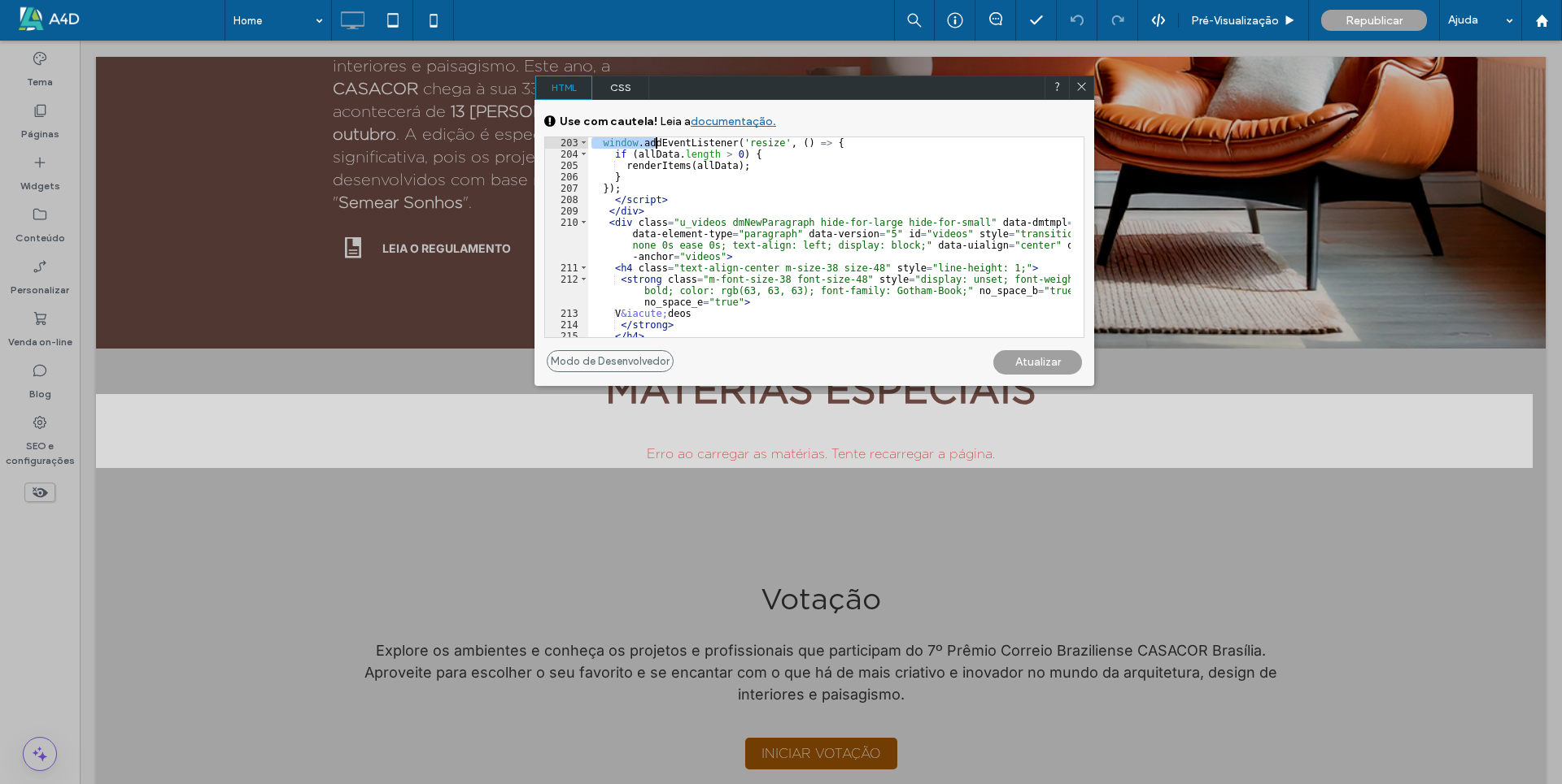
scroll to position [2356, 0]
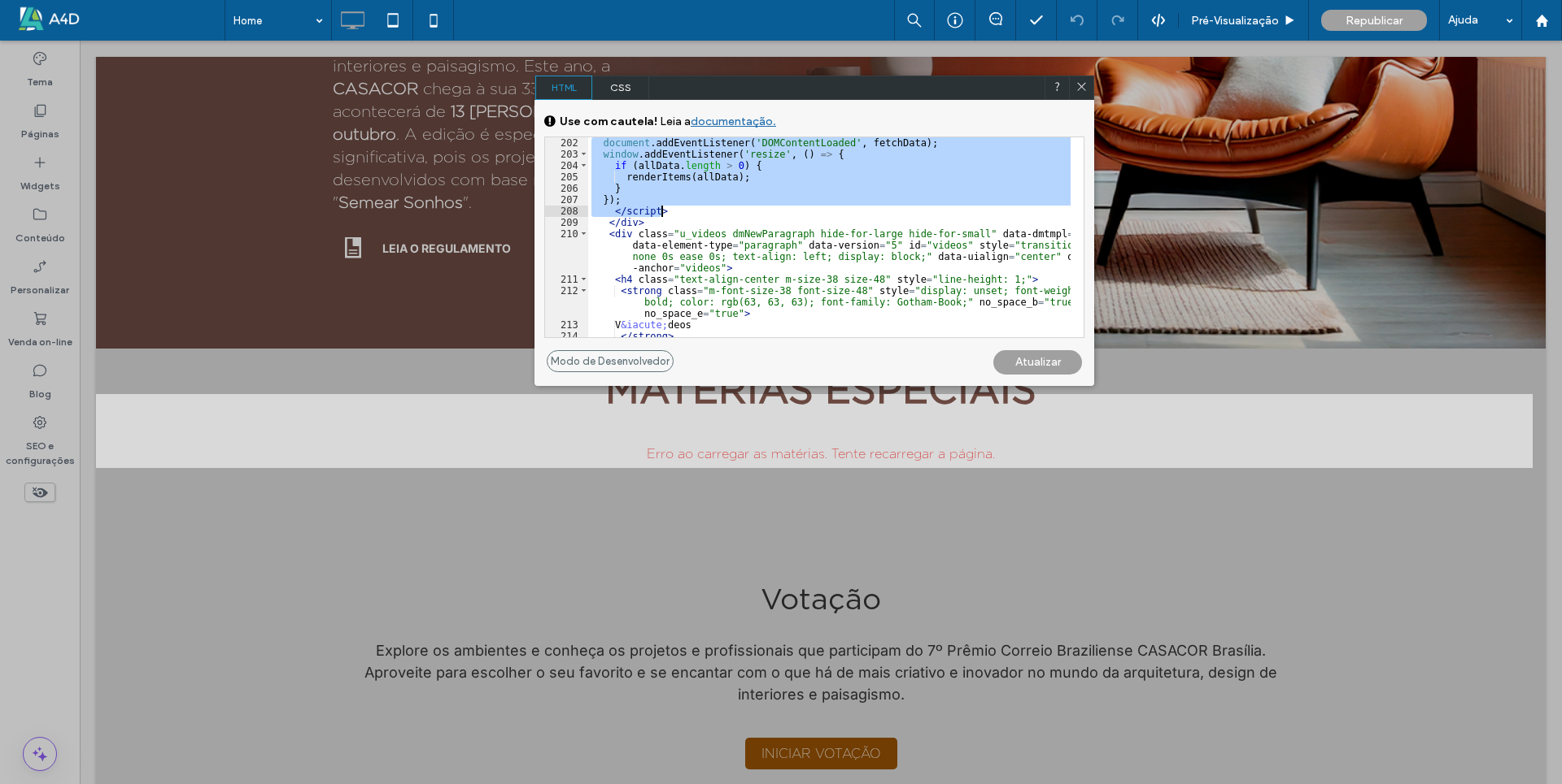
drag, startPoint x: 611, startPoint y: 247, endPoint x: 668, endPoint y: 212, distance: 66.9
click at [668, 212] on div "document . addEventListener ( 'DOMContentLoaded' , fetchData ) ; window . addEv…" at bounding box center [829, 248] width 482 height 222
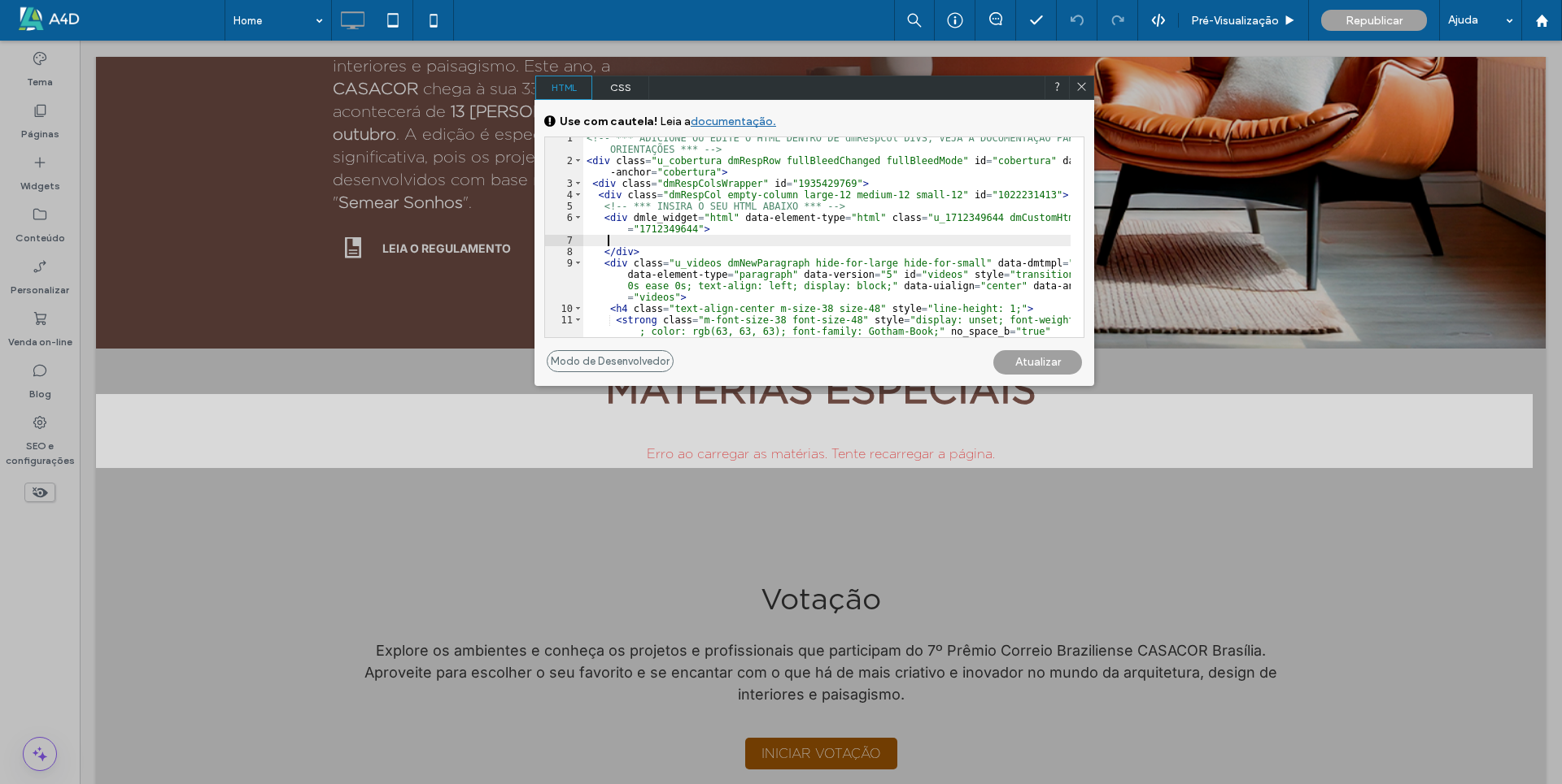
scroll to position [5, 0]
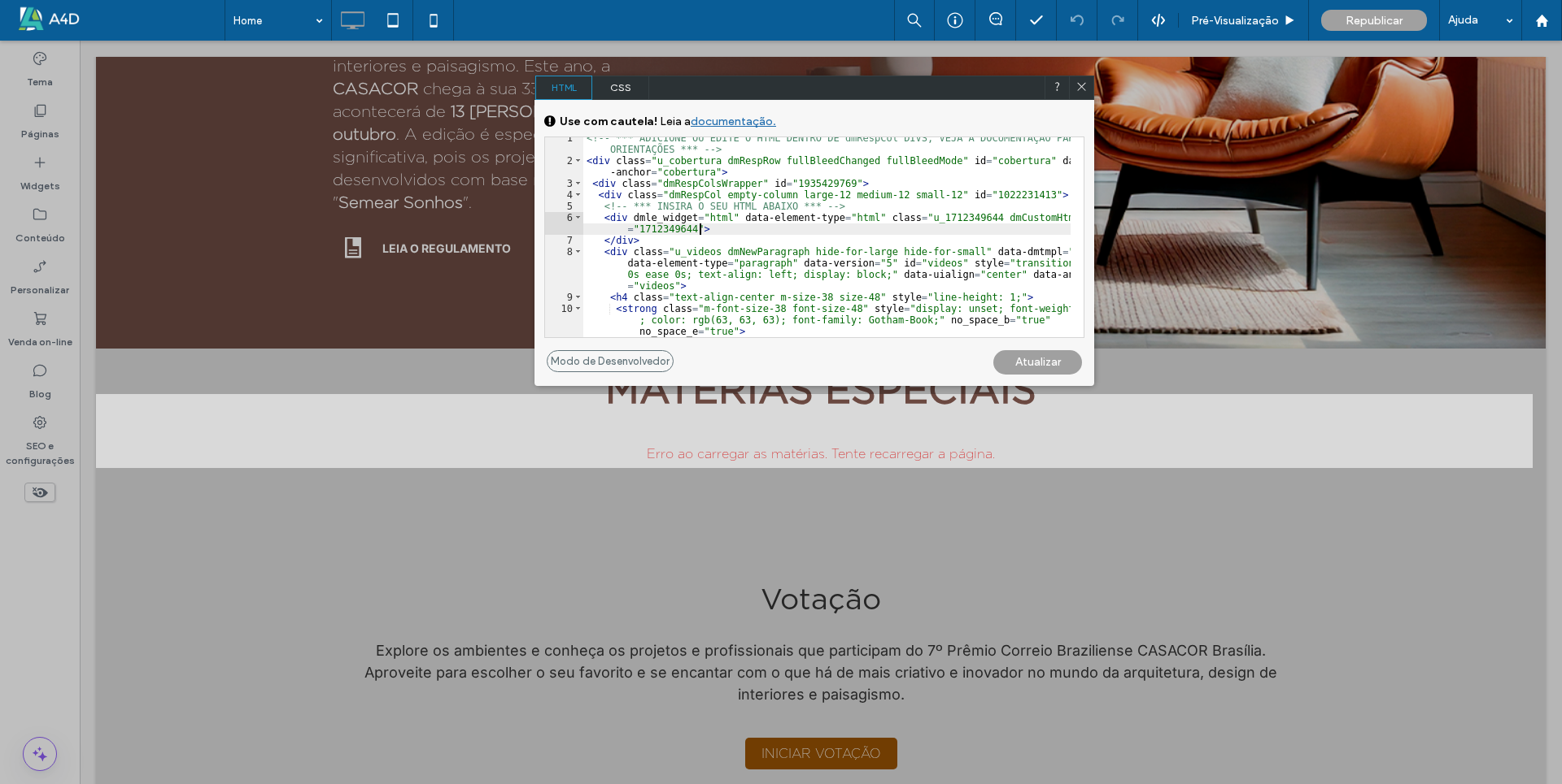
click at [1062, 366] on div "Atualizar" at bounding box center [1037, 362] width 88 height 24
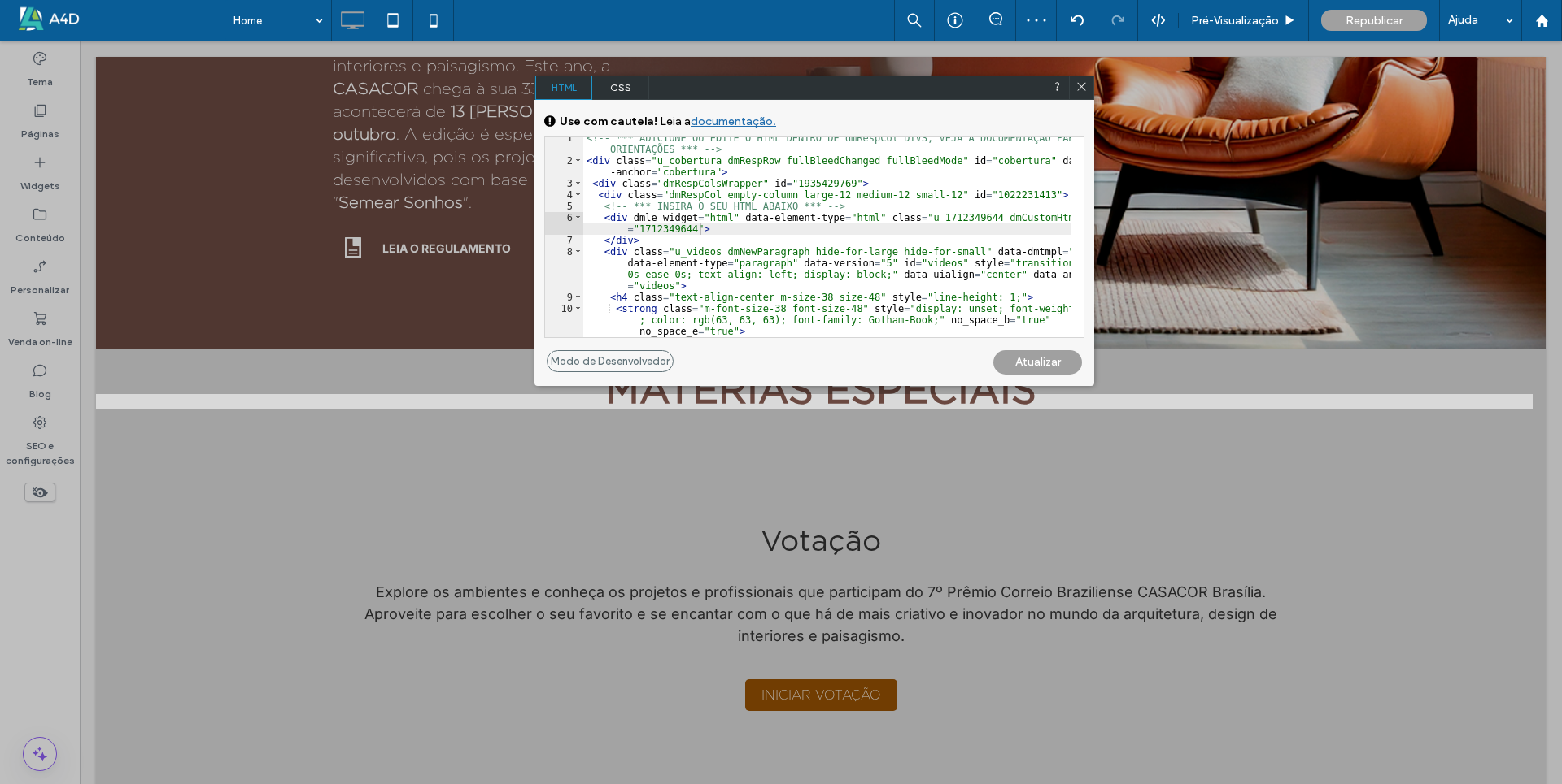
click at [1080, 85] on use at bounding box center [1081, 86] width 8 height 8
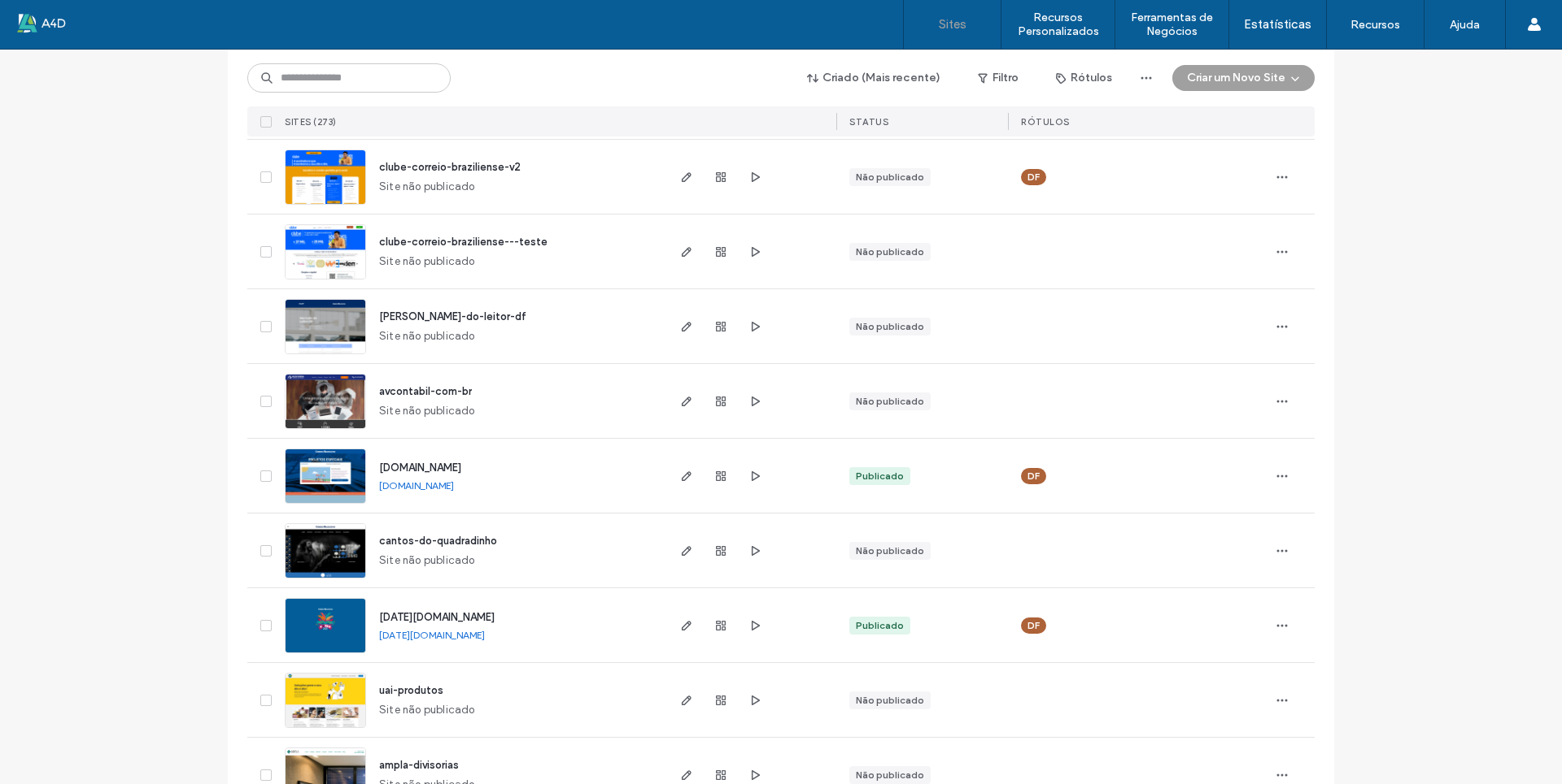
scroll to position [488, 0]
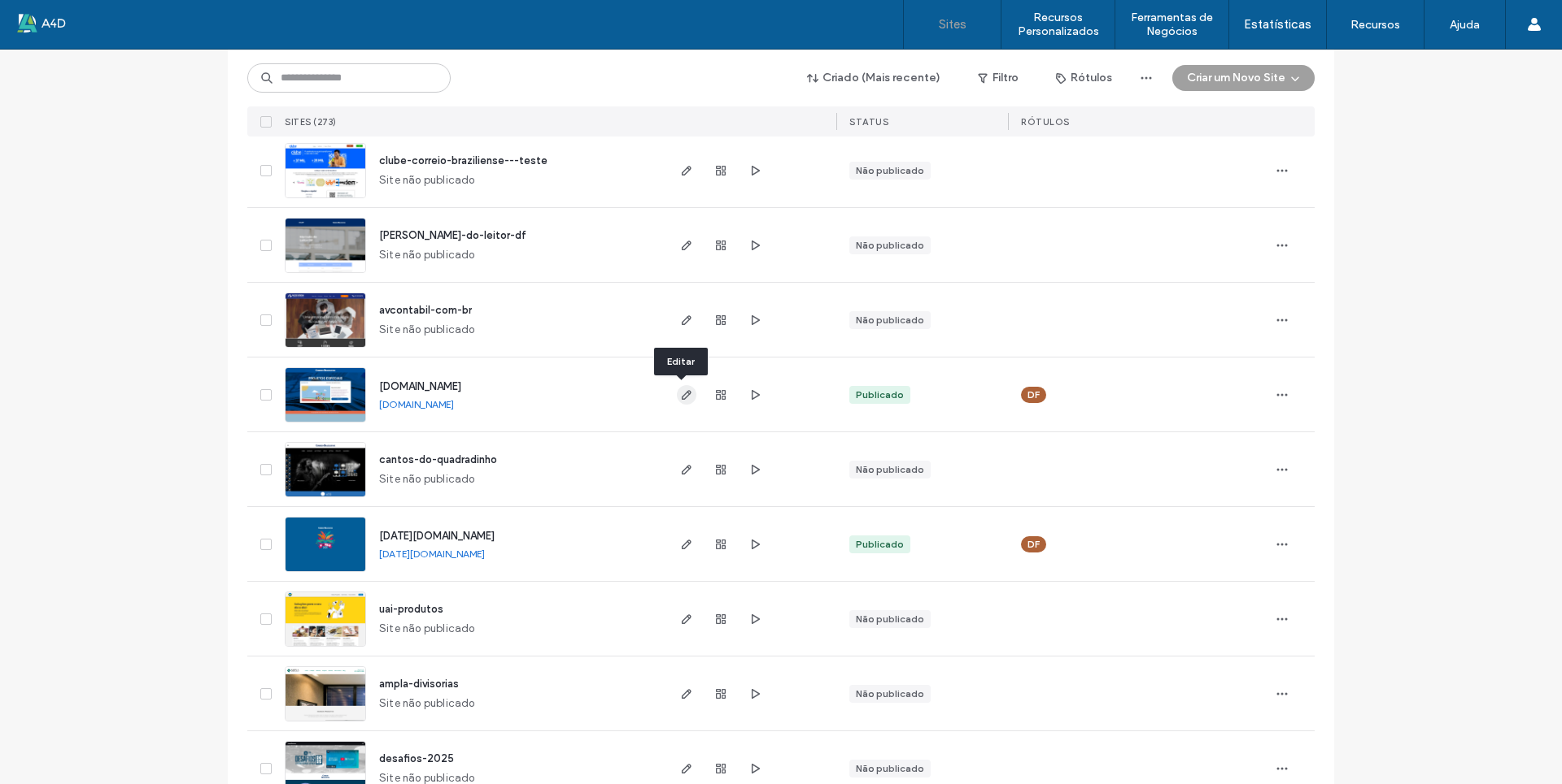
click at [681, 399] on use "button" at bounding box center [686, 395] width 10 height 10
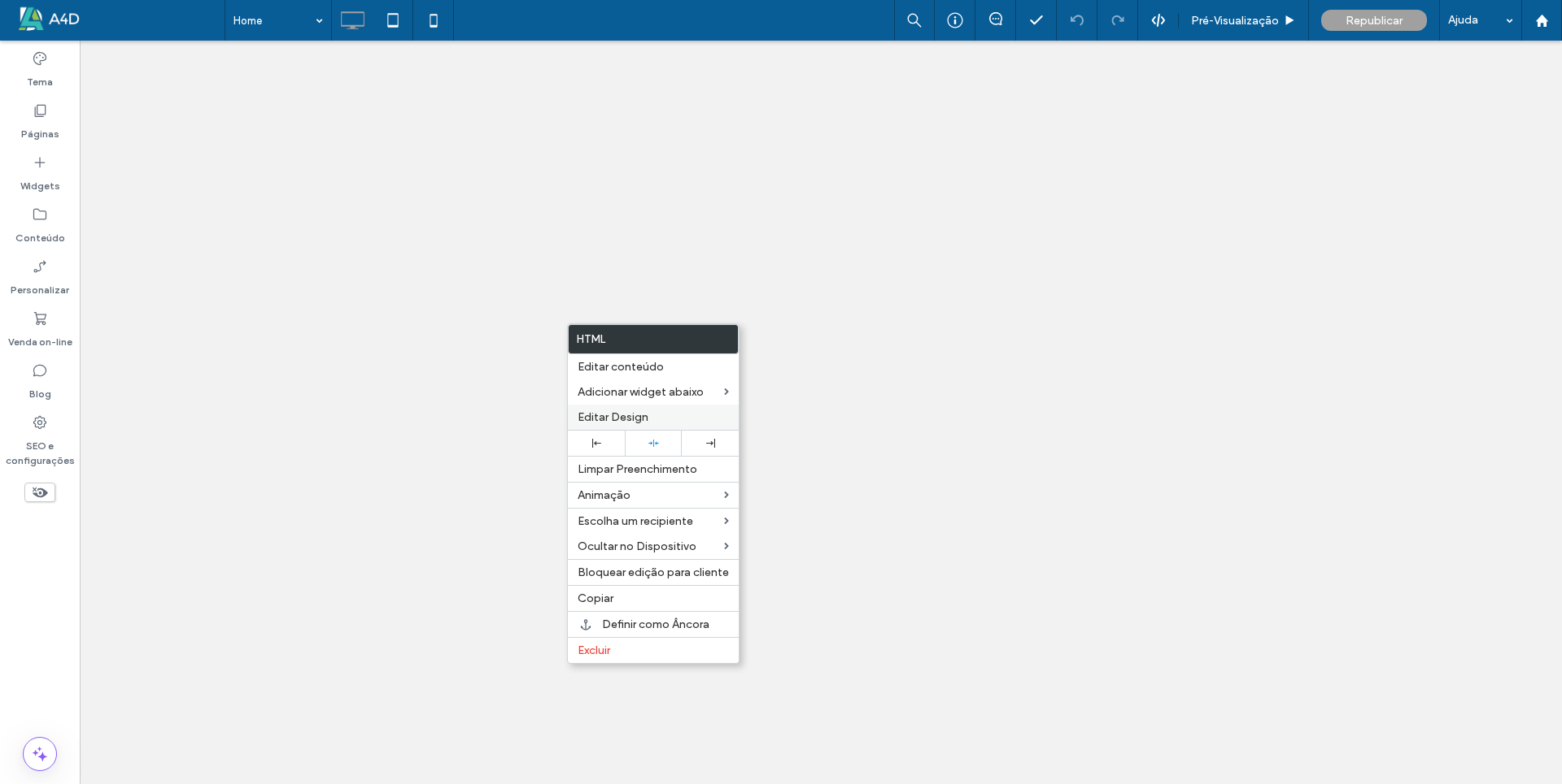
click at [630, 417] on span "Editar Design" at bounding box center [612, 418] width 71 height 14
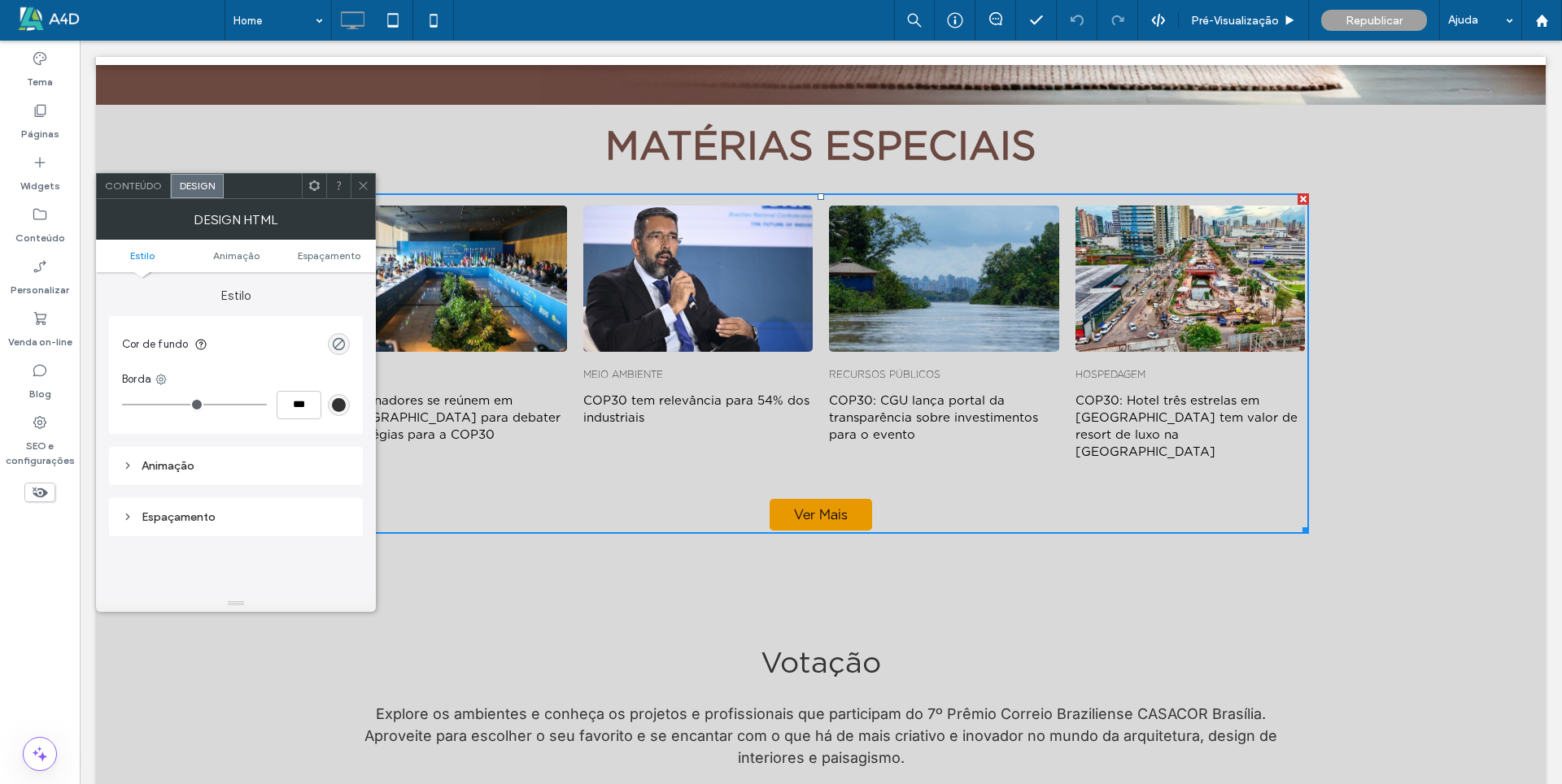
scroll to position [975, 0]
click at [312, 190] on icon at bounding box center [314, 186] width 13 height 13
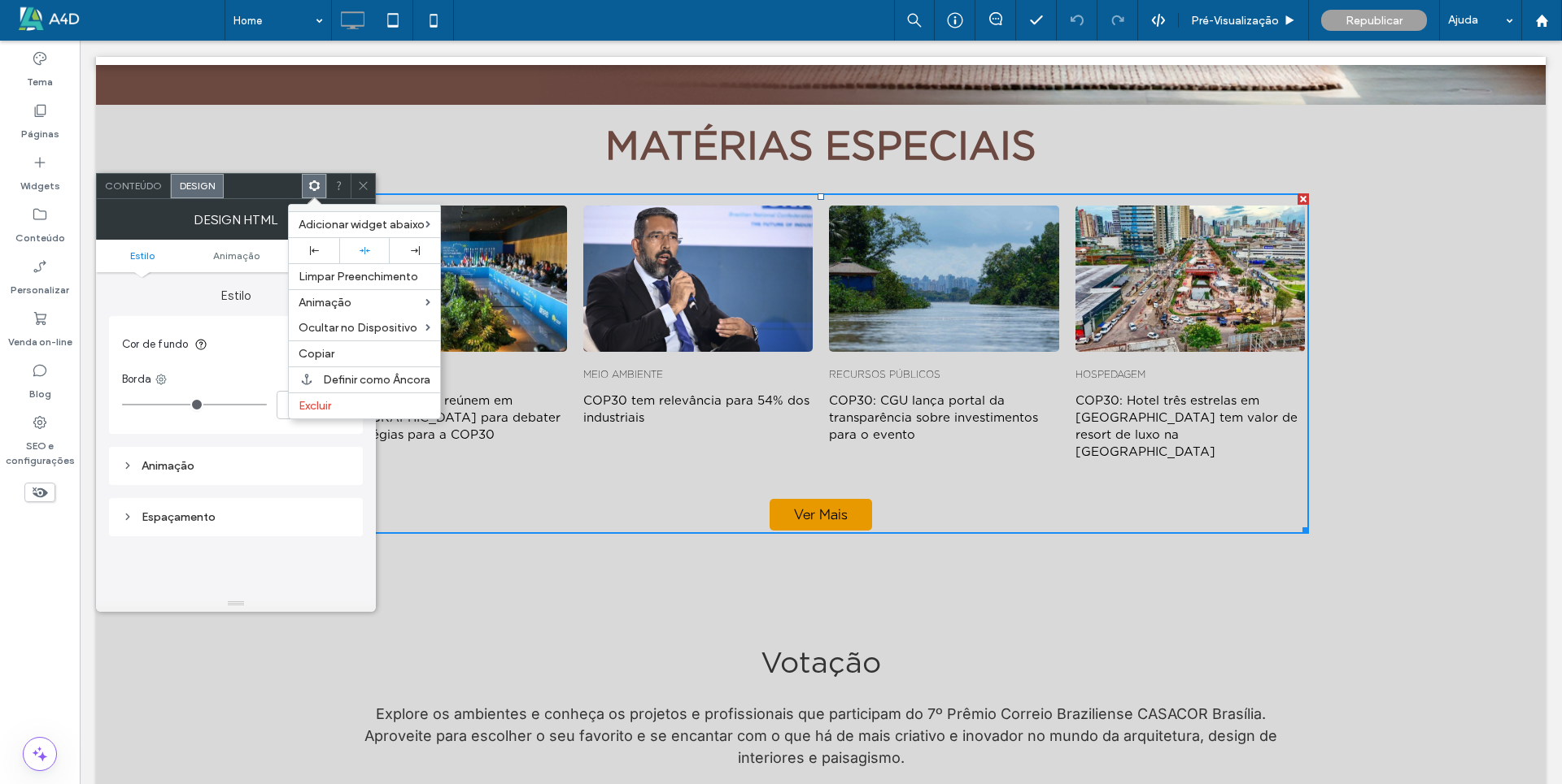
click at [135, 187] on span "Conteúdo" at bounding box center [133, 186] width 57 height 13
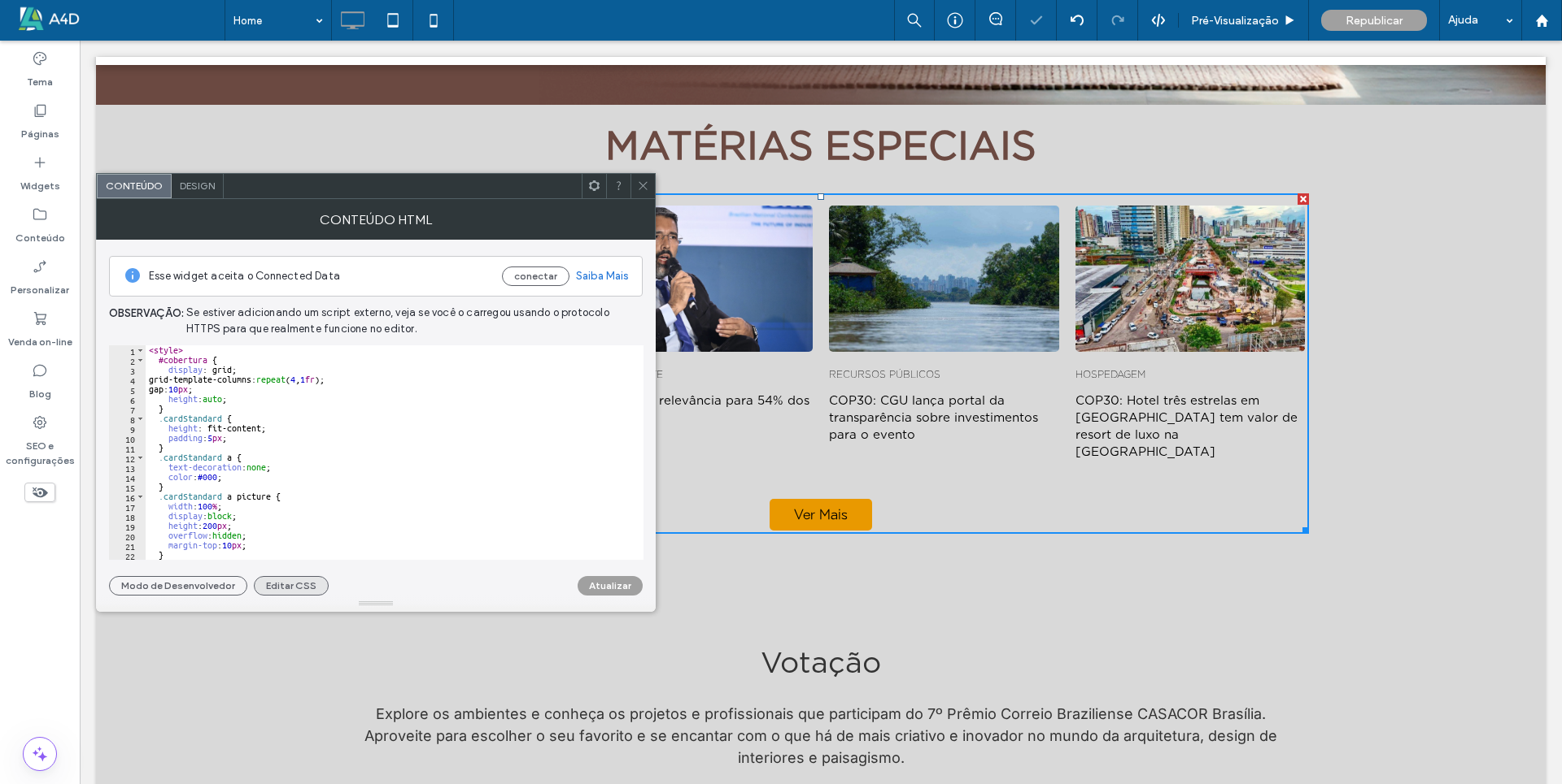
click at [281, 585] on button "Editar CSS" at bounding box center [291, 586] width 75 height 19
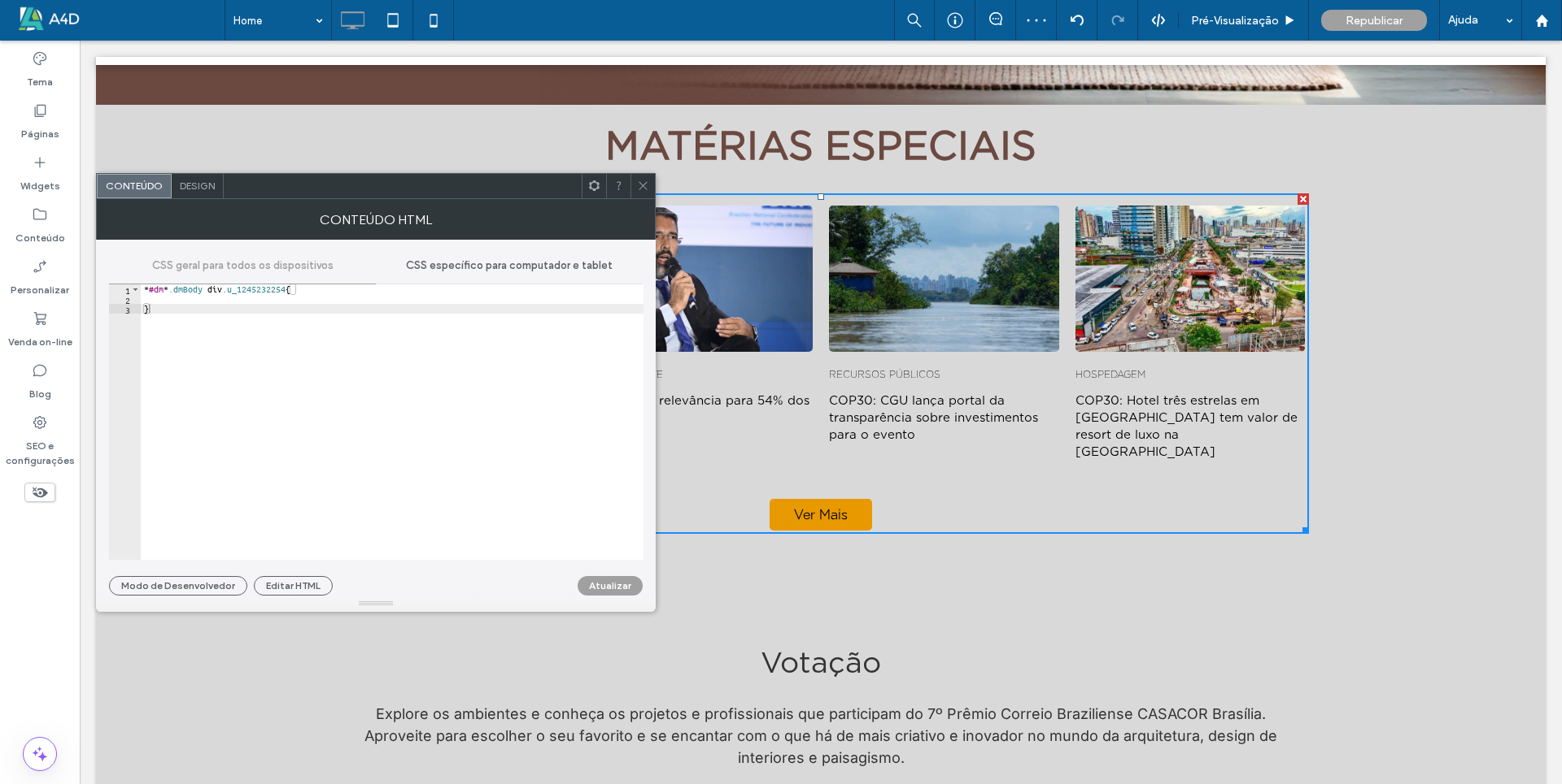
click at [537, 266] on span "CSS específico para computador e tablet" at bounding box center [509, 265] width 207 height 13
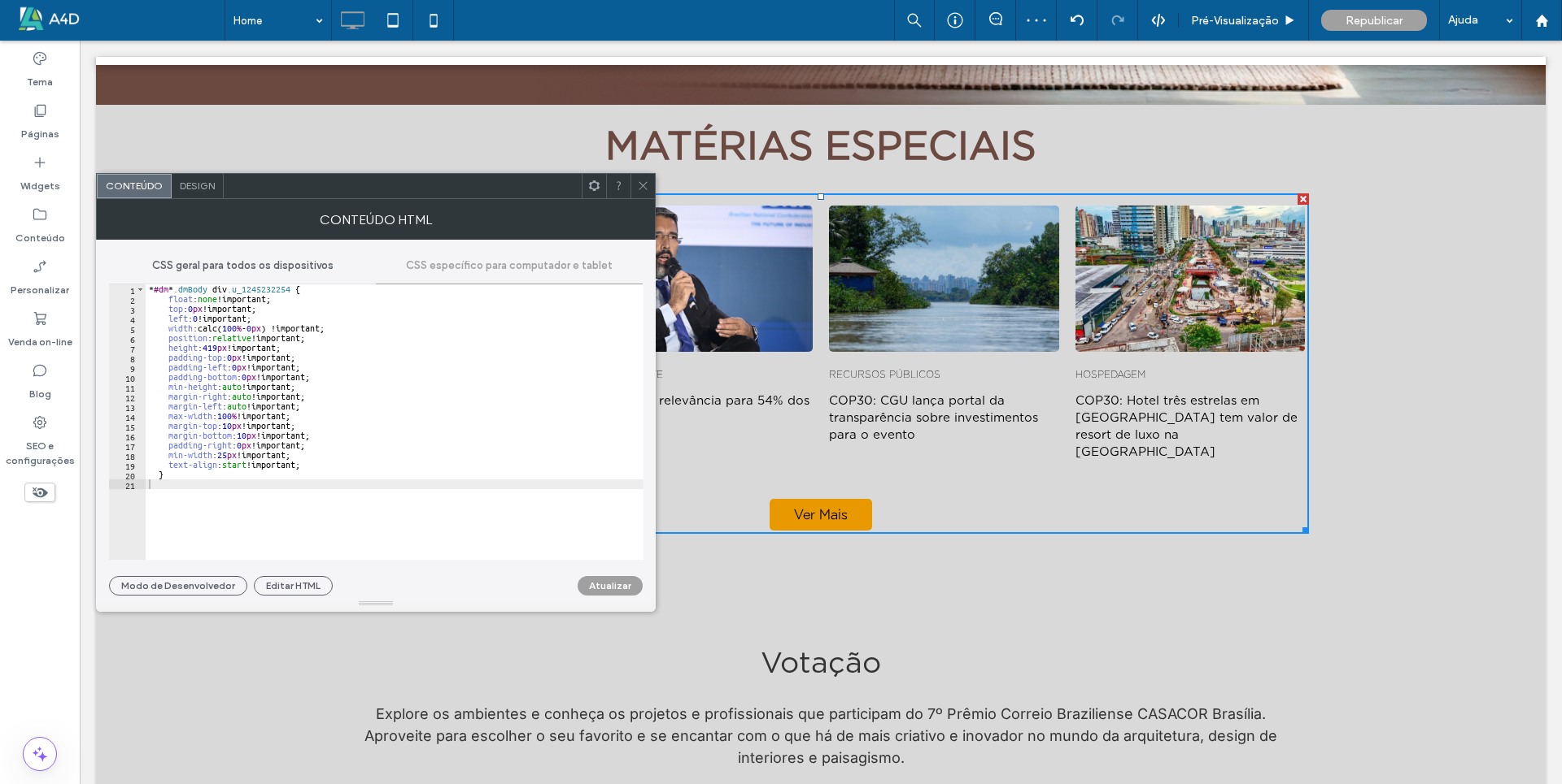
click at [282, 351] on div "* #dm * .dmBody div .u_1245232254 { float : none !important; top : 0 px !import…" at bounding box center [395, 432] width 498 height 295
click at [212, 342] on div "* #dm * .dmBody div .u_1245232254 { float : none !important; top : 0 px !import…" at bounding box center [395, 432] width 498 height 295
click at [216, 346] on div "* #dm * .dmBody div .u_1245232254 { float : none !important; top : 0 px !import…" at bounding box center [395, 432] width 498 height 295
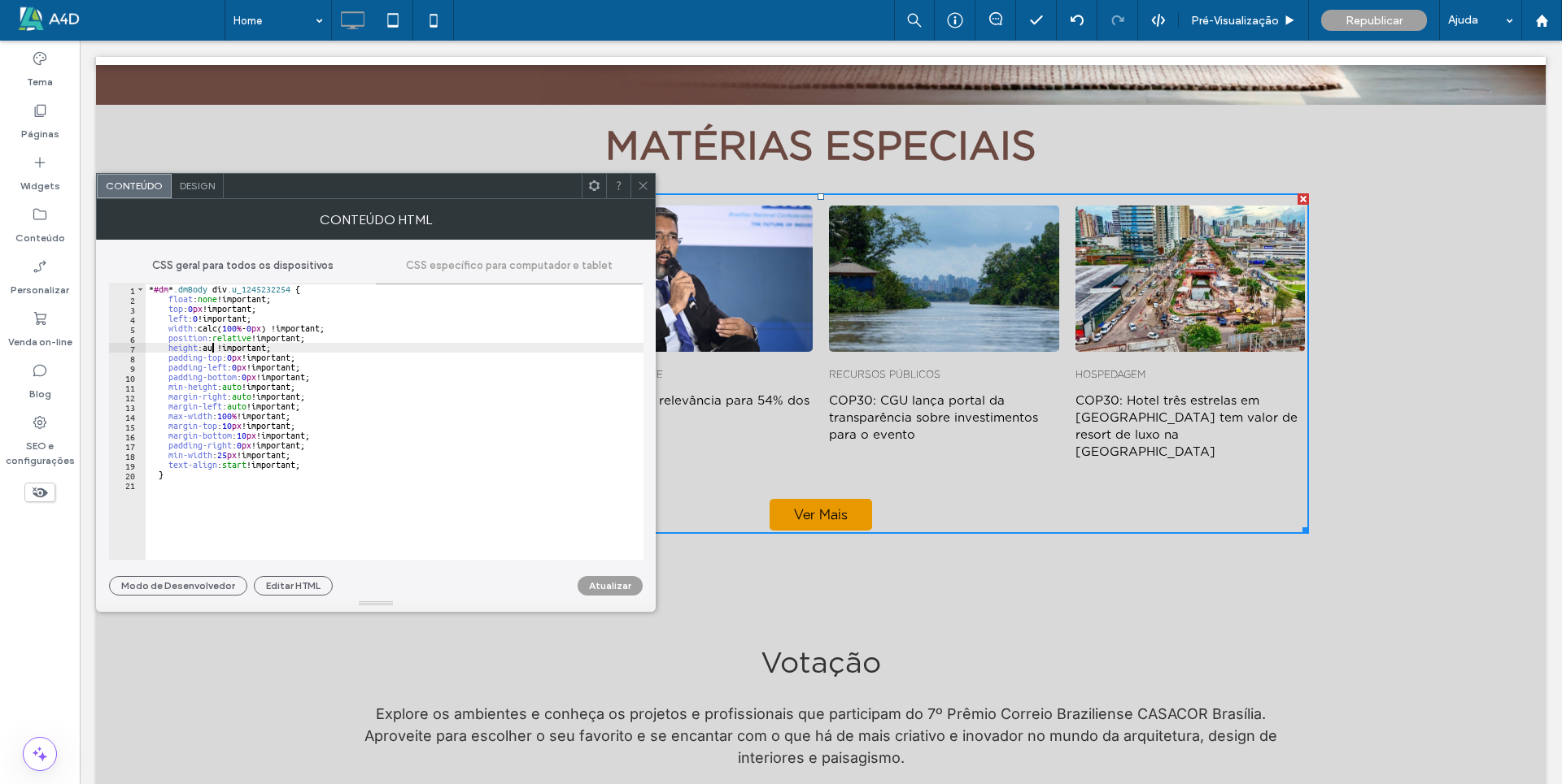
scroll to position [0, 6]
type textarea "**********"
click at [614, 585] on button "Atualizar" at bounding box center [609, 586] width 65 height 19
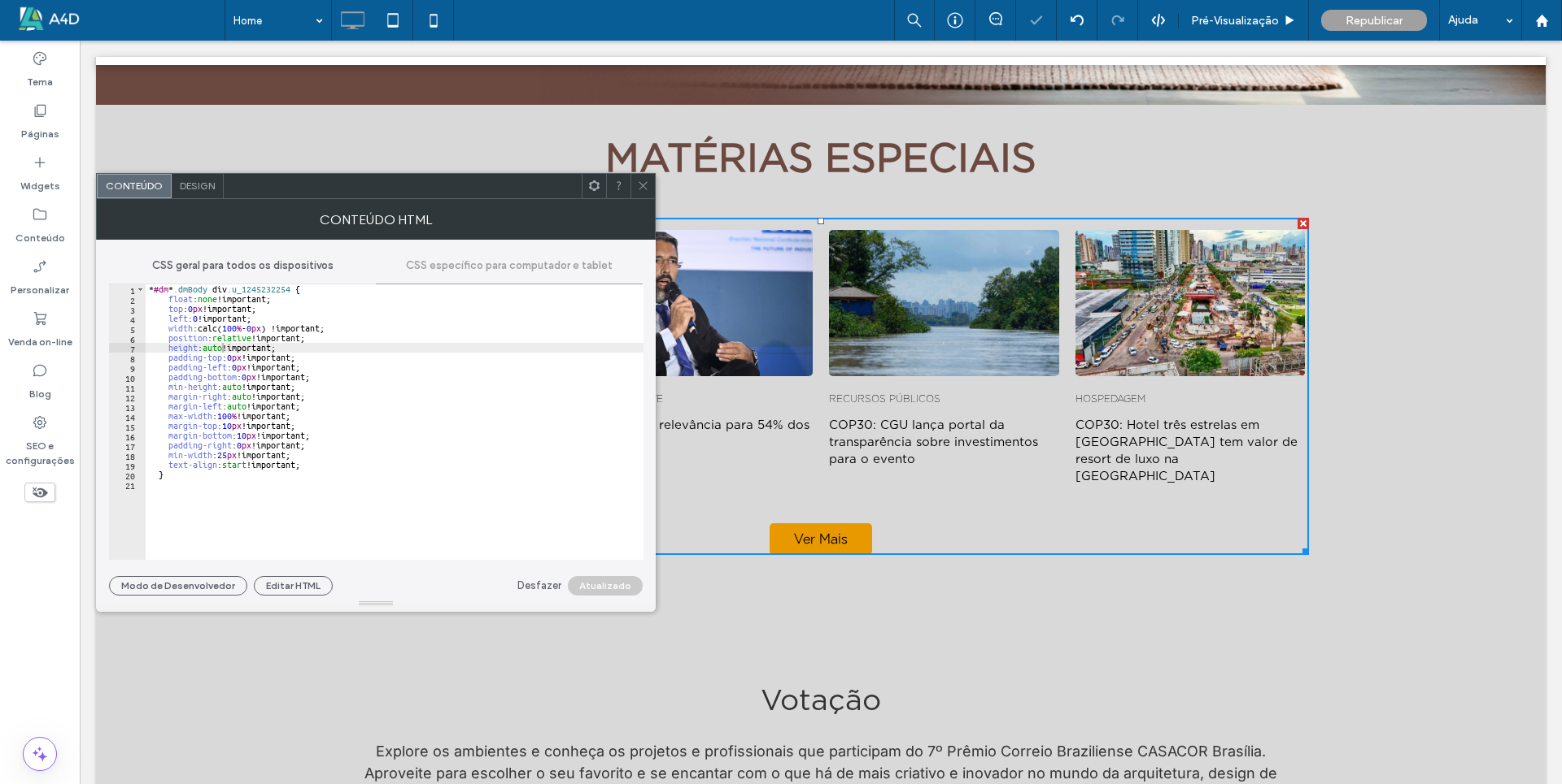
click at [641, 186] on icon at bounding box center [642, 186] width 13 height 13
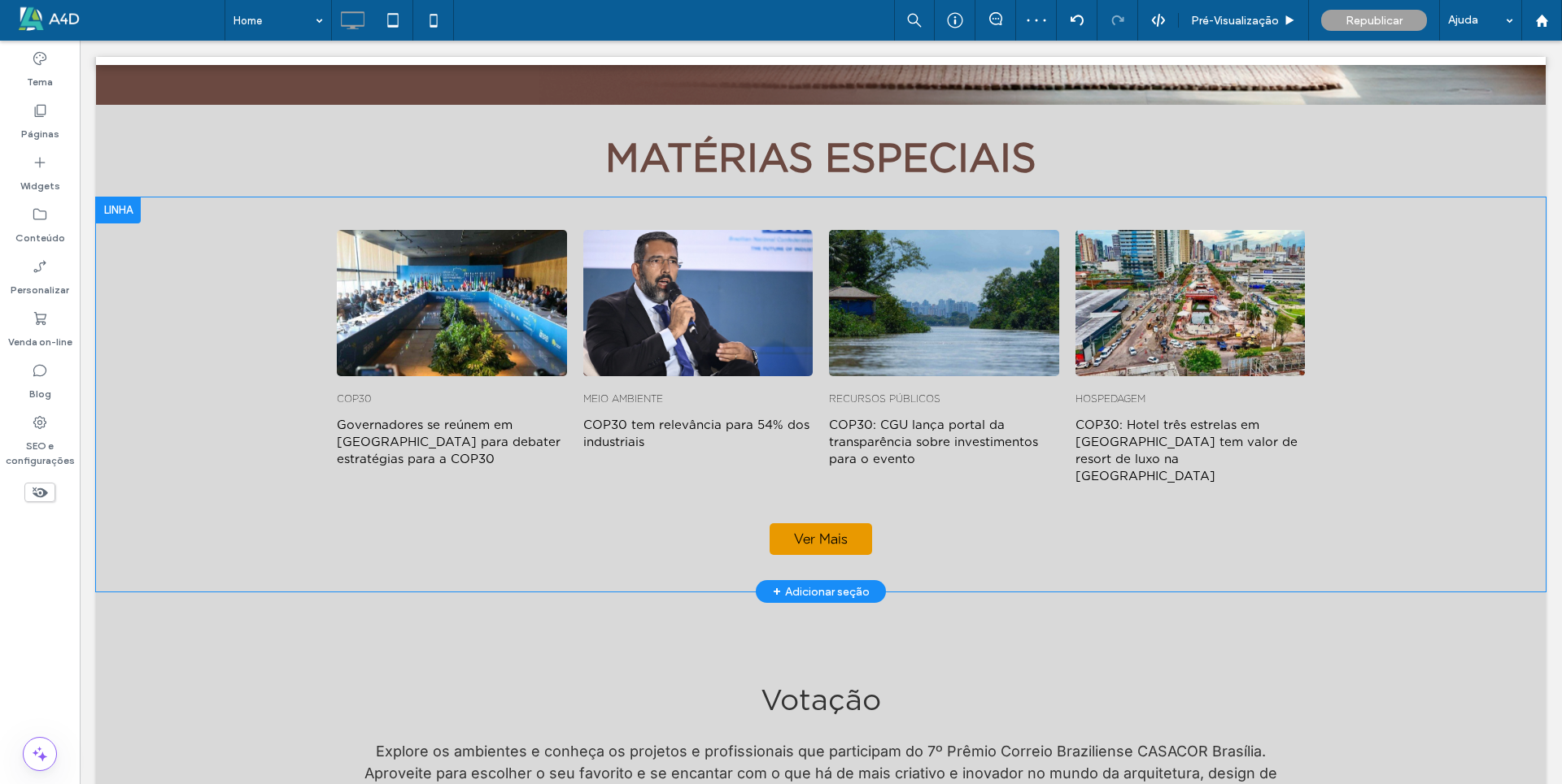
click at [113, 197] on div at bounding box center [119, 210] width 45 height 26
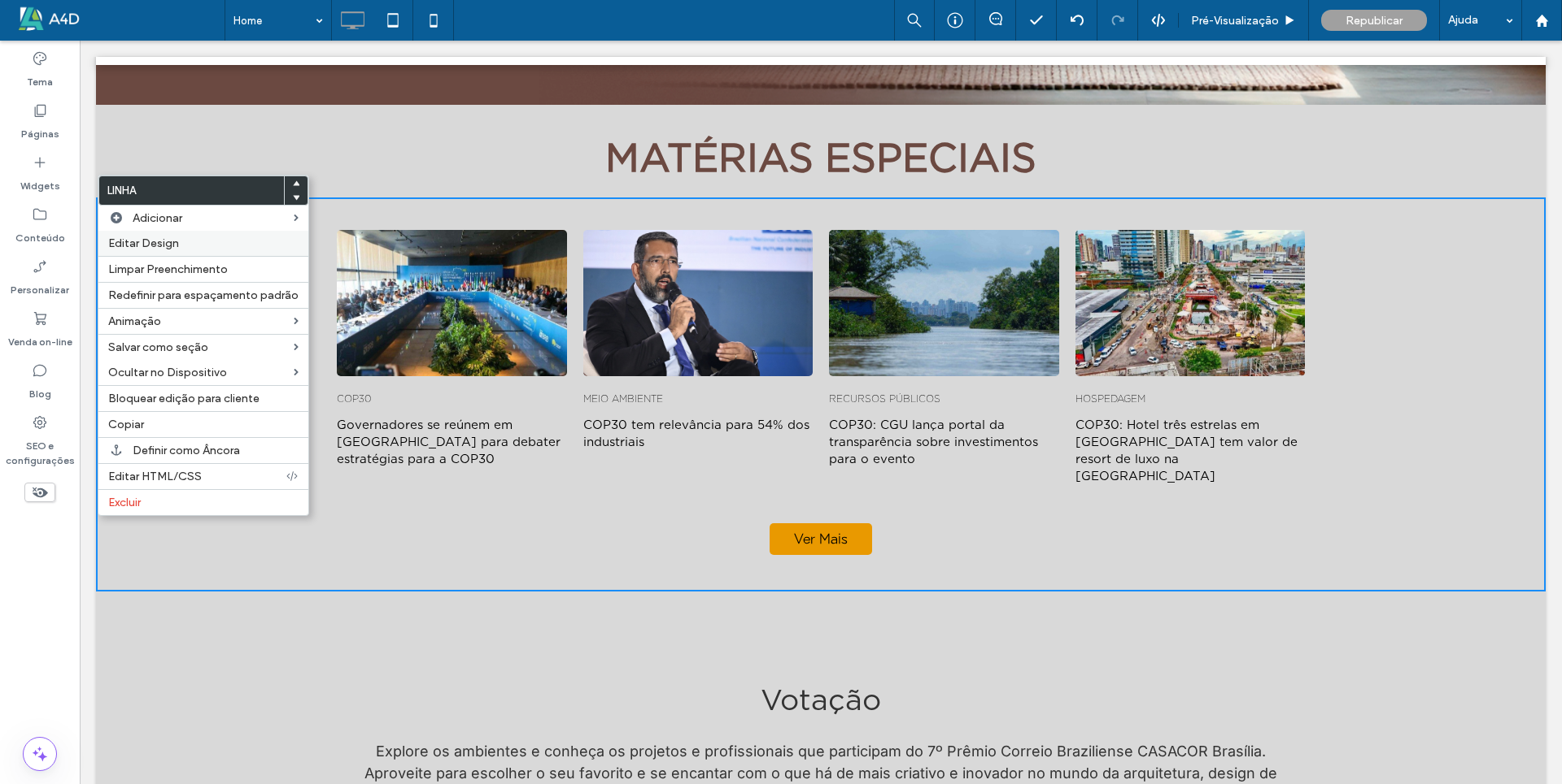
click at [135, 243] on span "Editar Design" at bounding box center [143, 243] width 71 height 14
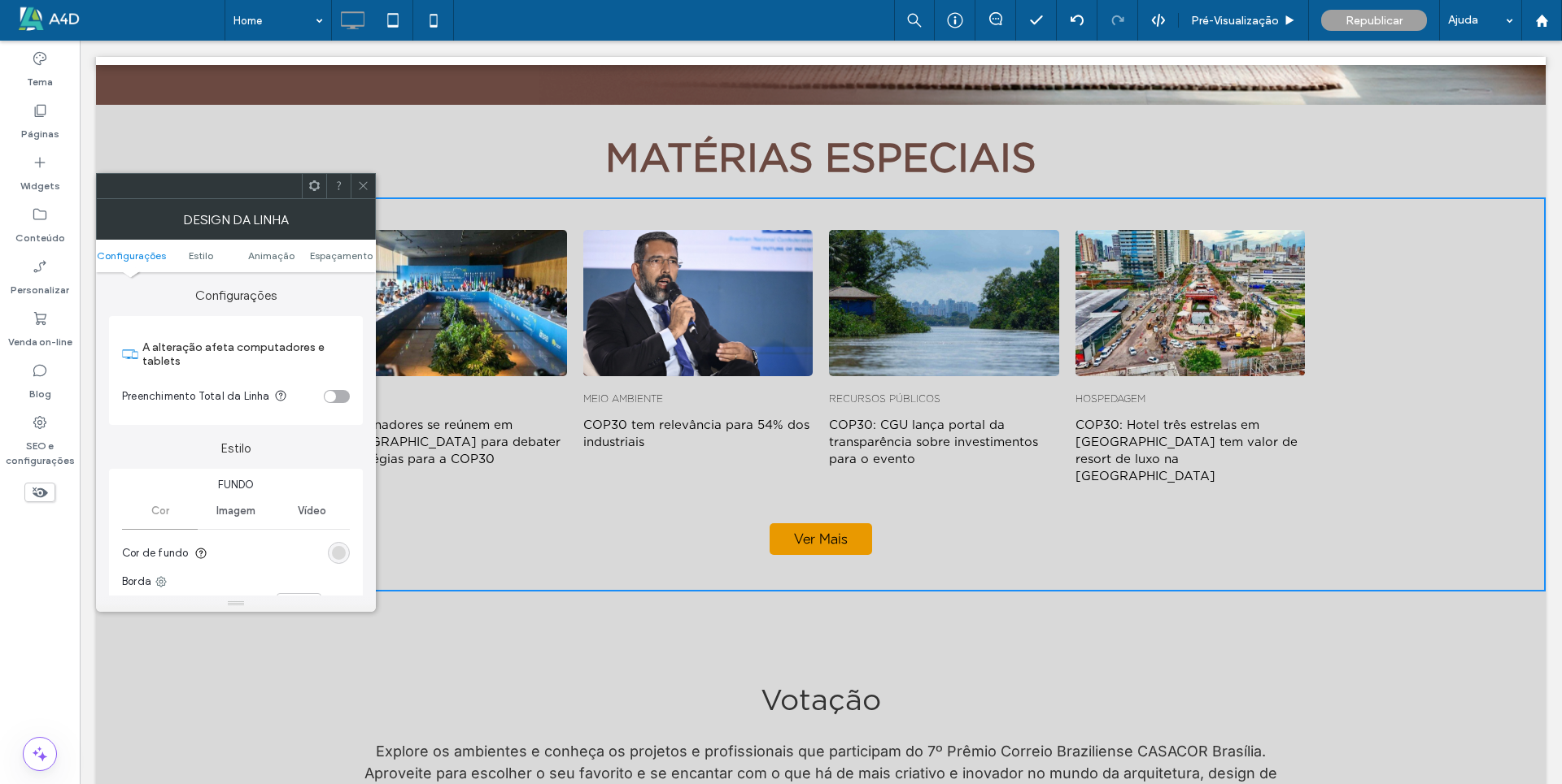
click at [339, 396] on div "toggle" at bounding box center [336, 396] width 26 height 13
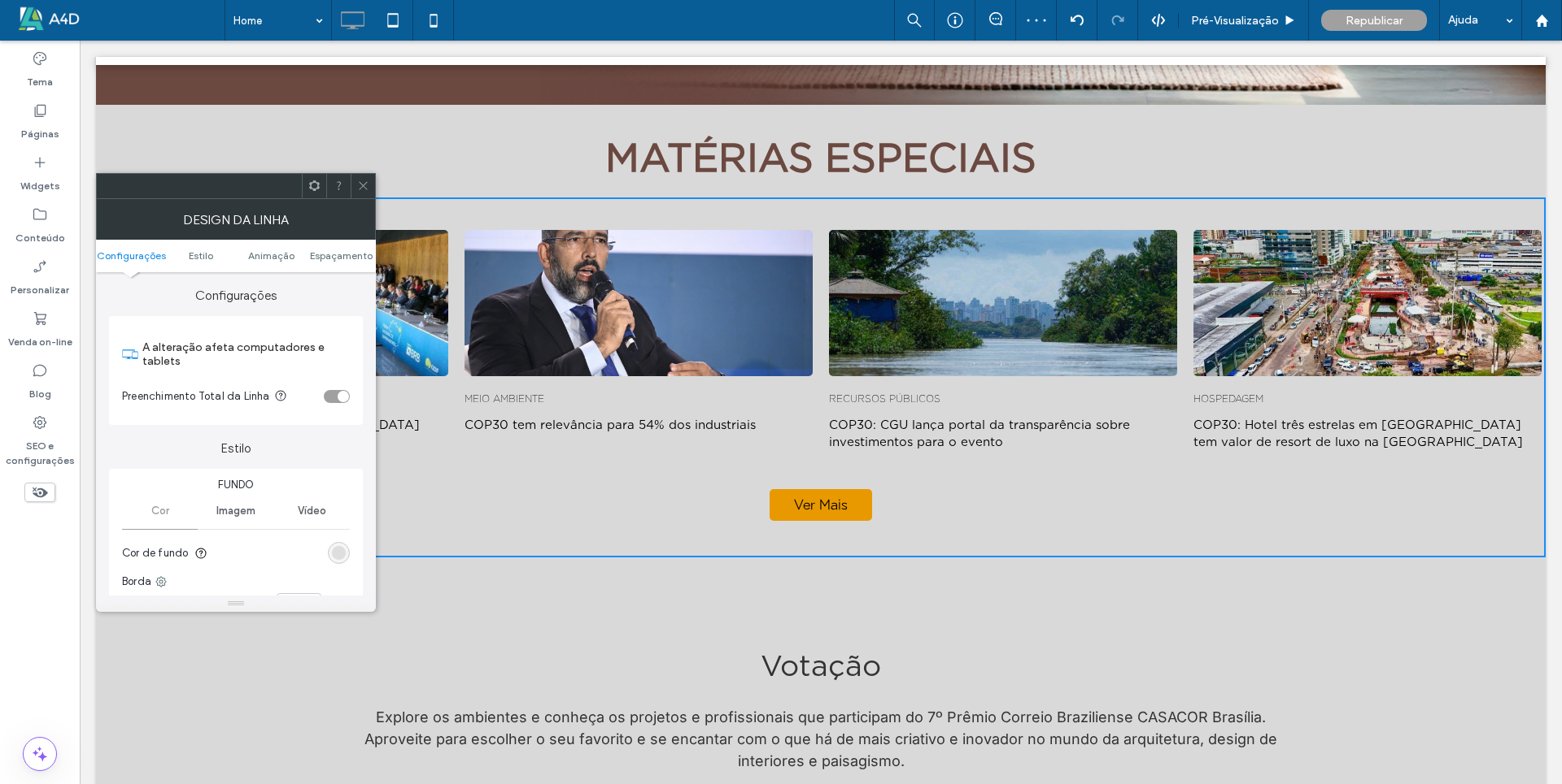
click at [339, 555] on div "rgb(217, 217, 217)" at bounding box center [338, 553] width 14 height 14
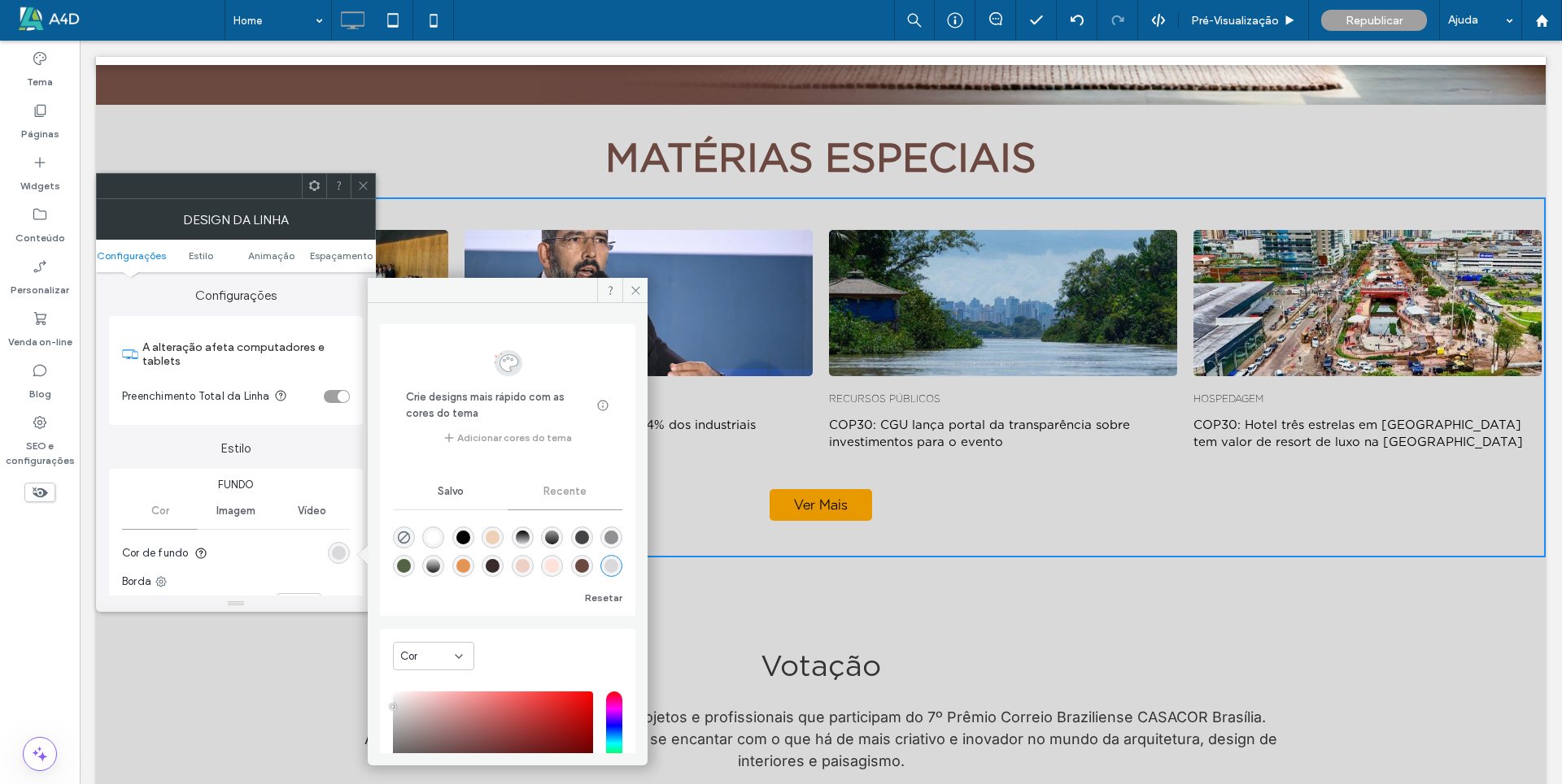
click at [434, 540] on div "rgba(255, 255, 255, 1)" at bounding box center [433, 537] width 14 height 14
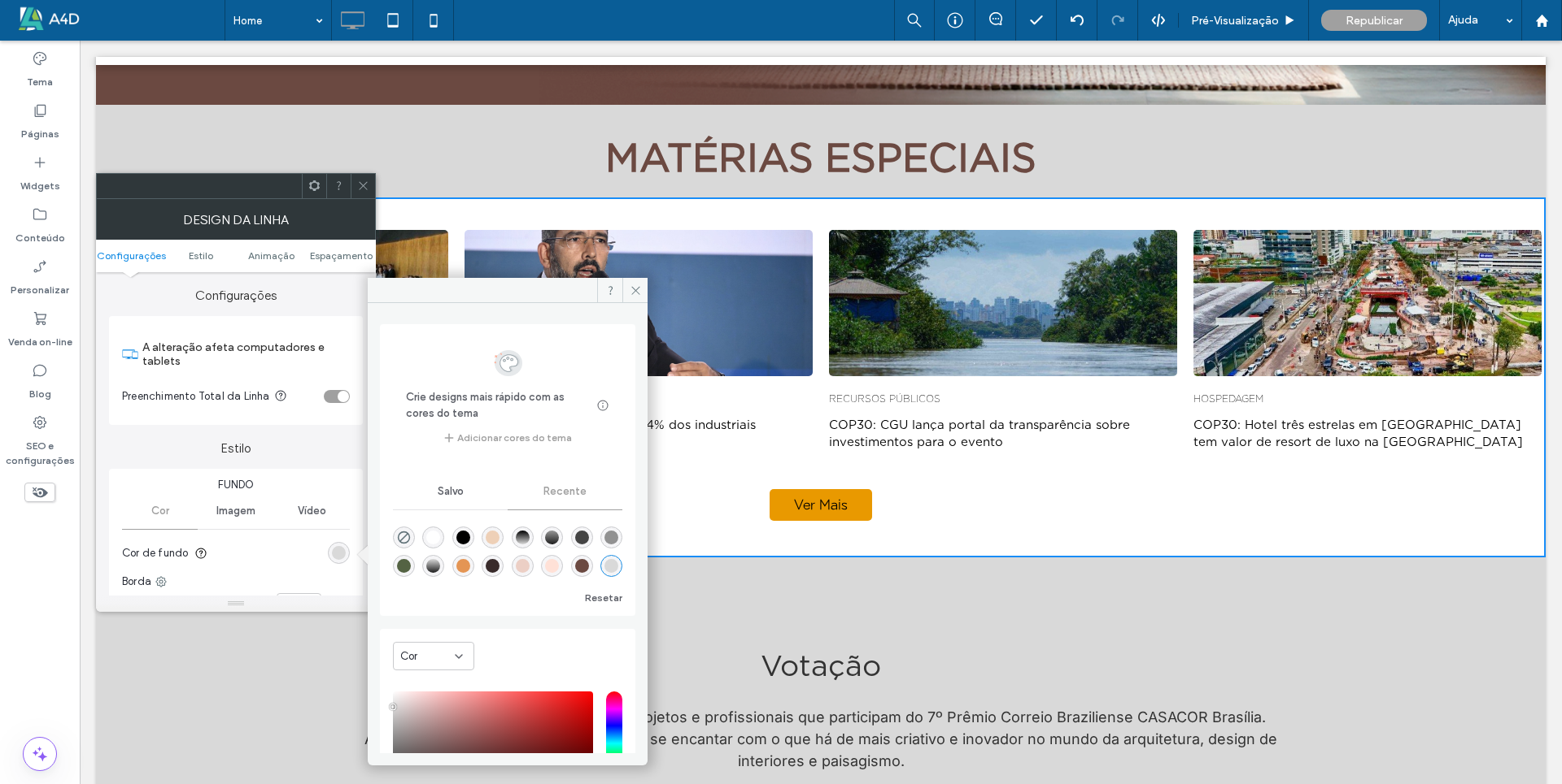
type input "*******"
click at [360, 182] on icon at bounding box center [363, 186] width 13 height 13
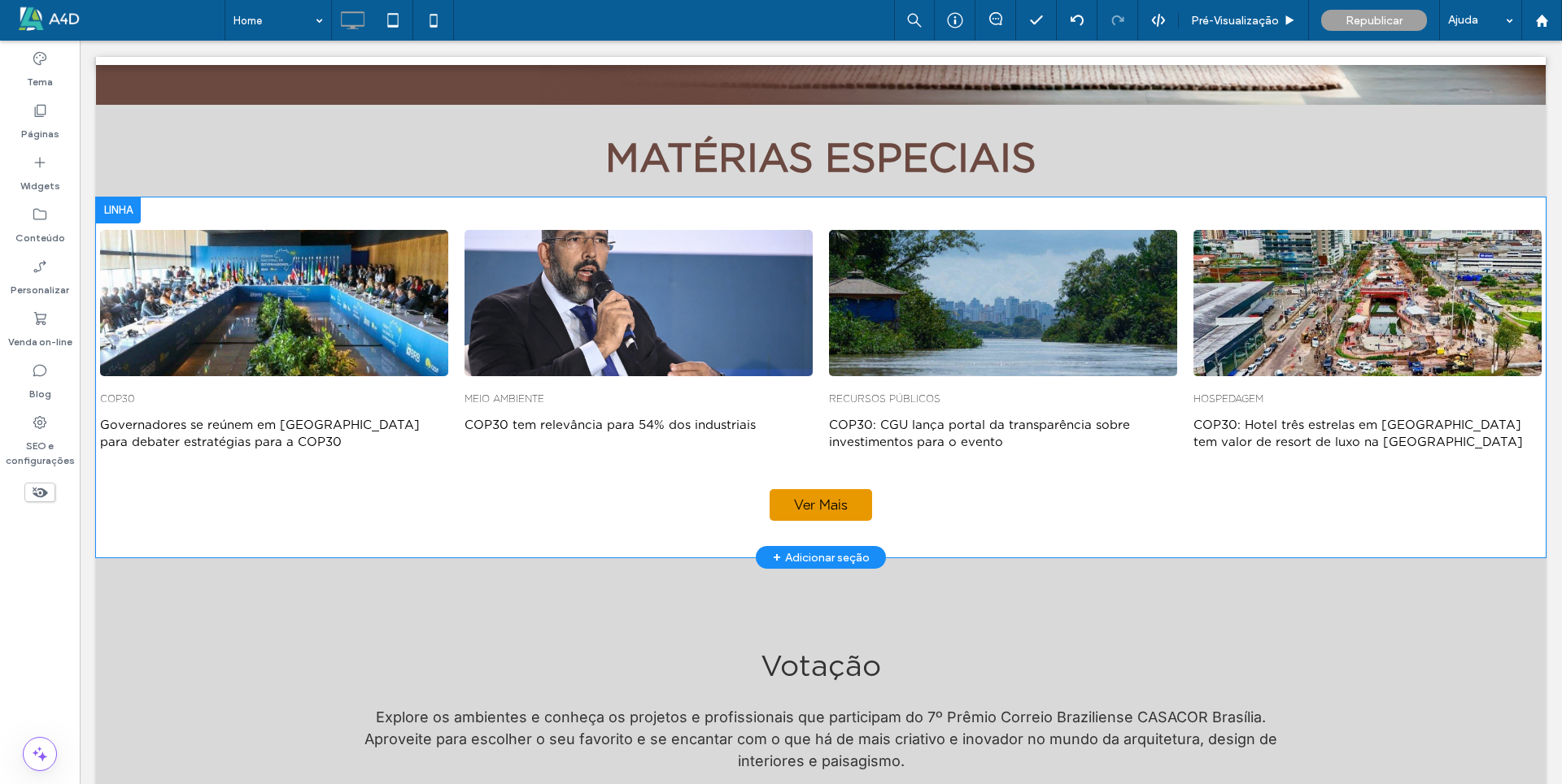
click at [107, 197] on div at bounding box center [119, 210] width 45 height 26
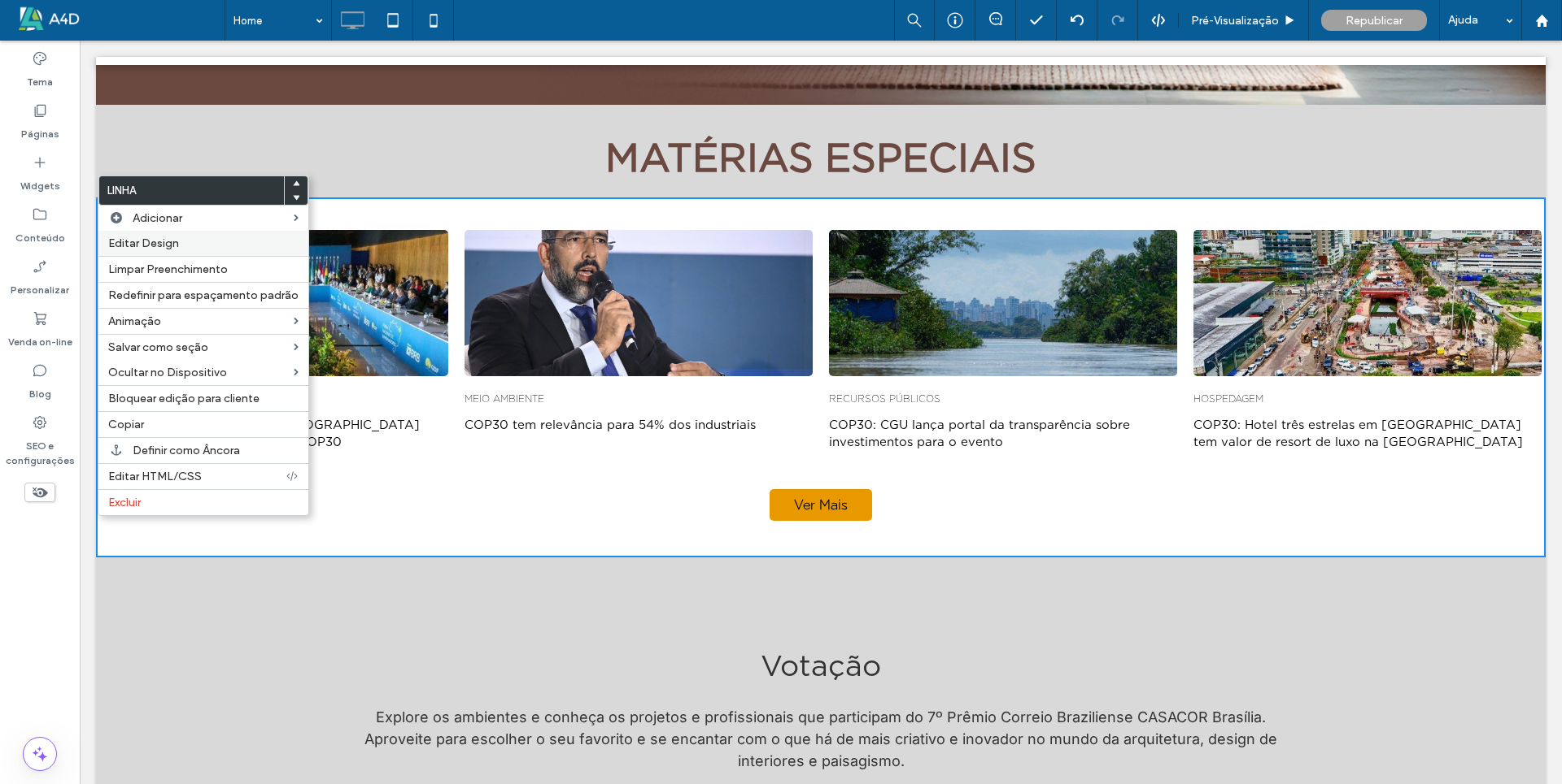
click at [128, 246] on span "Editar Design" at bounding box center [143, 243] width 71 height 14
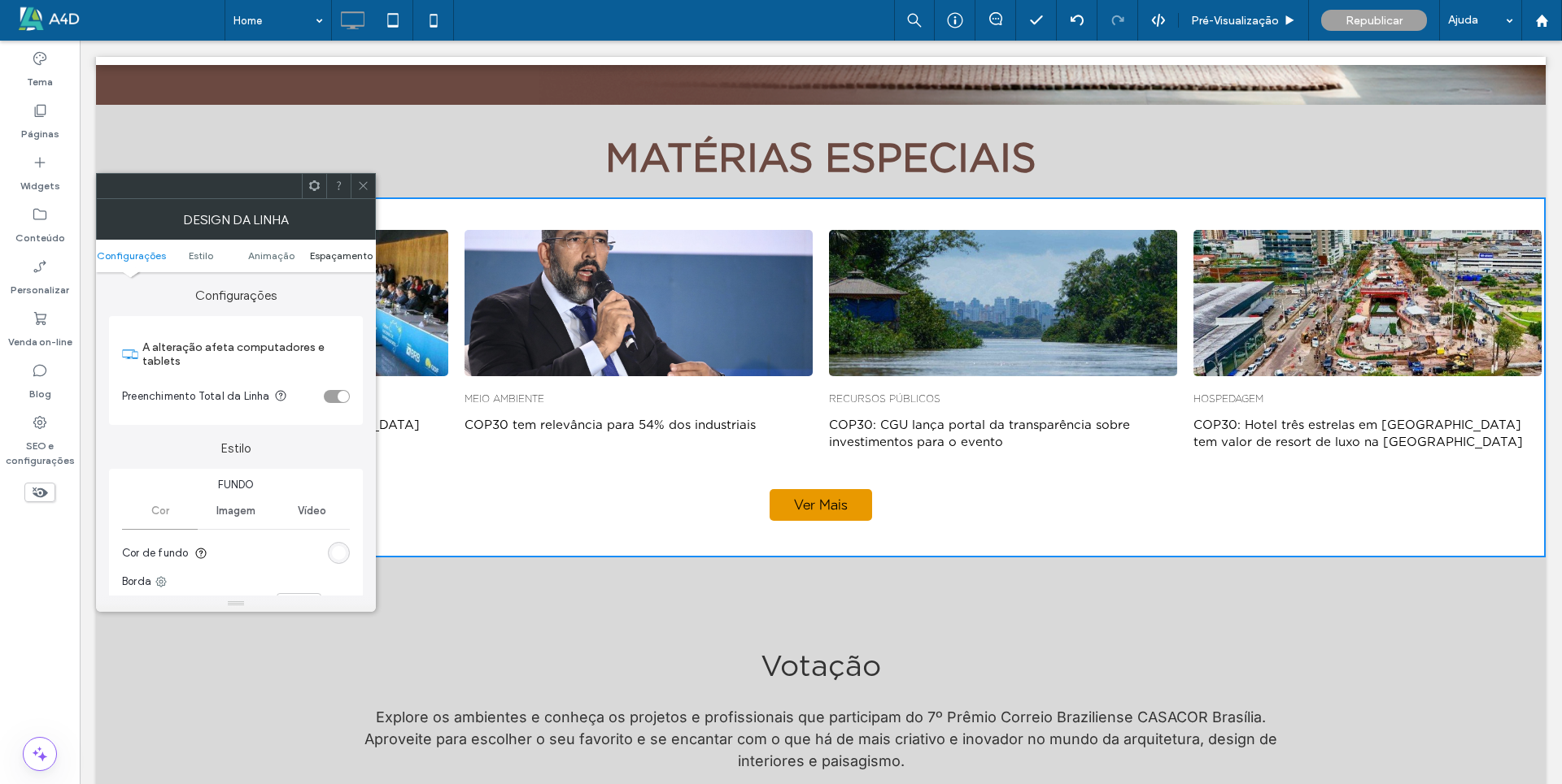
click at [345, 256] on span "Espaçamento" at bounding box center [341, 256] width 62 height 13
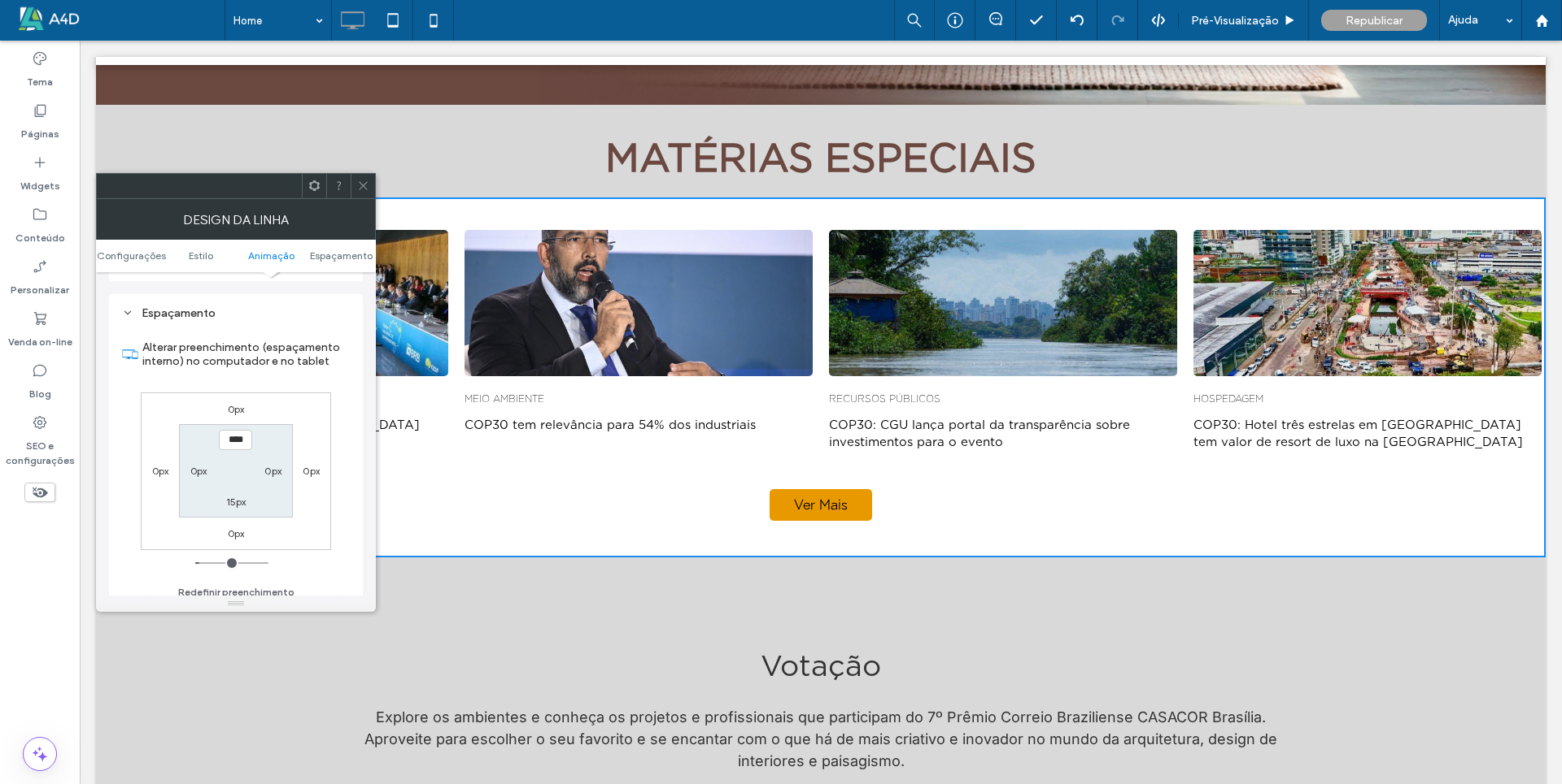
scroll to position [473, 0]
type input "*"
type input "**"
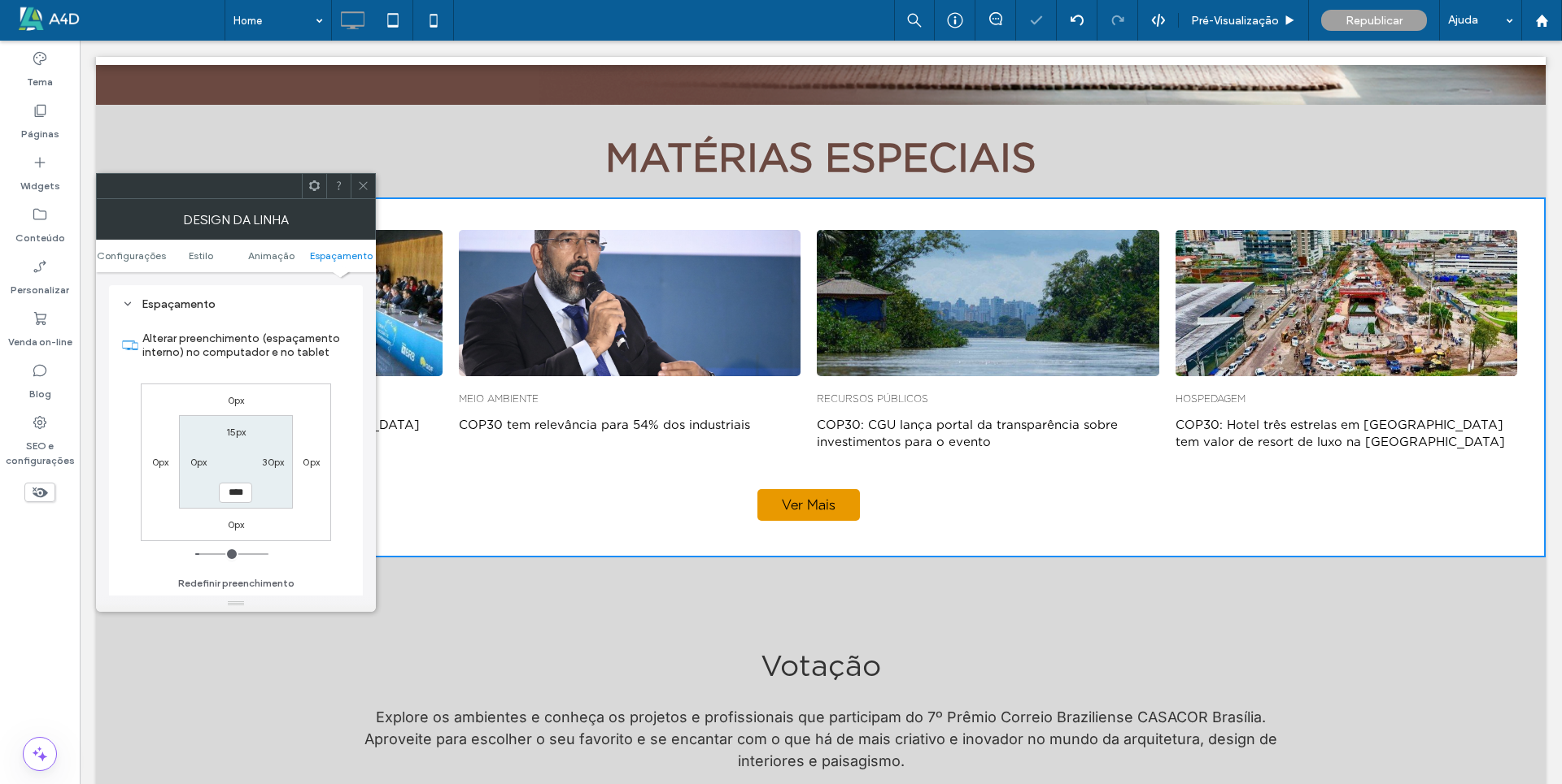
type input "*"
type input "**"
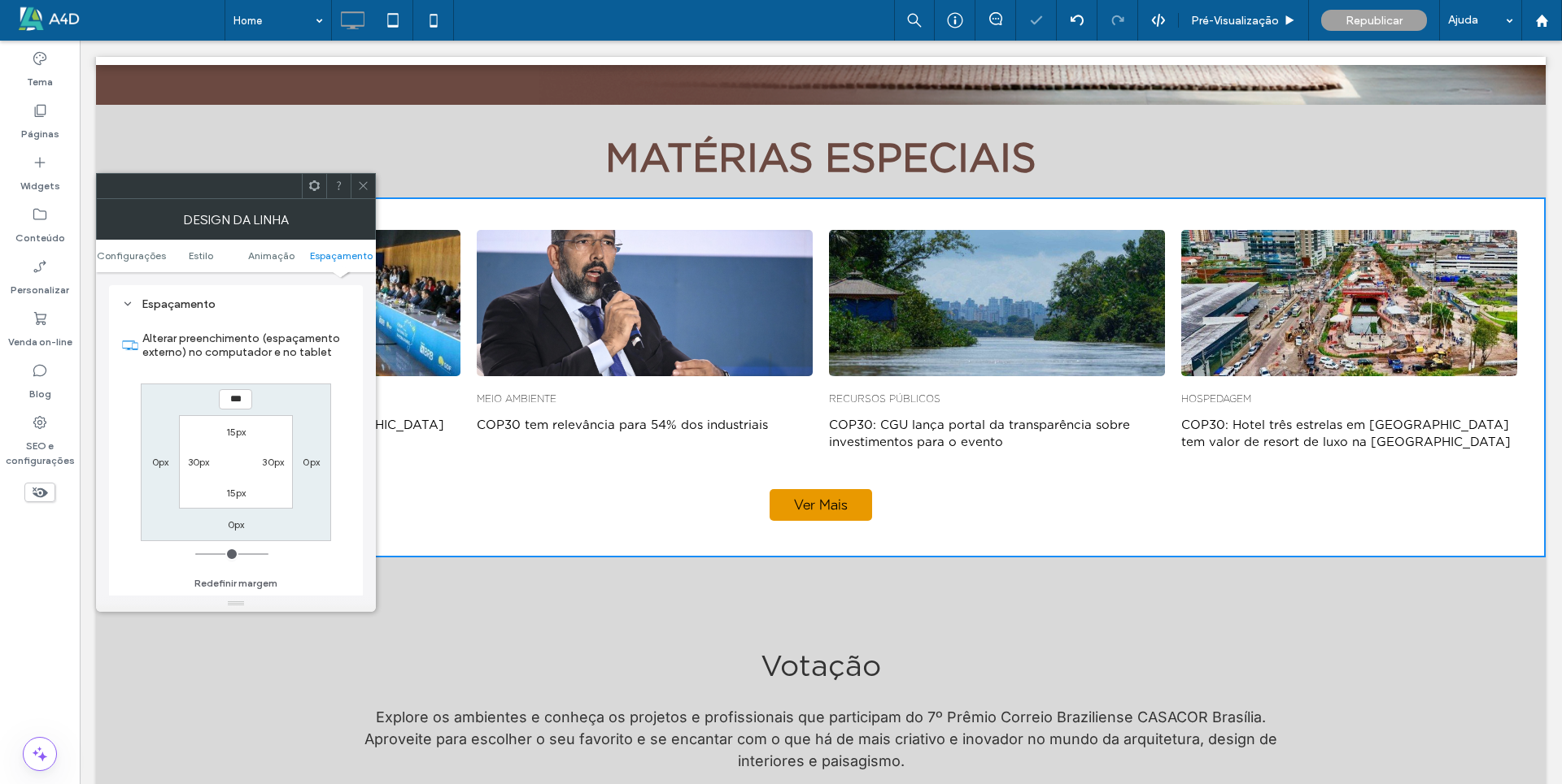
click at [364, 188] on icon at bounding box center [363, 186] width 13 height 13
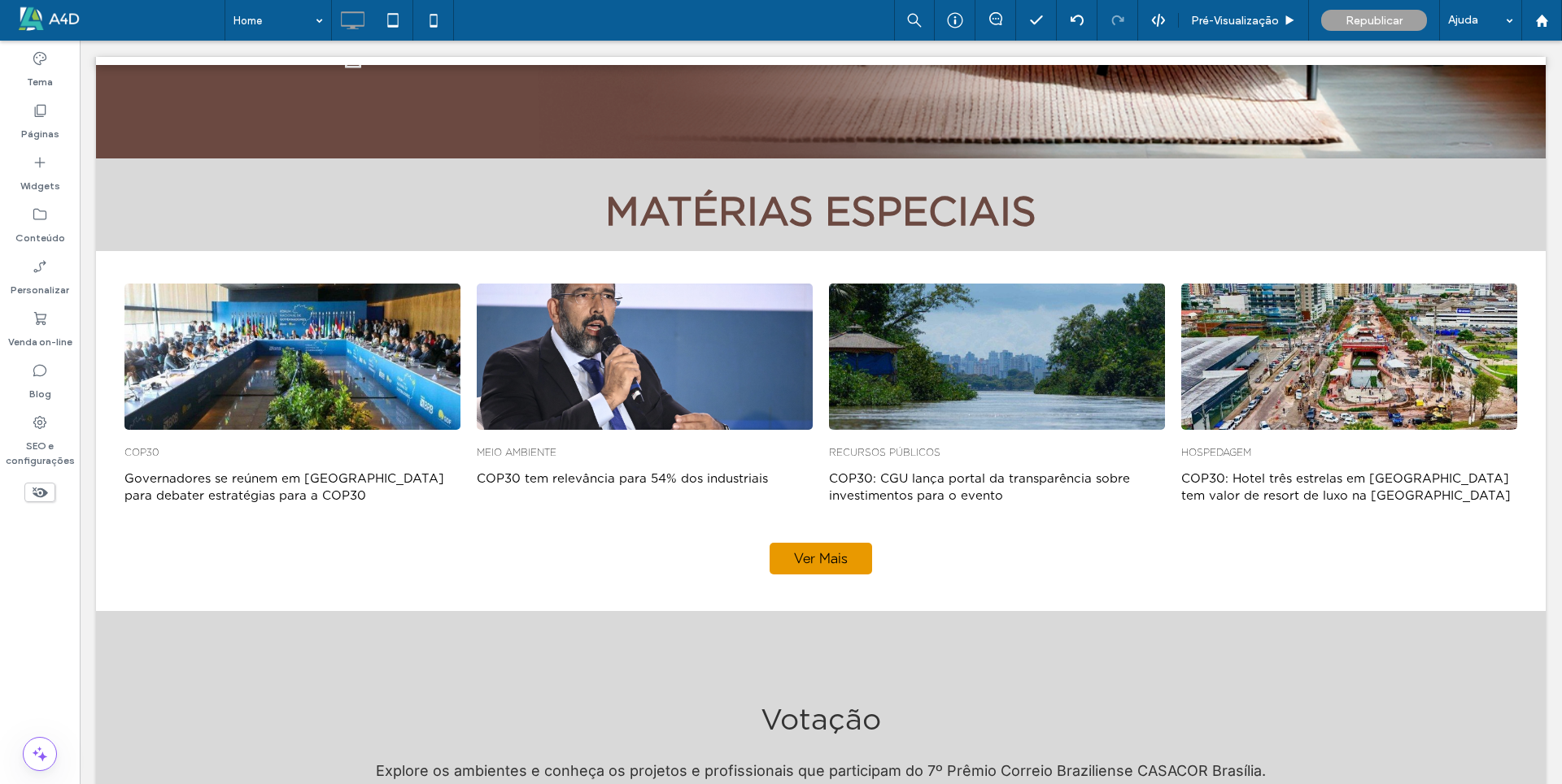
scroll to position [887, 0]
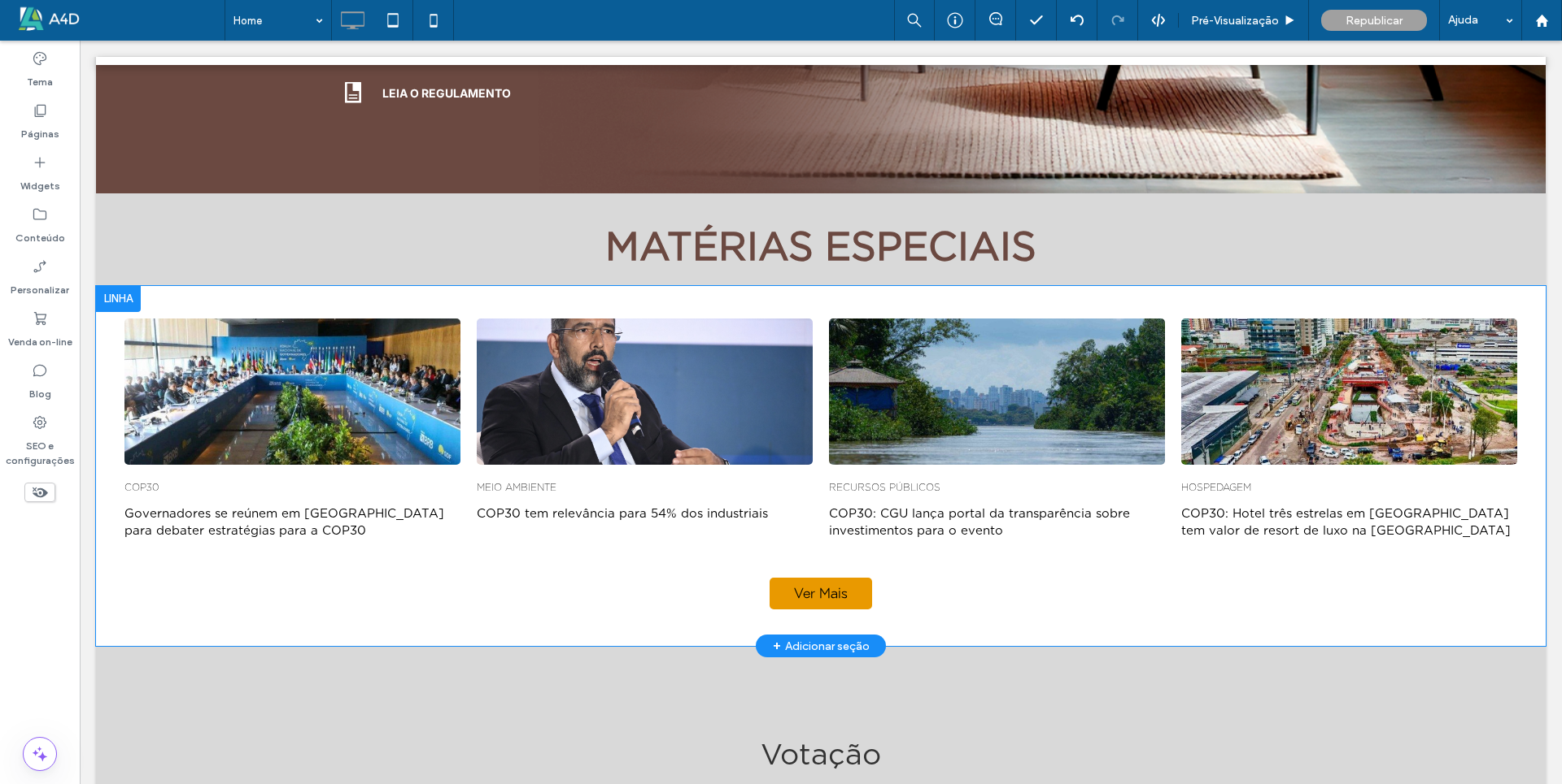
click at [119, 287] on div at bounding box center [119, 299] width 45 height 26
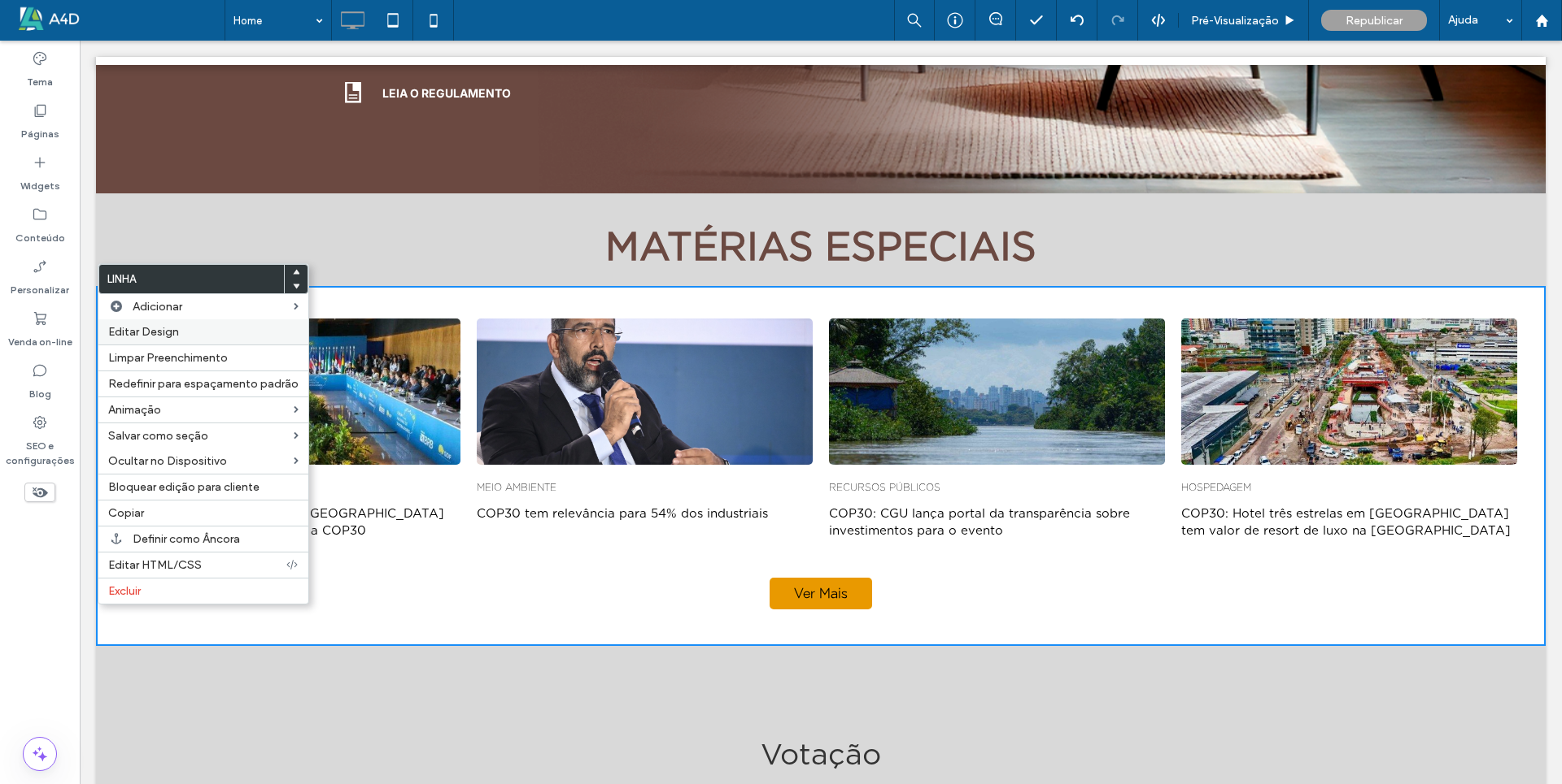
click at [152, 332] on span "Editar Design" at bounding box center [143, 332] width 71 height 14
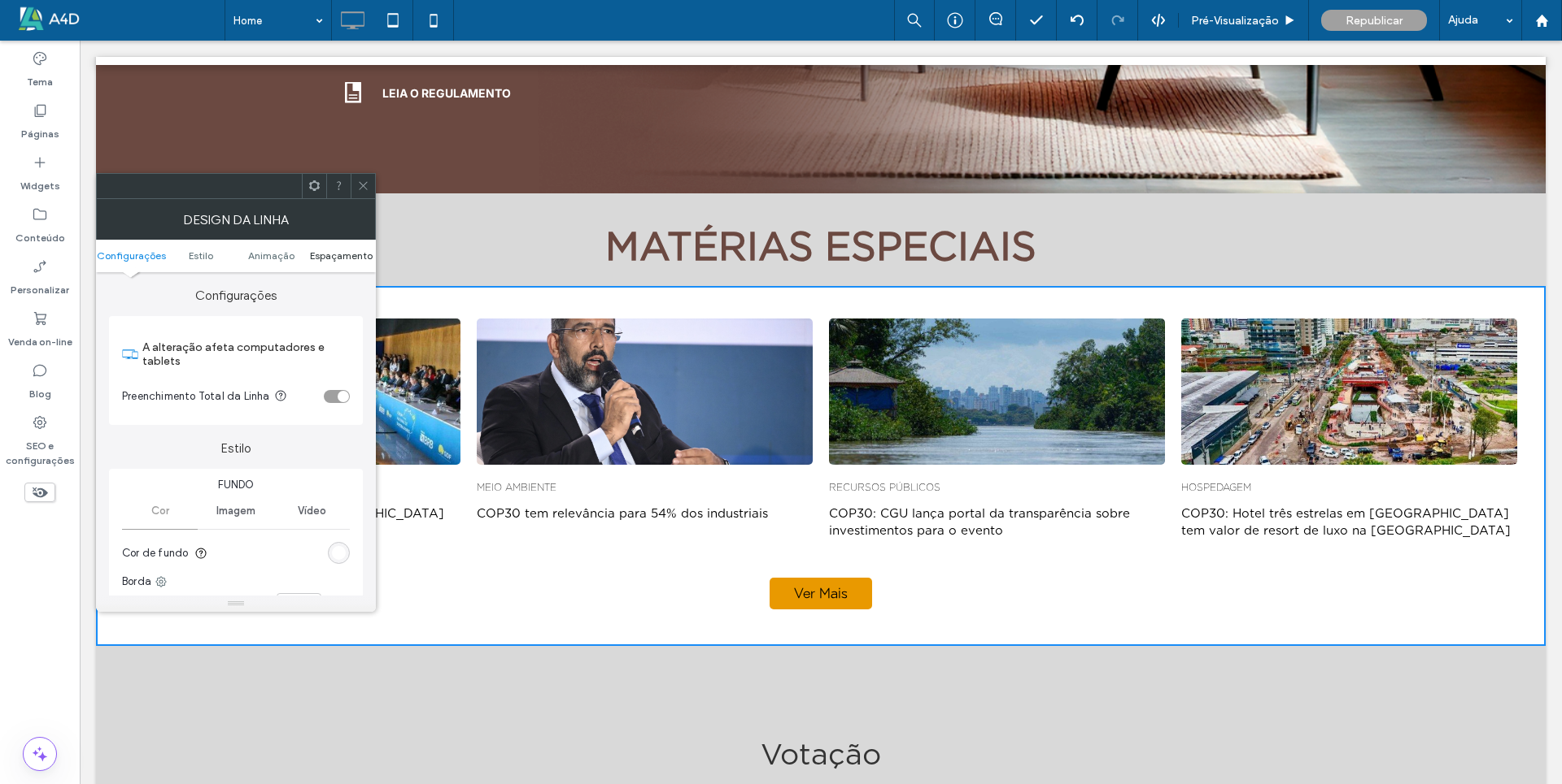
drag, startPoint x: 302, startPoint y: 257, endPoint x: 313, endPoint y: 252, distance: 12.1
click at [306, 255] on ul "Configurações Estilo Animaçāo Espaçamento" at bounding box center [236, 256] width 280 height 32
click at [313, 252] on span "Espaçamento" at bounding box center [341, 256] width 62 height 13
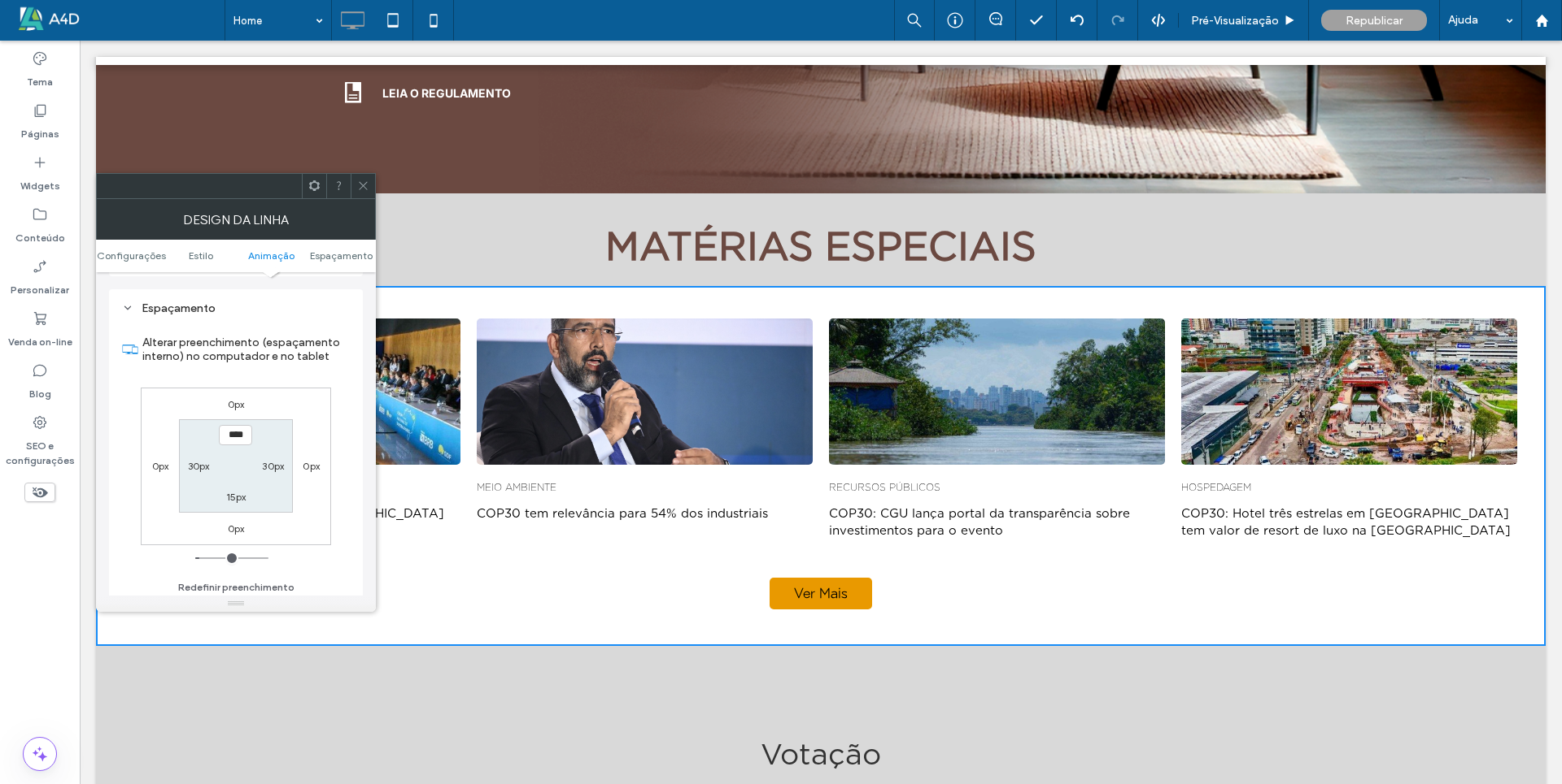
scroll to position [473, 0]
click at [236, 494] on label "15px" at bounding box center [236, 493] width 20 height 13
type input "*"
type input "***"
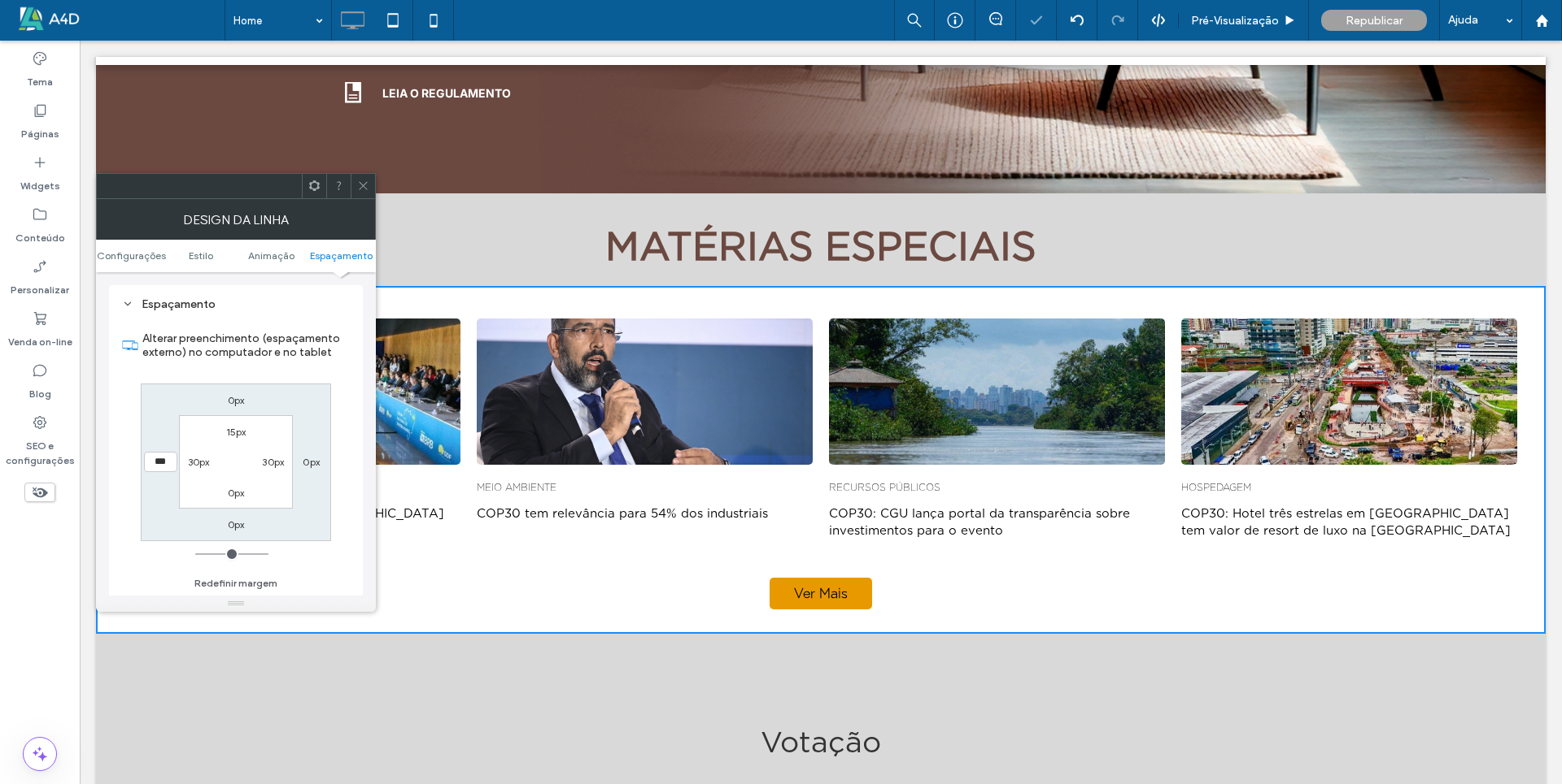
type input "**"
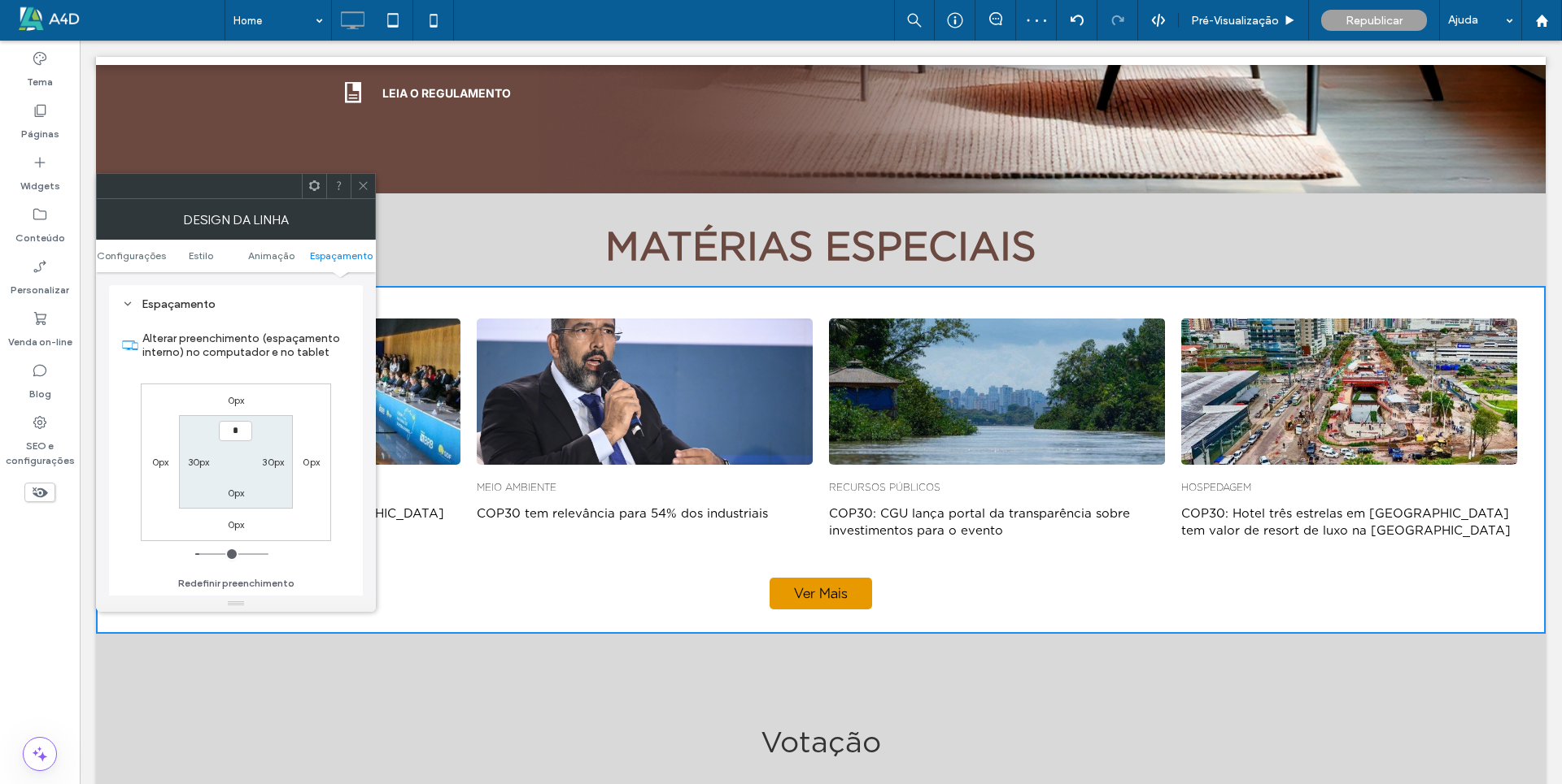
type input "*"
type input "***"
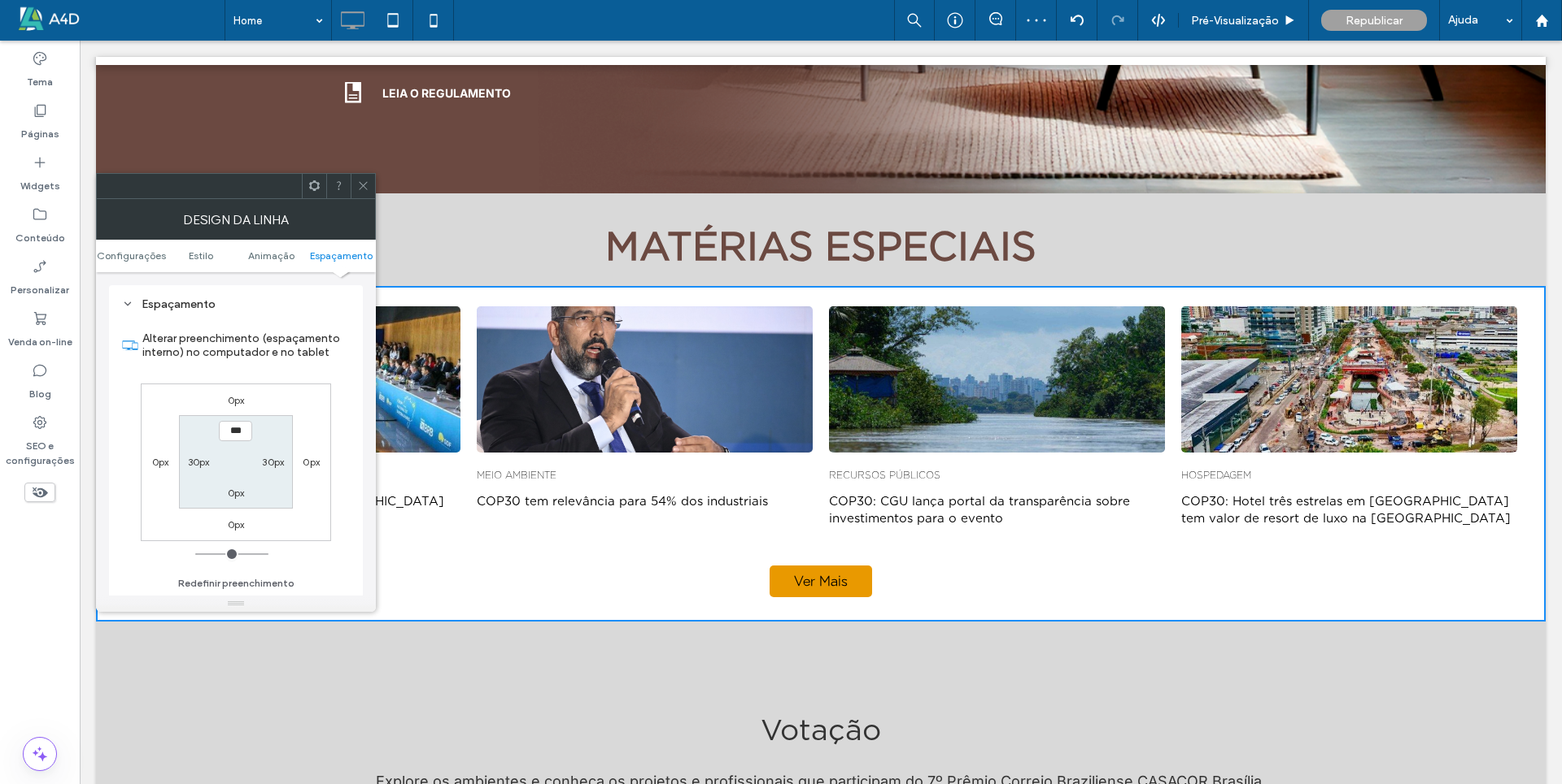
click at [371, 187] on div at bounding box center [363, 186] width 24 height 24
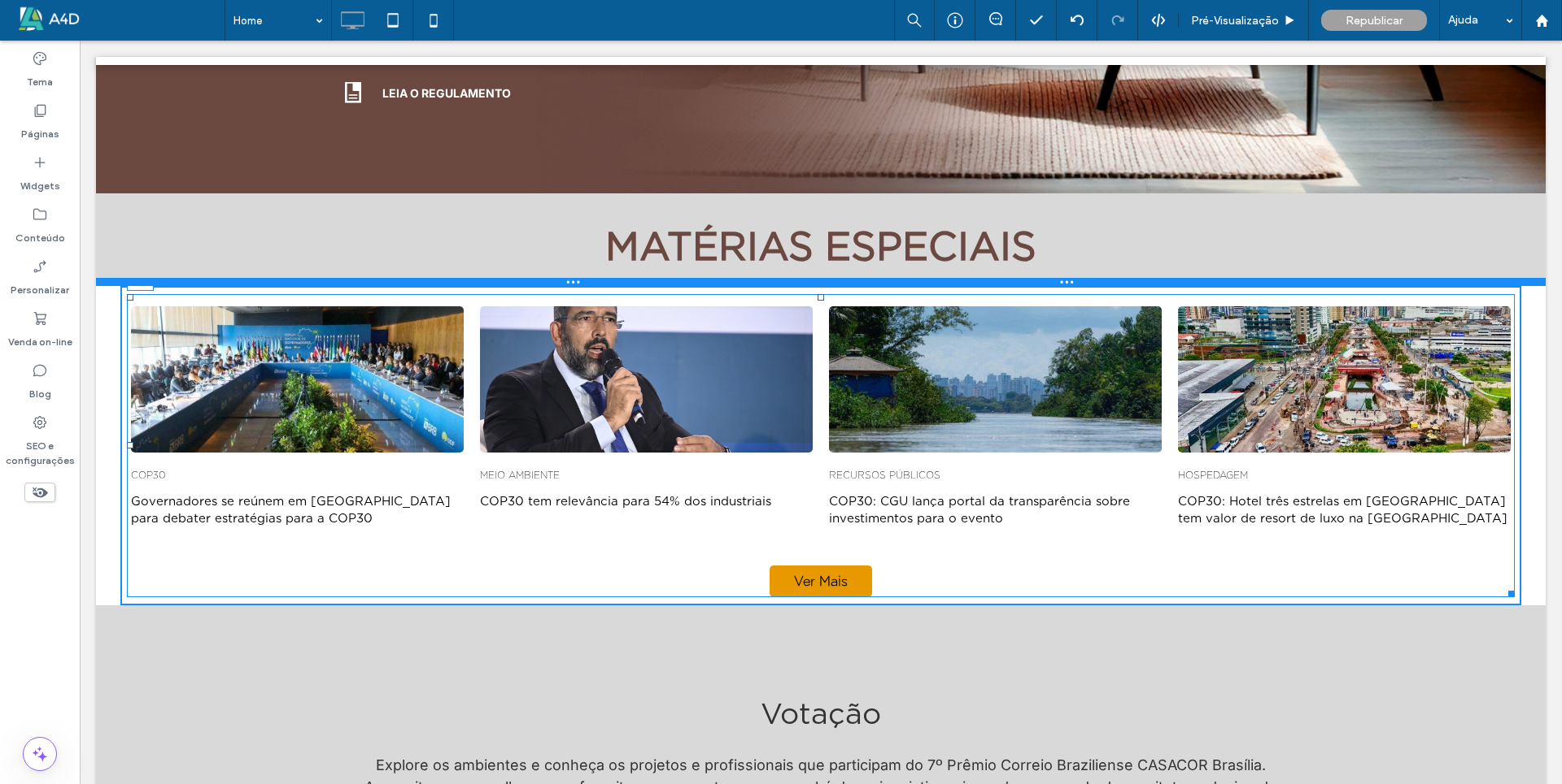
drag, startPoint x: 816, startPoint y: 272, endPoint x: 815, endPoint y: 261, distance: 11.0
click at [815, 261] on div "Prêmio Votação Click To Paste Linha VOTAÇÕES ABERTAS Click To Paste Click To Pa…" at bounding box center [820, 80] width 1449 height 1812
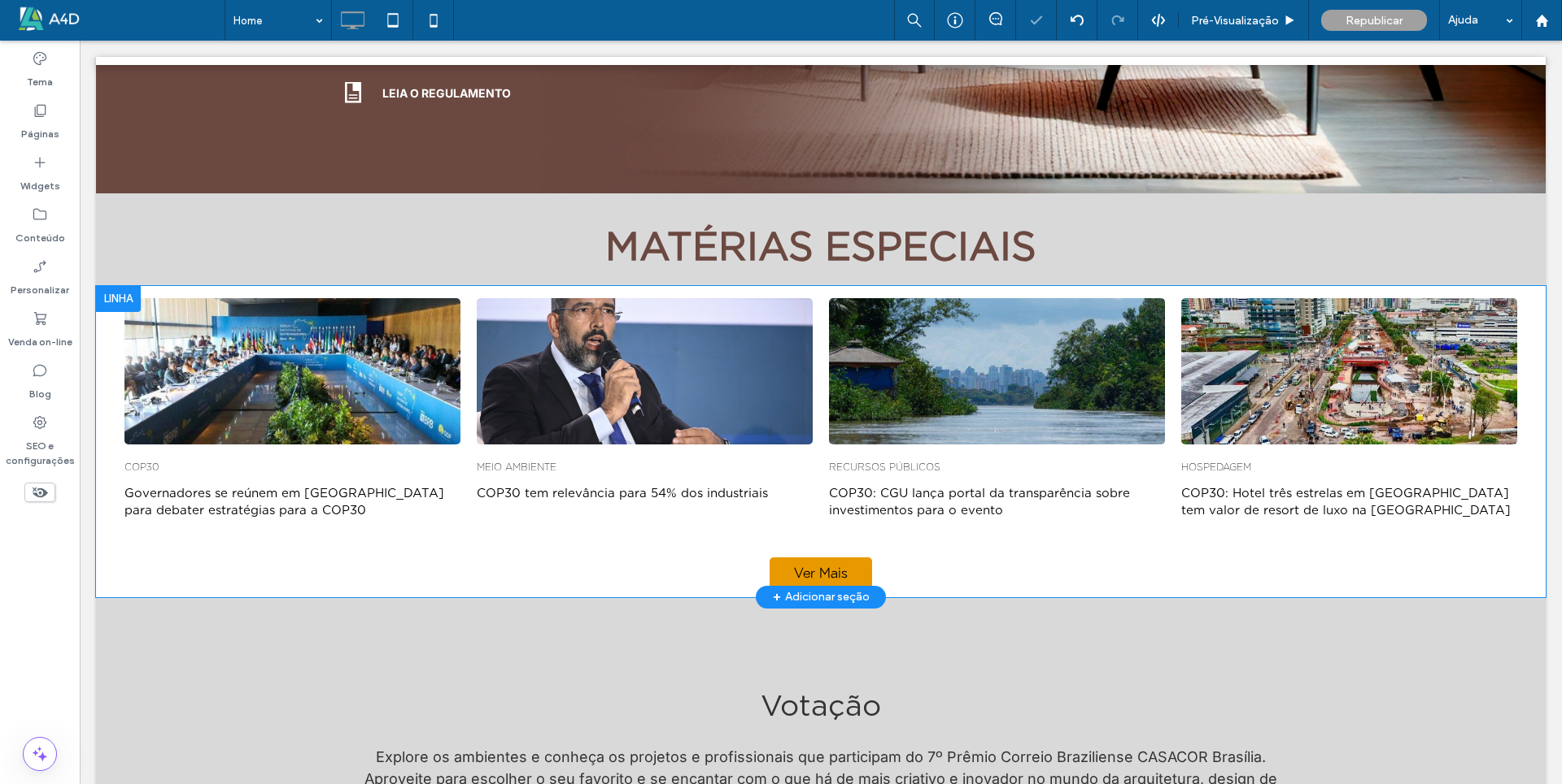
click at [120, 287] on div at bounding box center [119, 299] width 45 height 26
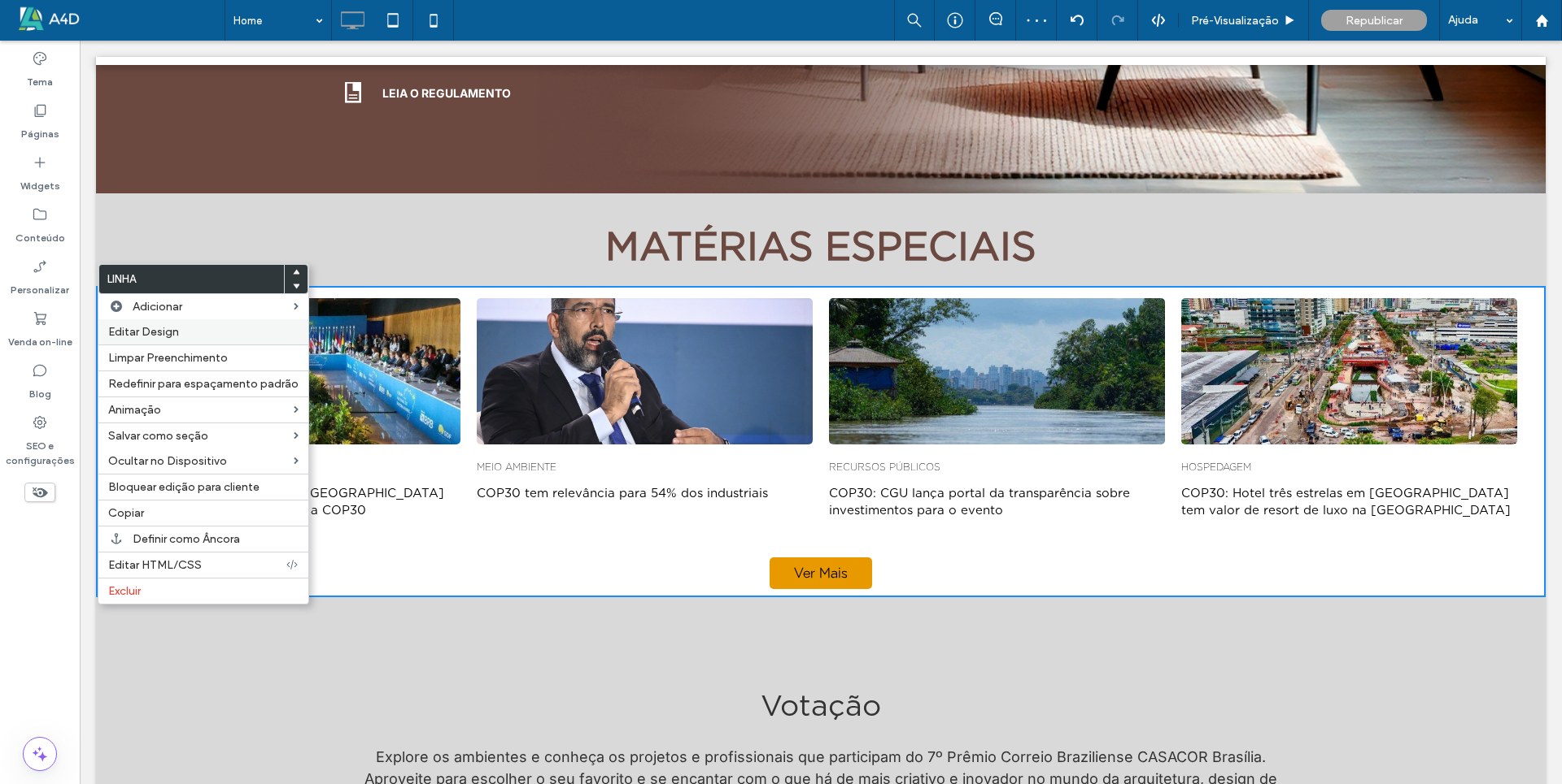
click at [136, 332] on span "Editar Design" at bounding box center [143, 332] width 71 height 14
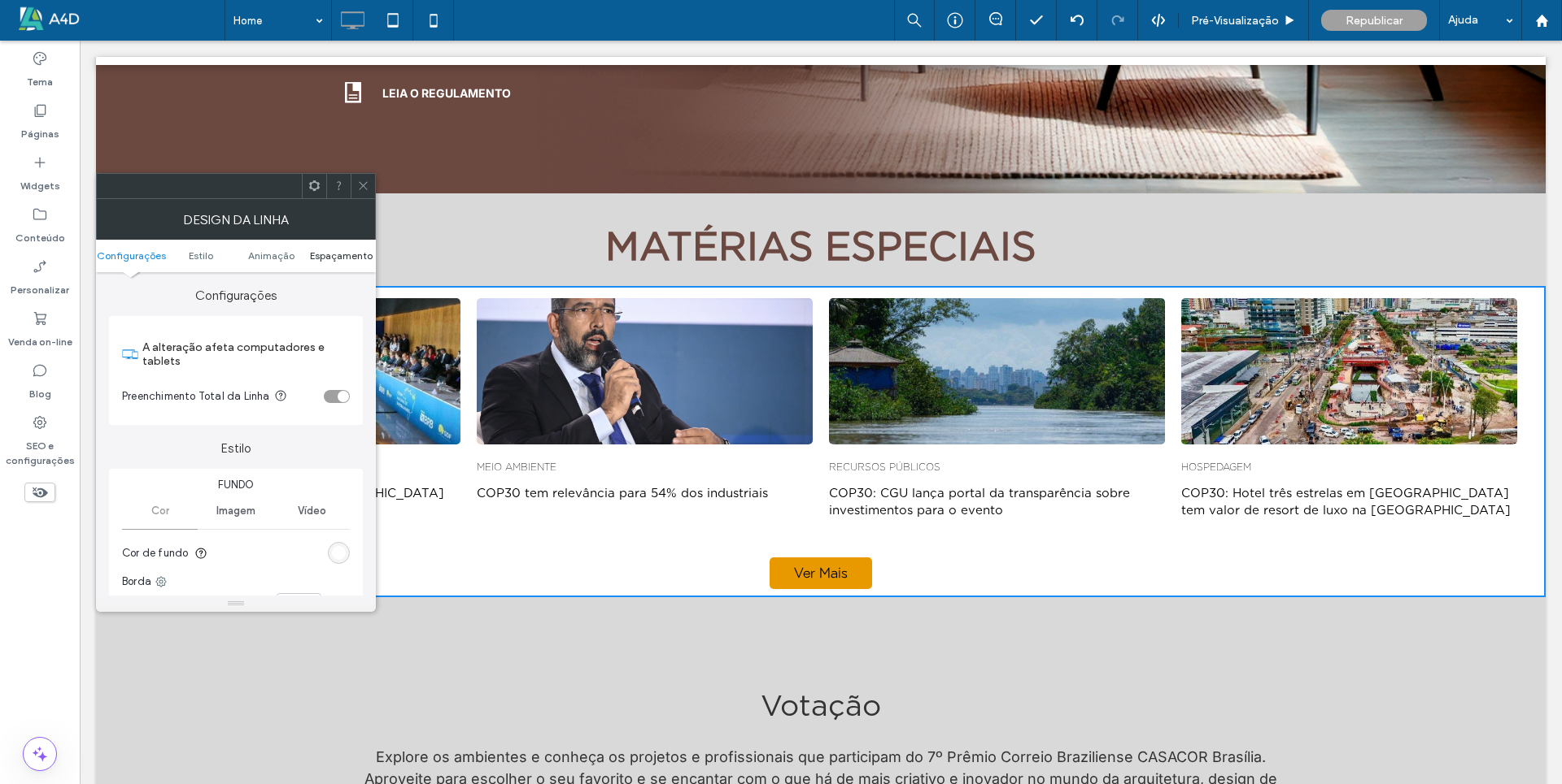
click at [356, 259] on span "Espaçamento" at bounding box center [341, 256] width 62 height 13
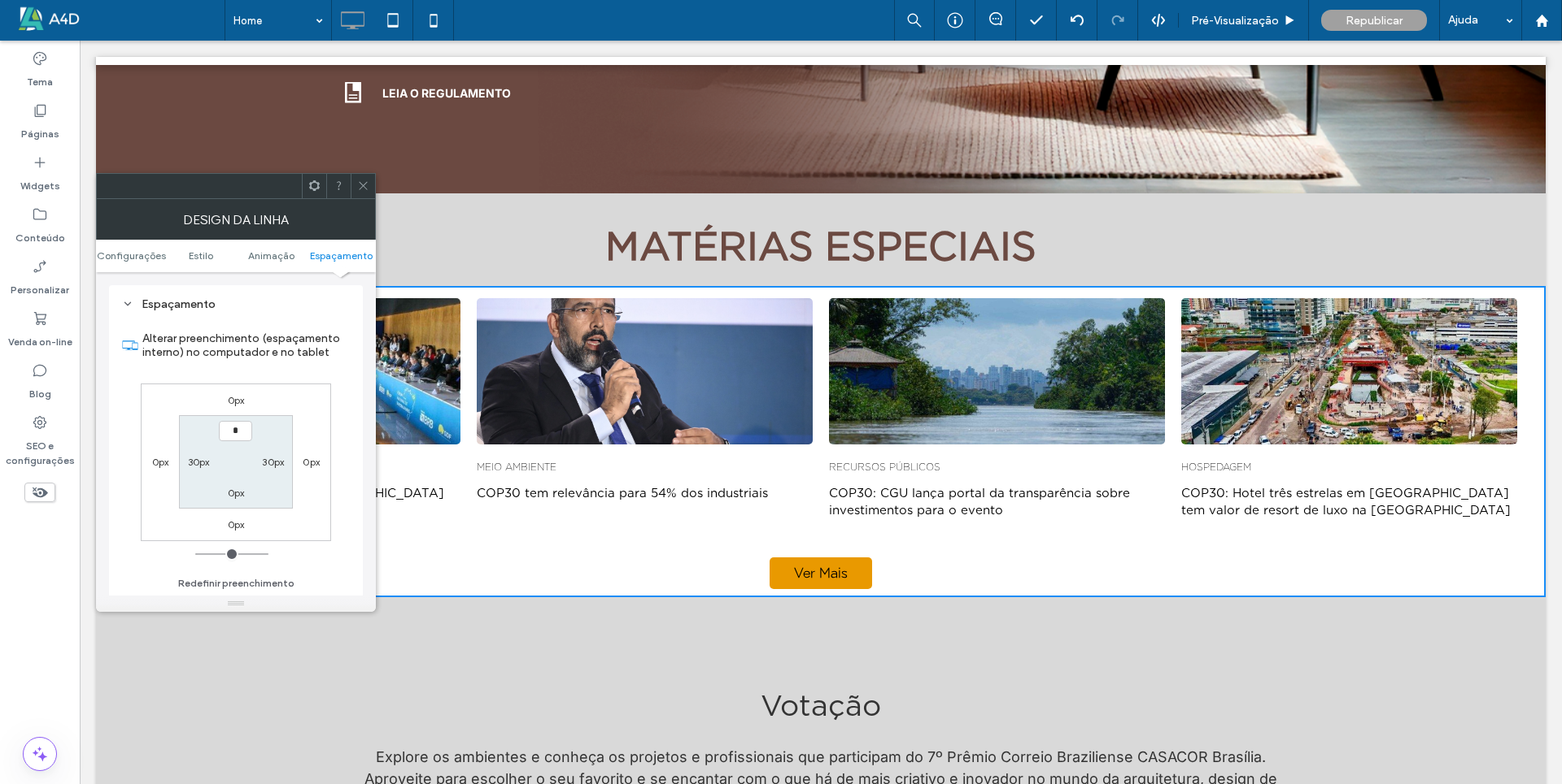
type input "**"
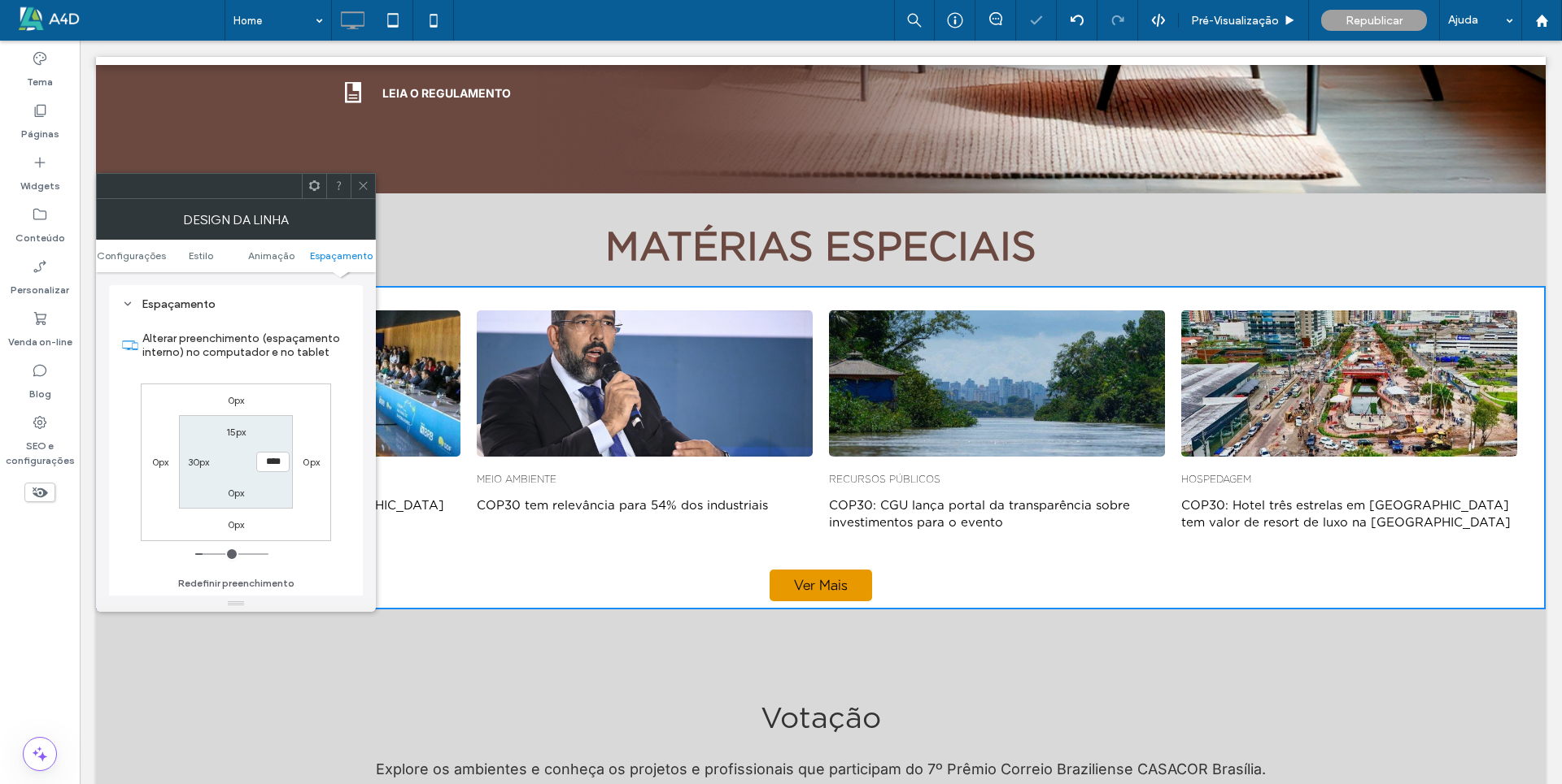
type input "*"
type input "**"
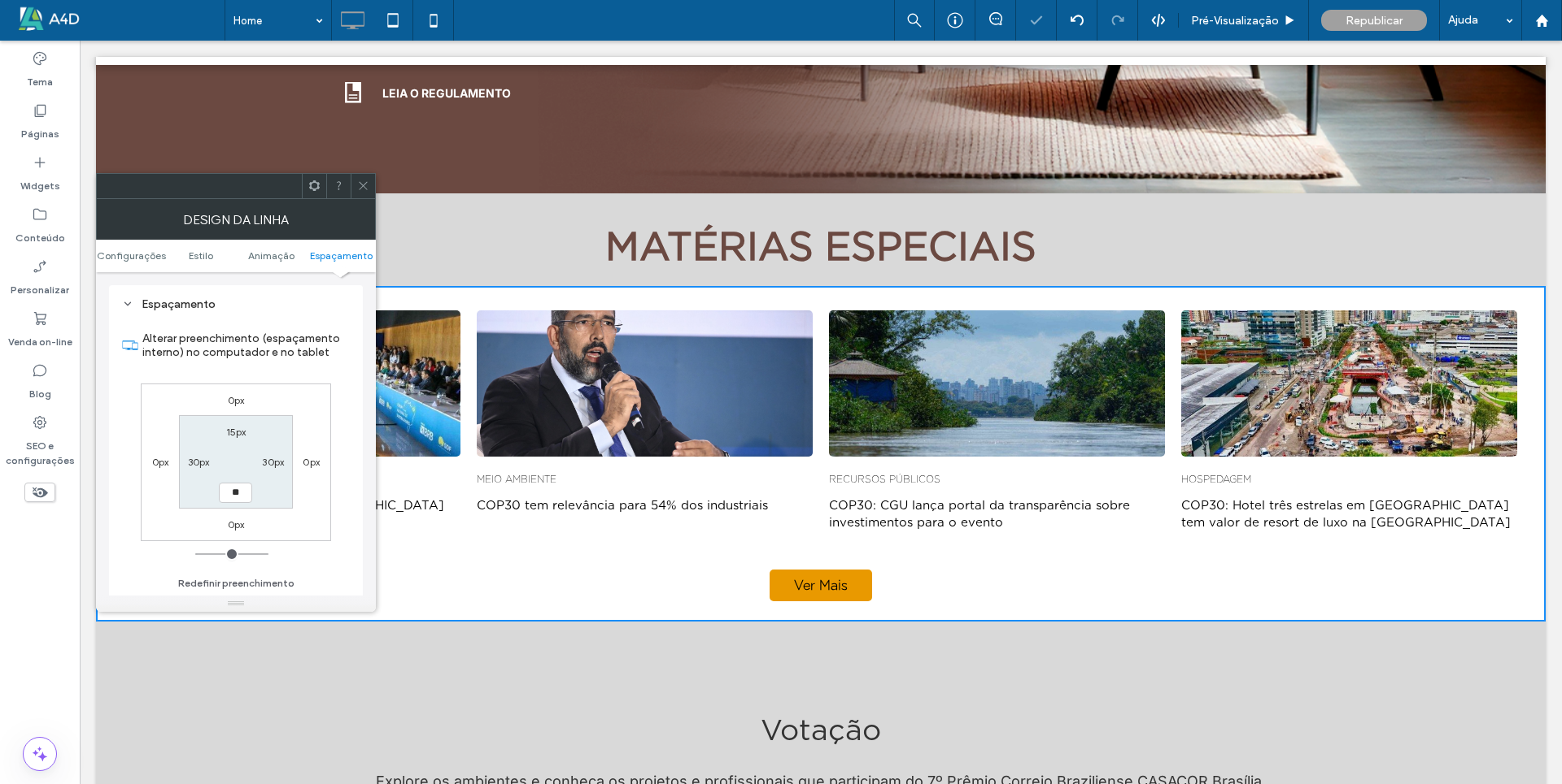
type input "**"
click at [365, 185] on icon at bounding box center [363, 186] width 13 height 13
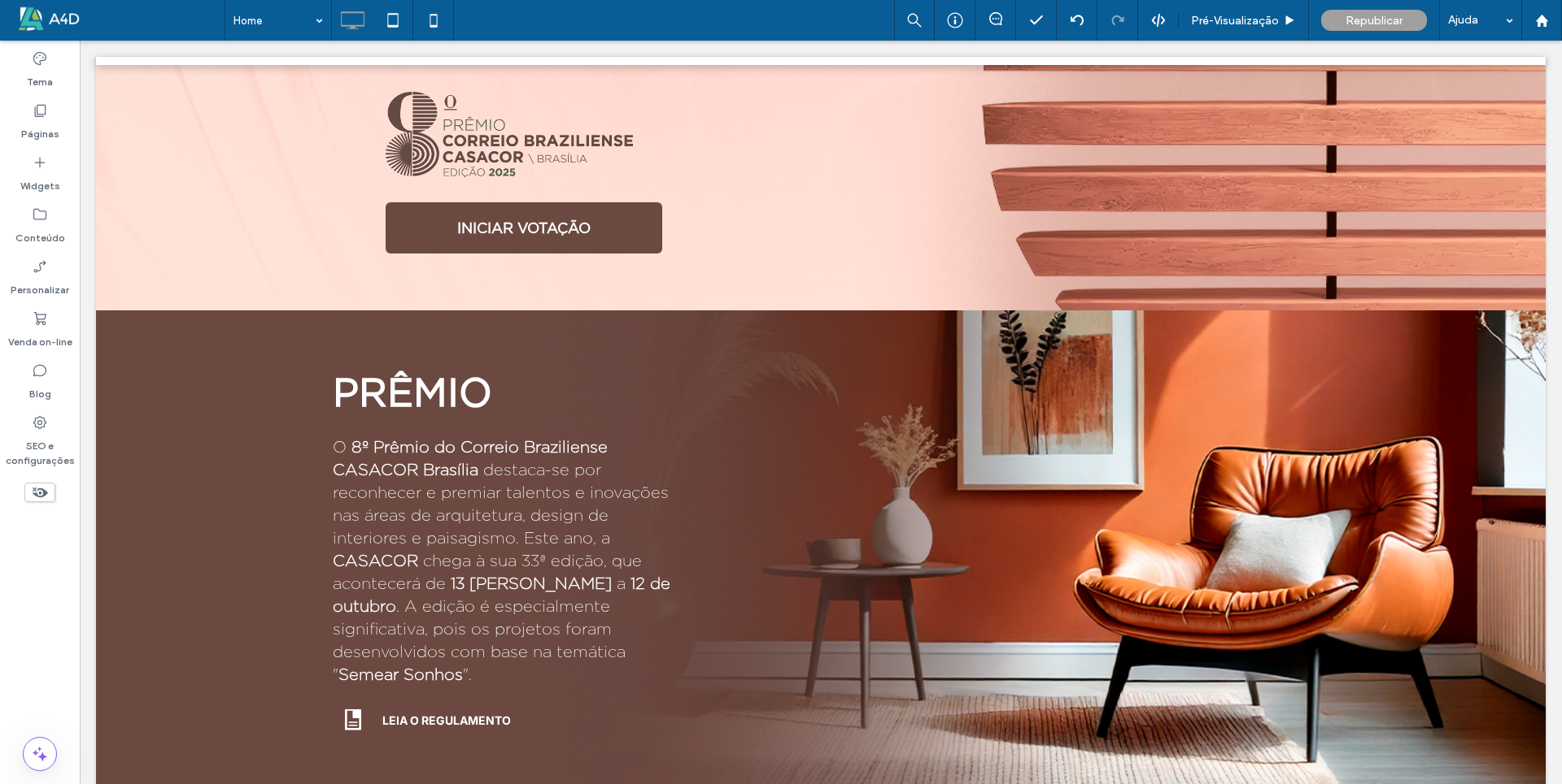
scroll to position [195, 0]
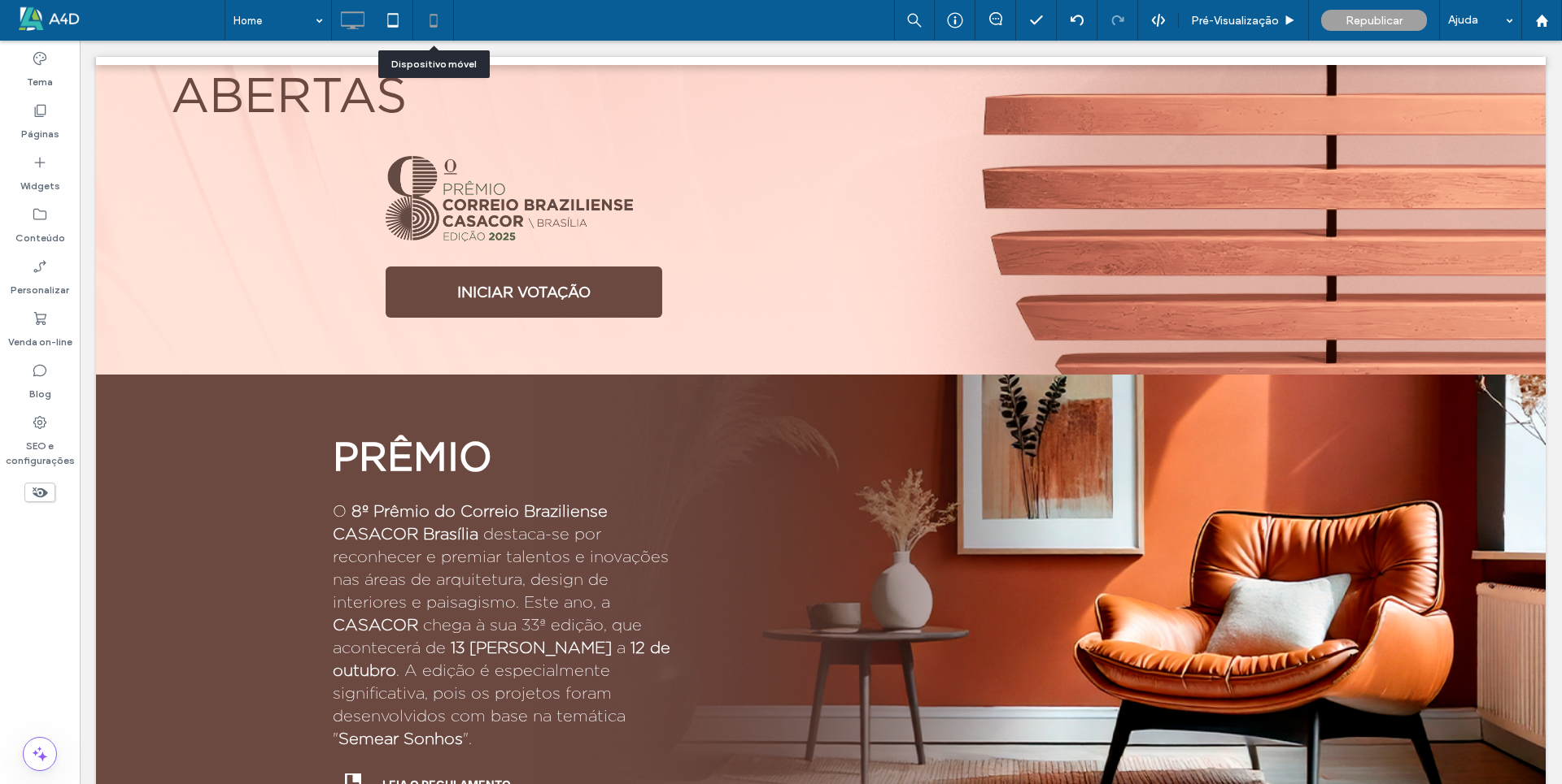
click at [445, 23] on icon at bounding box center [433, 19] width 32 height 32
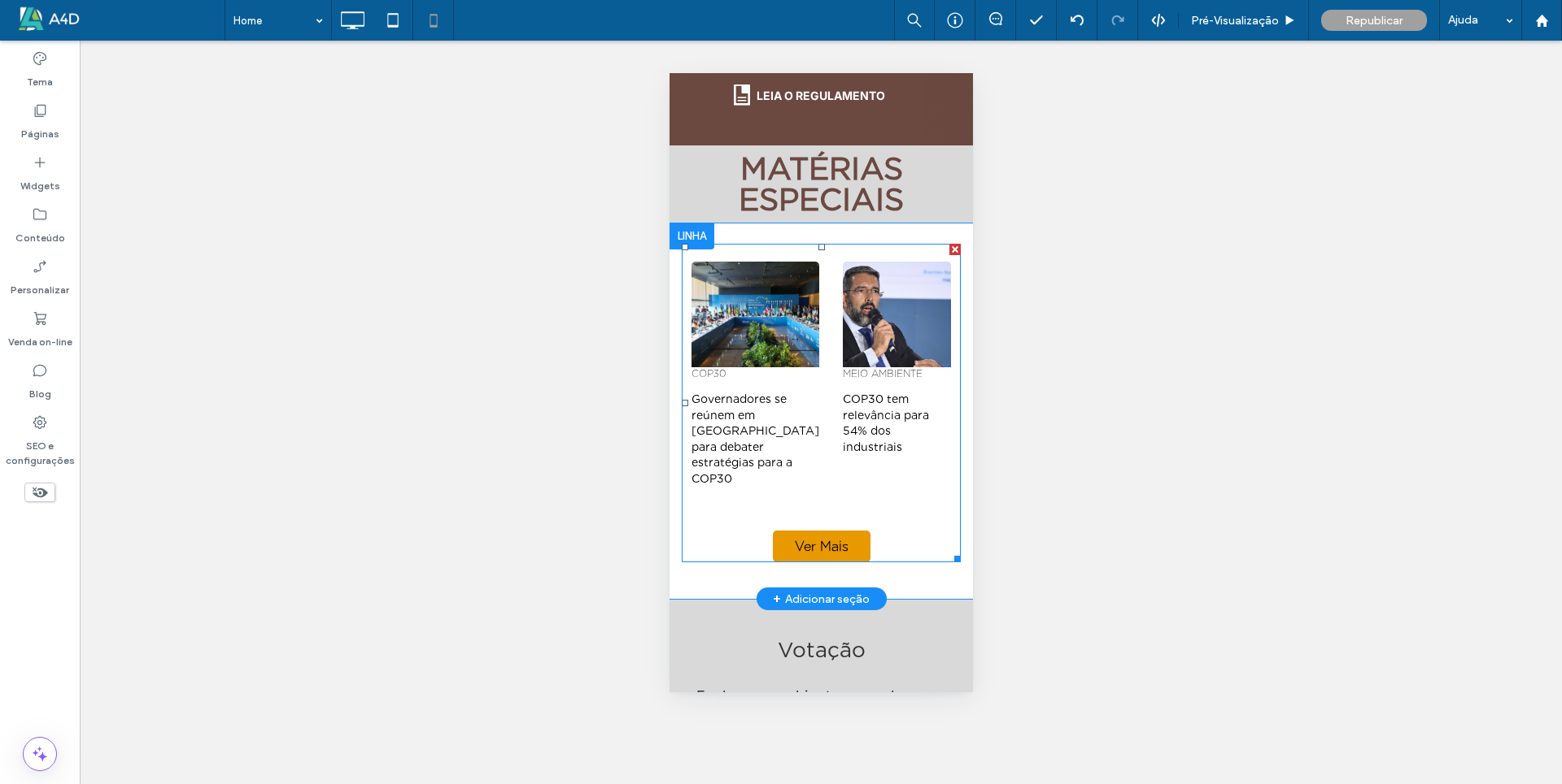
scroll to position [686, 0]
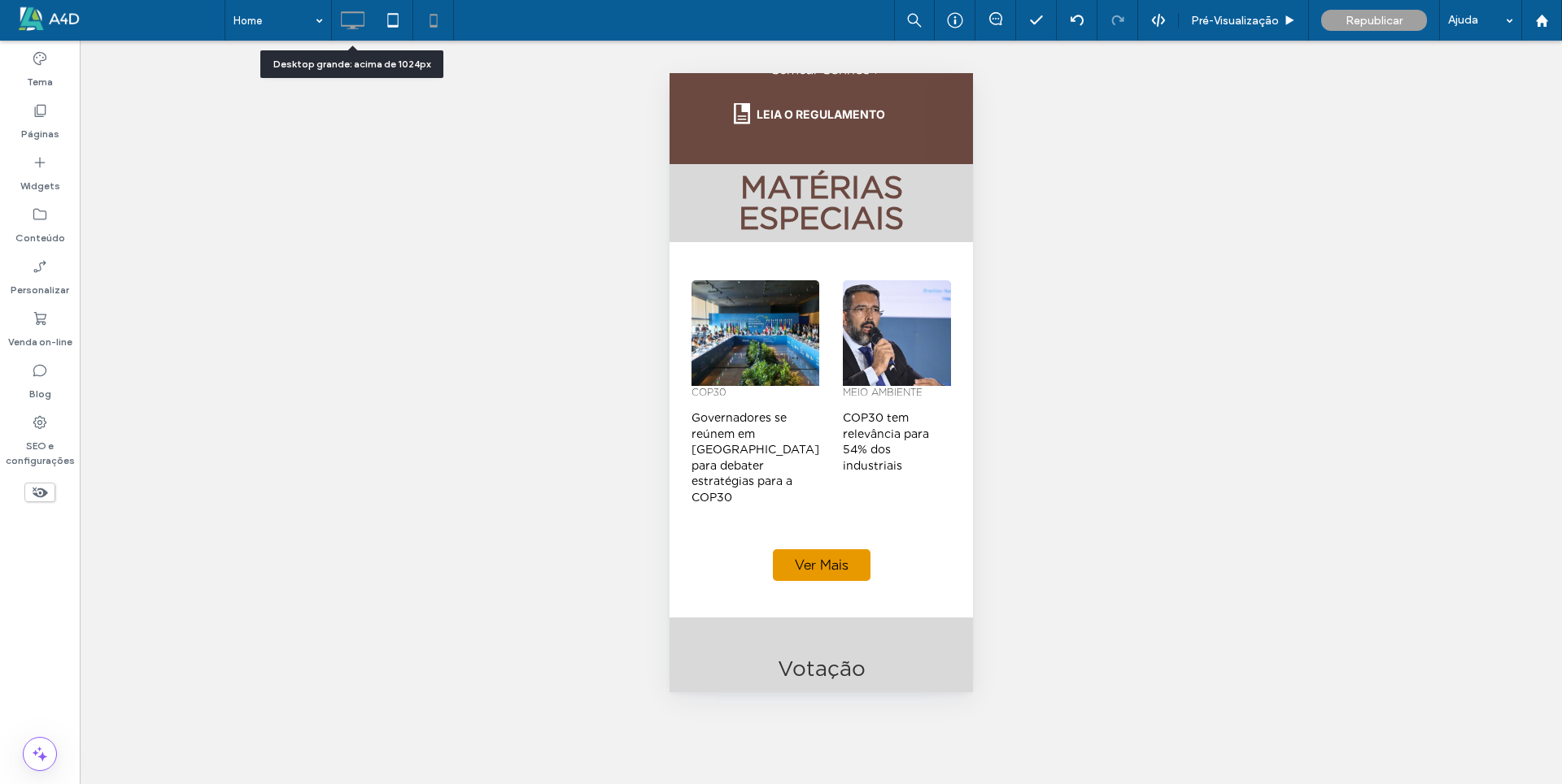
click at [360, 19] on icon at bounding box center [352, 19] width 32 height 32
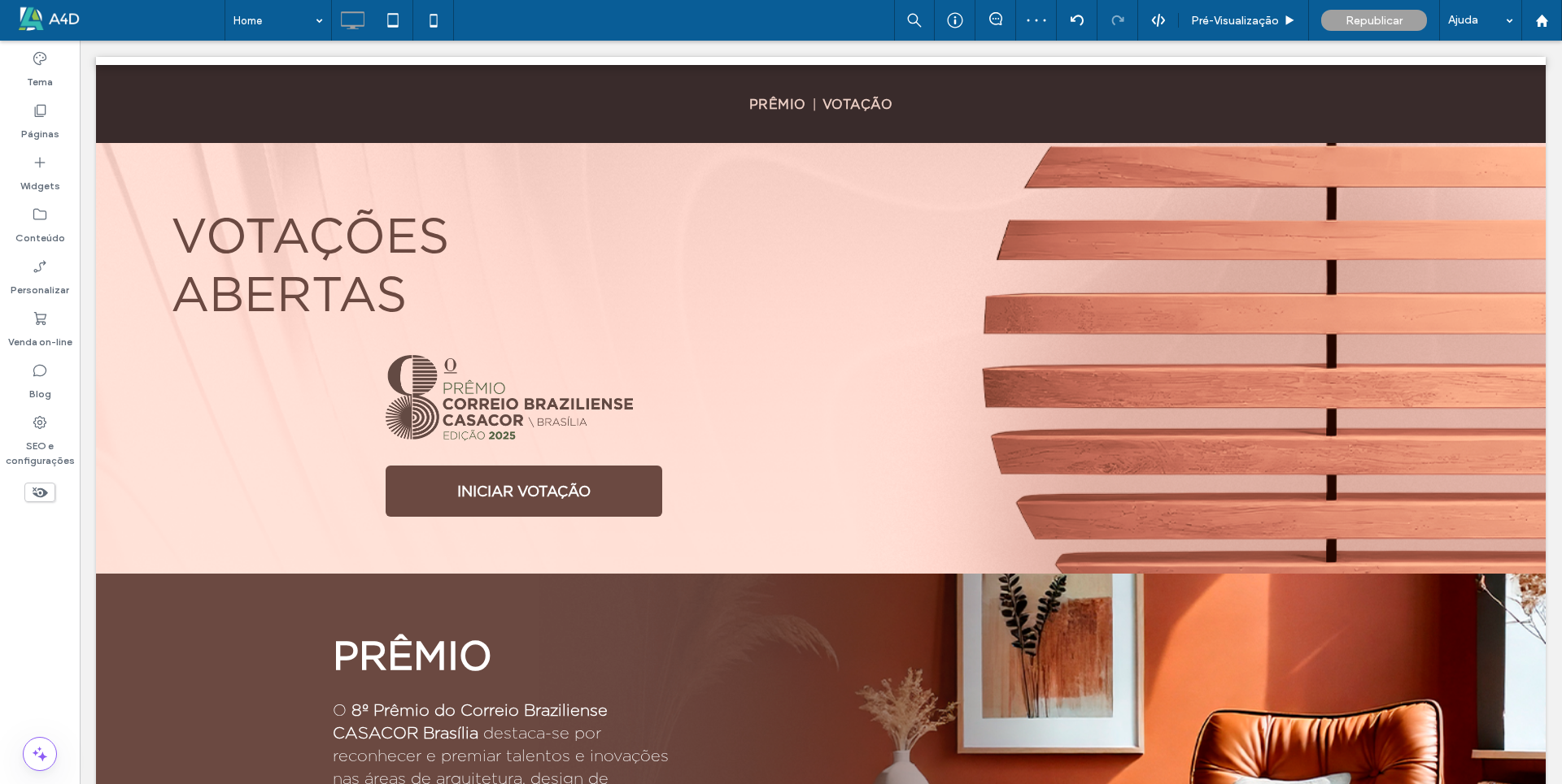
scroll to position [979, 0]
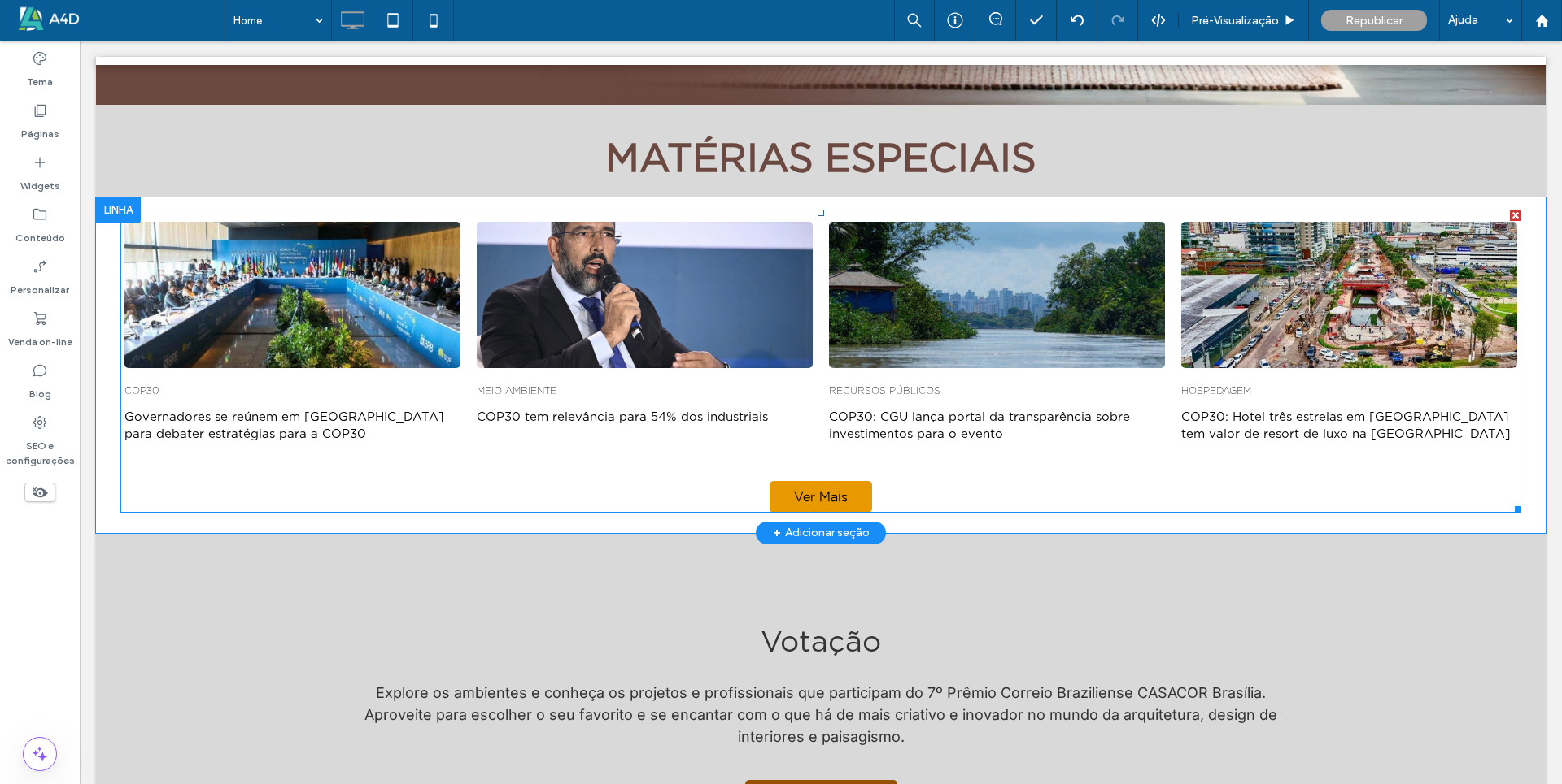
click at [591, 266] on span at bounding box center [820, 361] width 1401 height 303
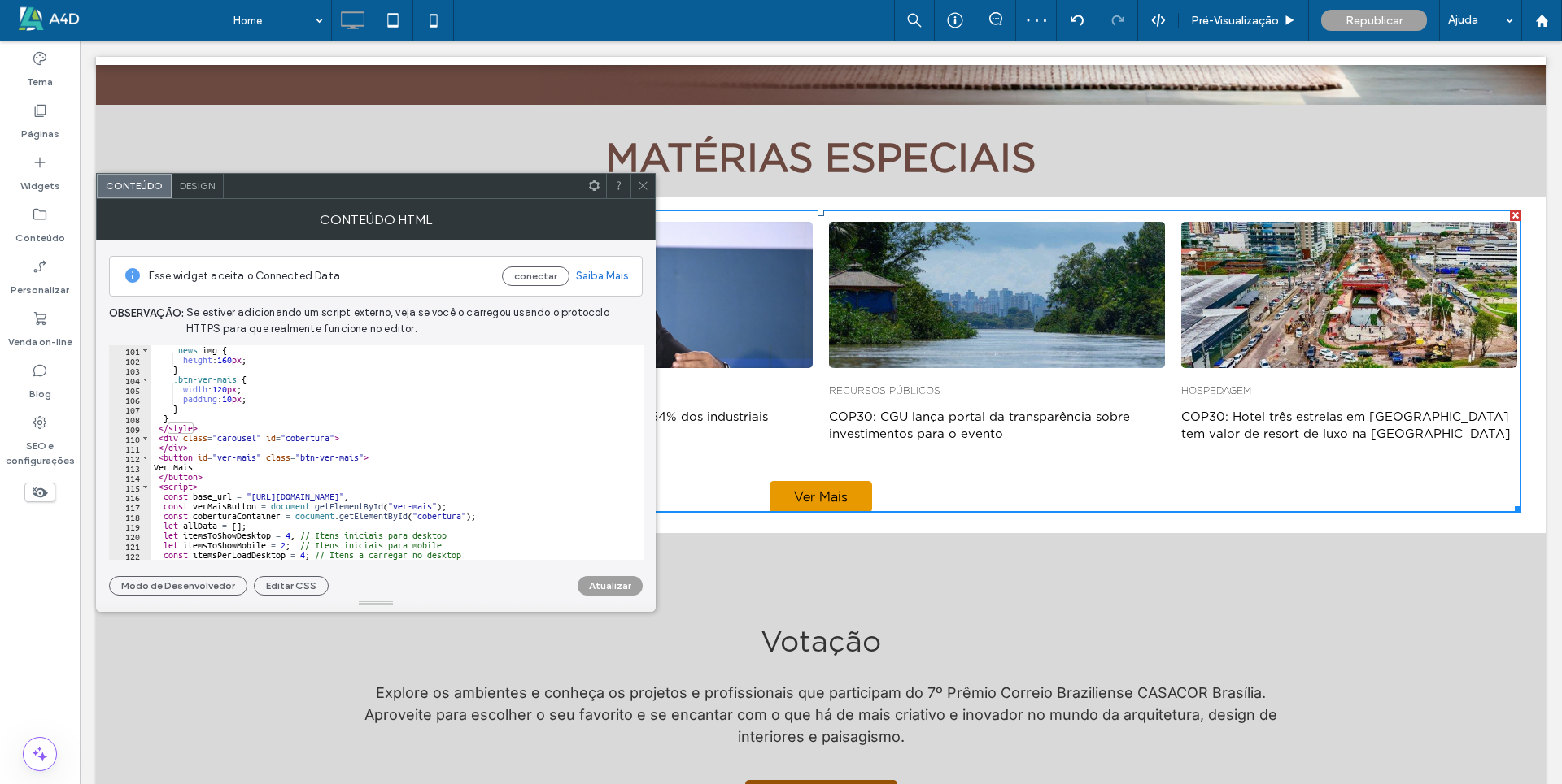
scroll to position [975, 0]
drag, startPoint x: 253, startPoint y: 496, endPoint x: 584, endPoint y: 495, distance: 331.0
click at [584, 495] on div ".news img { height : 160 px ; } .btn-ver-mais { width : 120 px ; padding : 10 p…" at bounding box center [464, 457] width 626 height 222
paste textarea "**"
type textarea "**********"
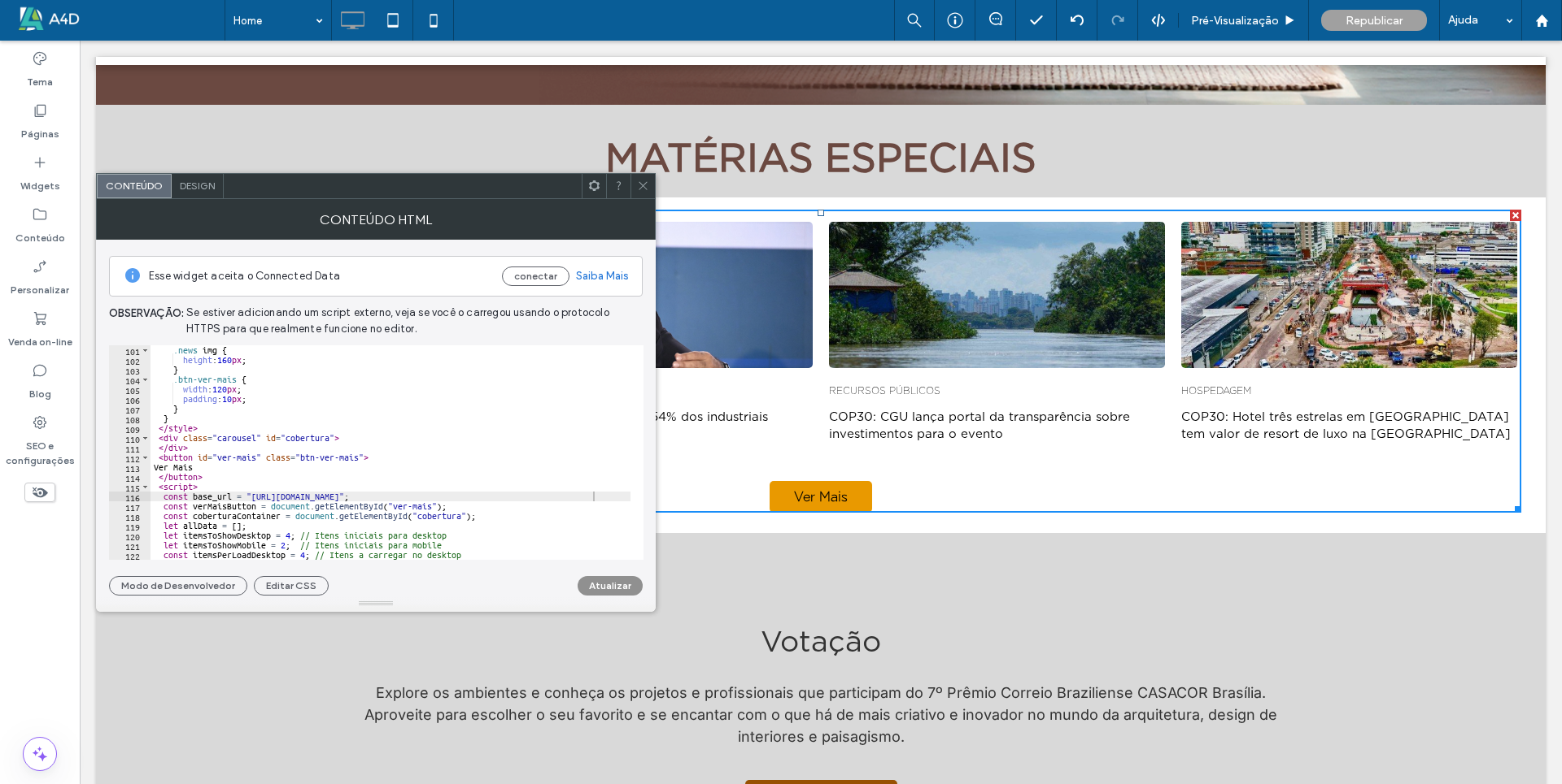
click at [615, 586] on button "Atualizar" at bounding box center [609, 586] width 65 height 19
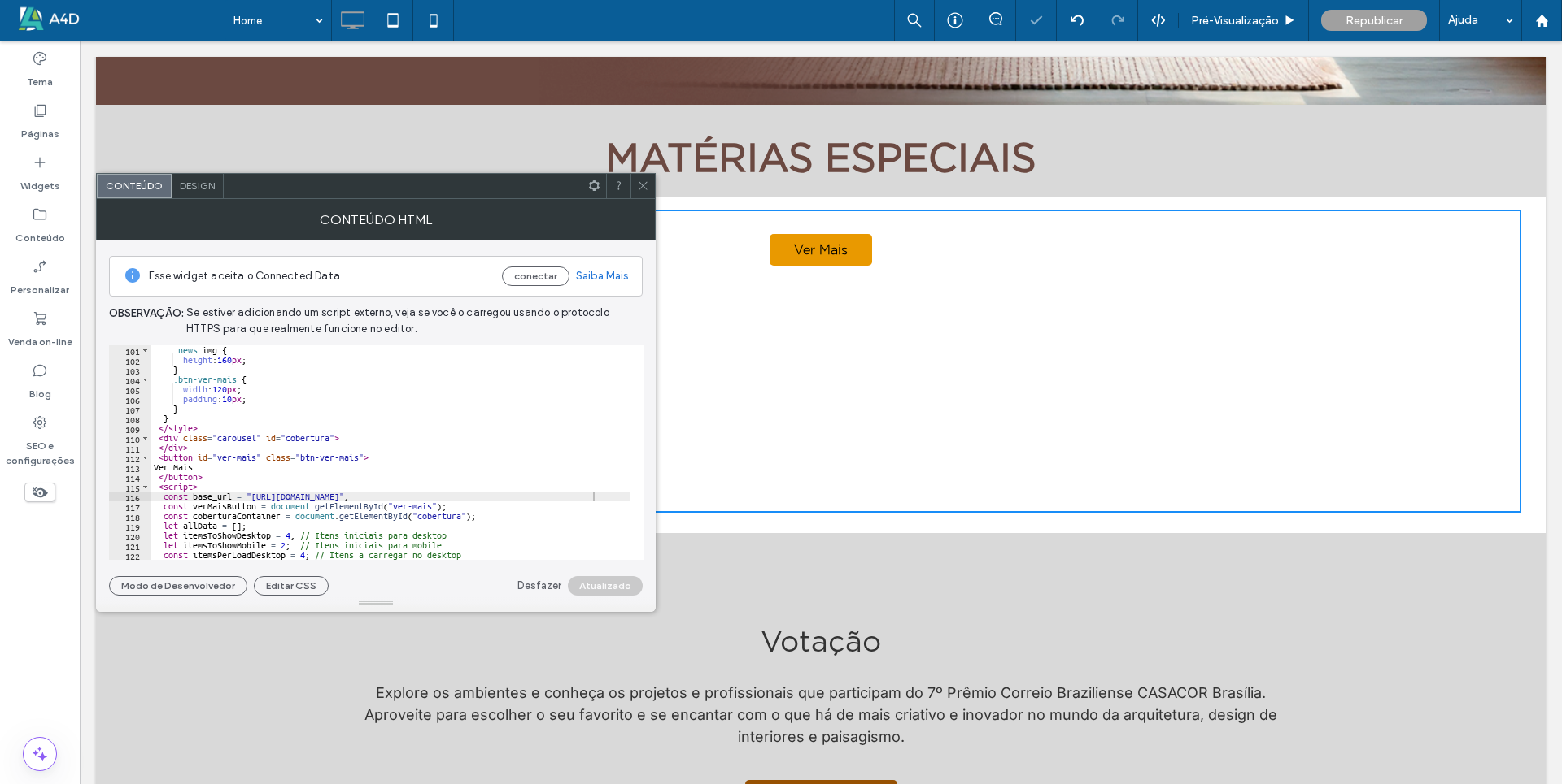
click at [640, 187] on icon at bounding box center [642, 186] width 13 height 13
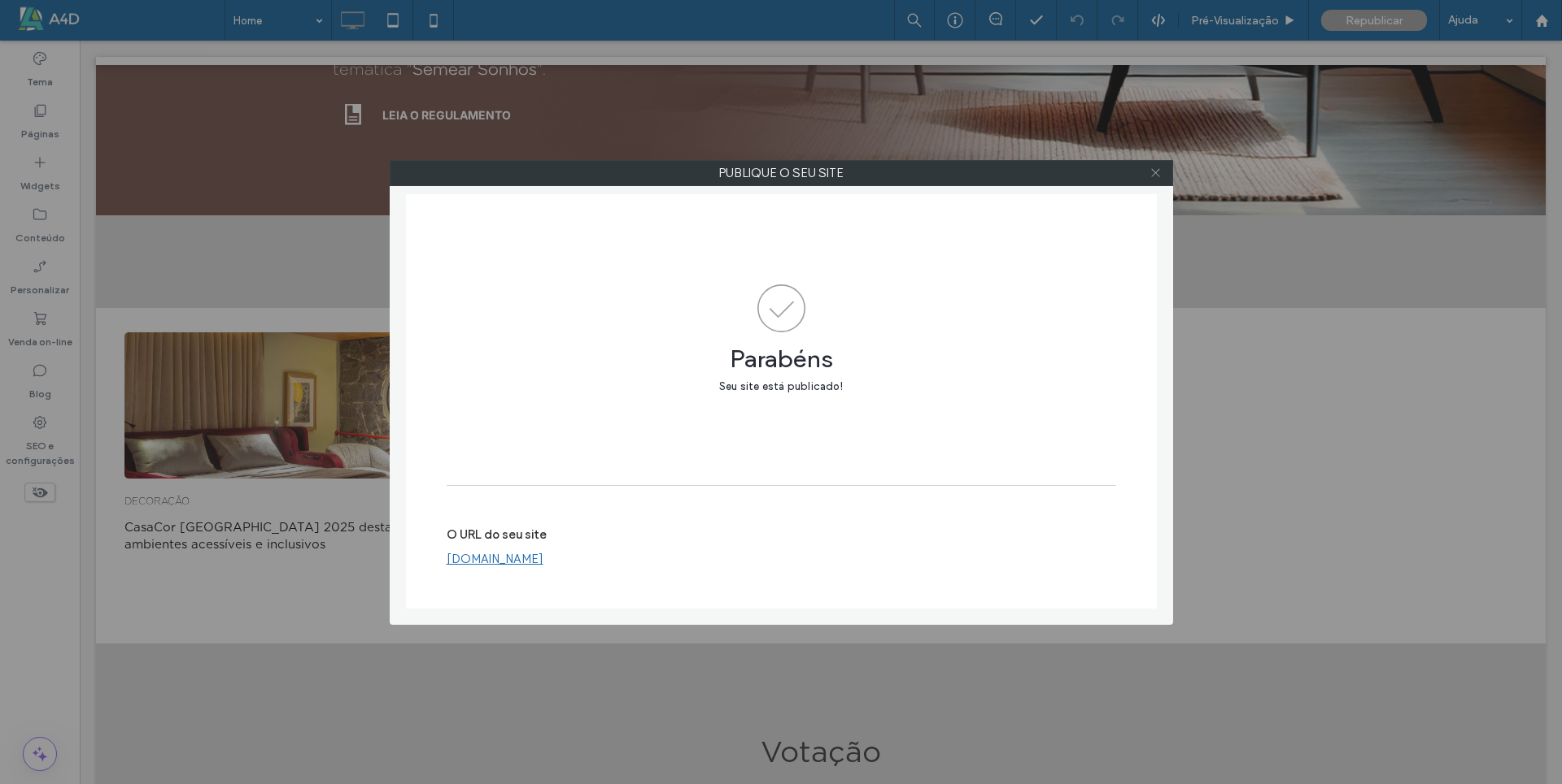
click at [1153, 176] on use at bounding box center [1155, 173] width 8 height 8
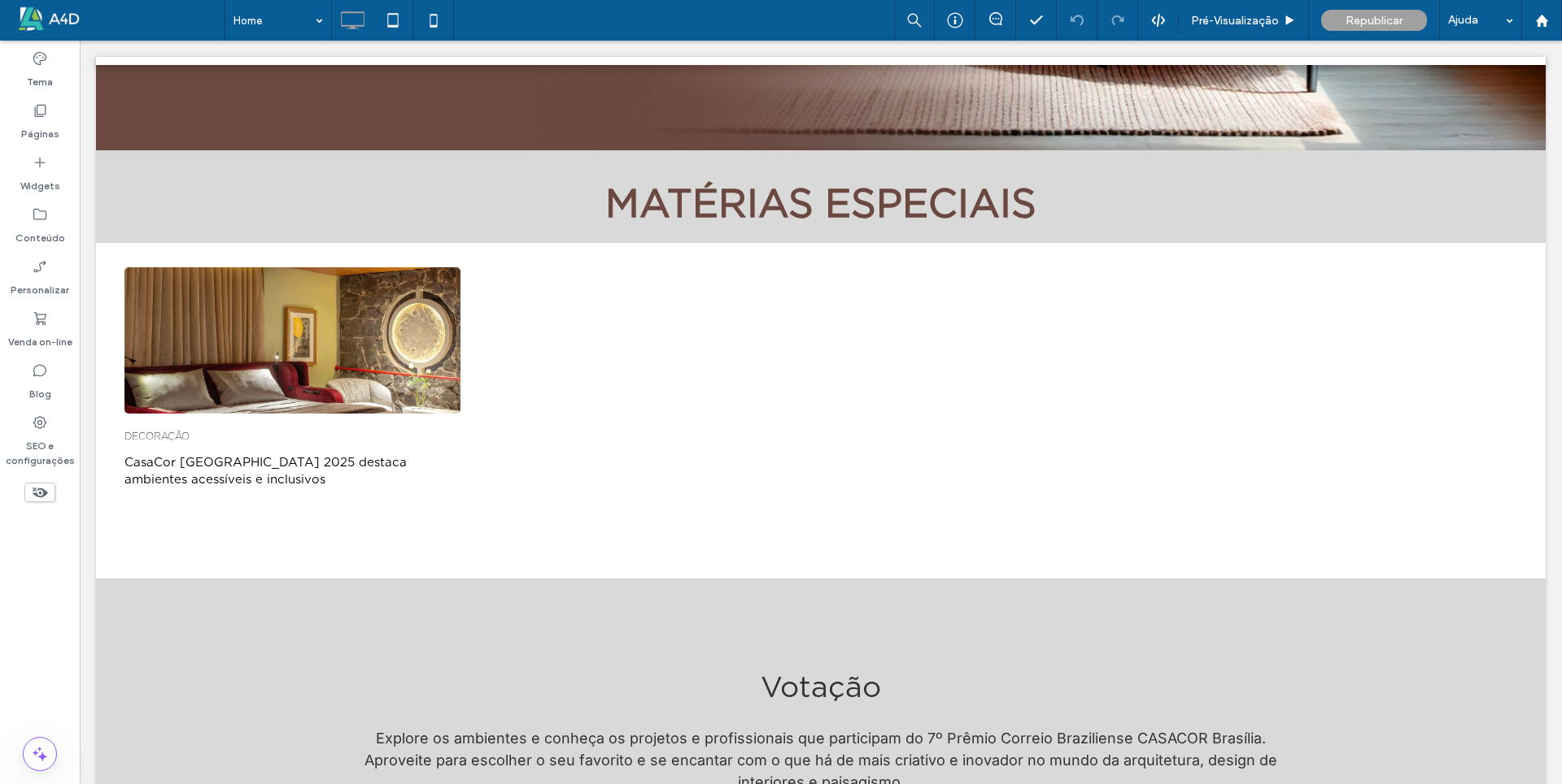
scroll to position [896, 0]
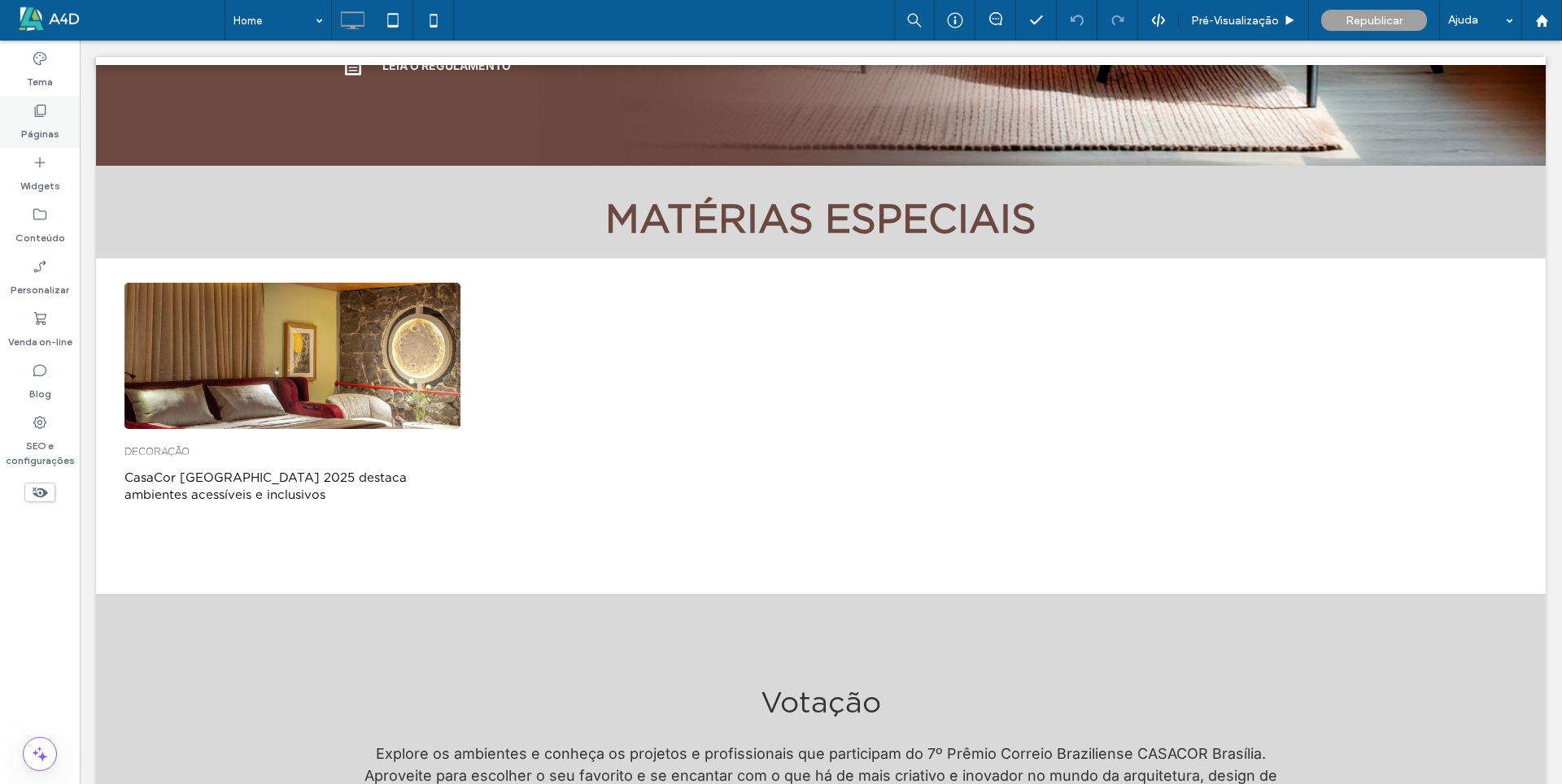
click at [32, 130] on label "Páginas" at bounding box center [40, 129] width 38 height 22
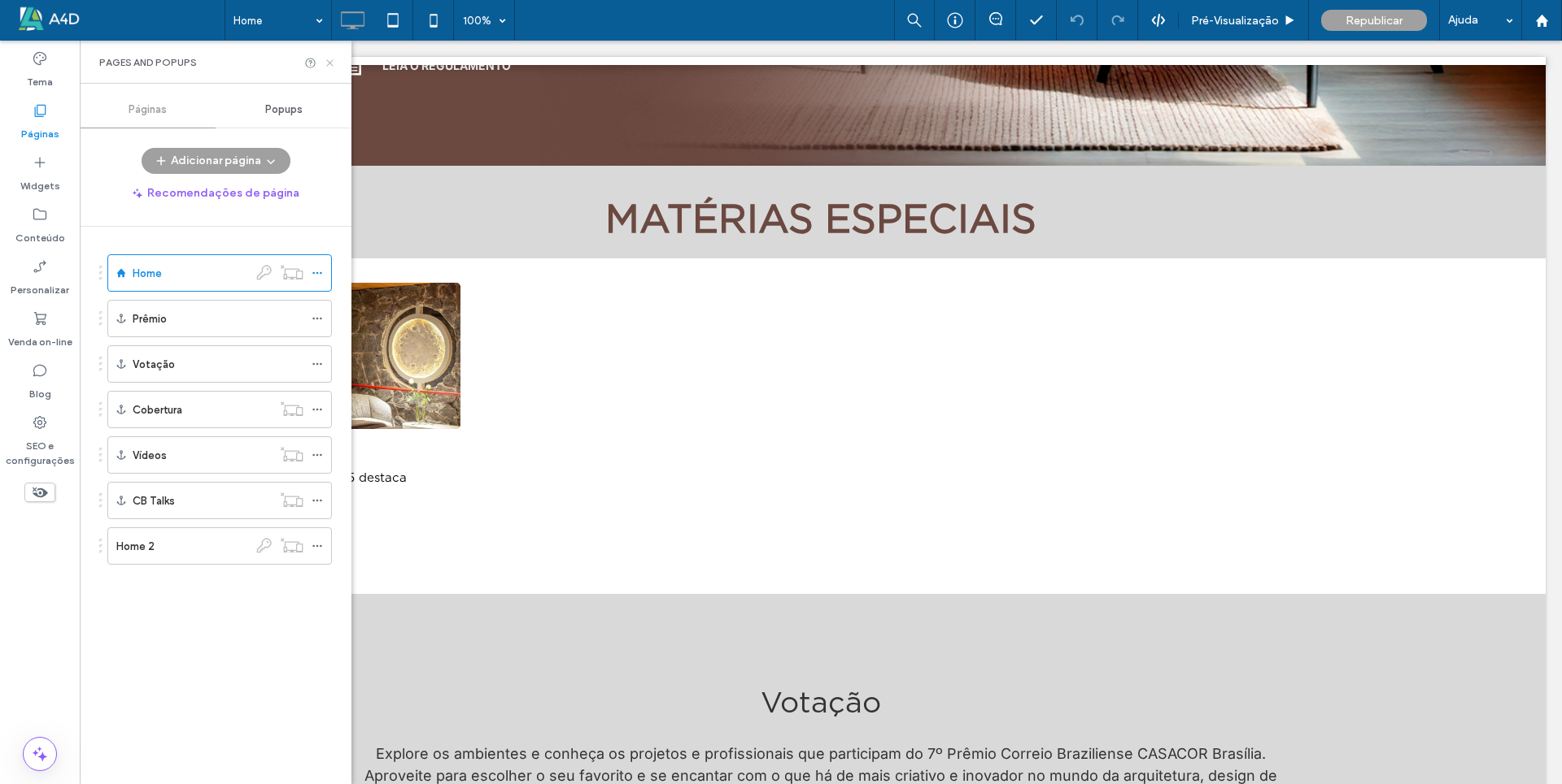
click at [327, 60] on use at bounding box center [330, 62] width 7 height 7
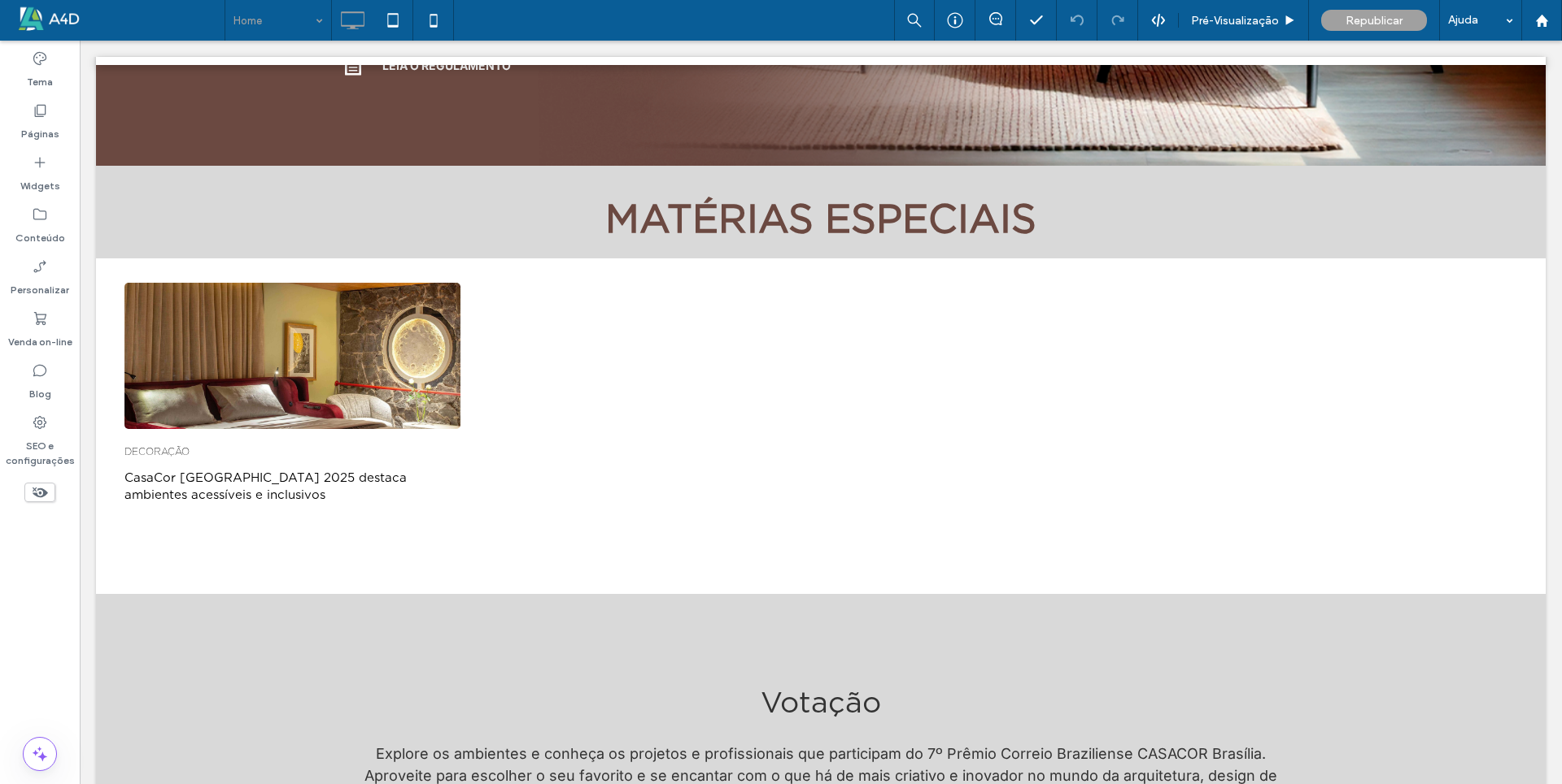
drag, startPoint x: 297, startPoint y: 27, endPoint x: 297, endPoint y: 39, distance: 12.0
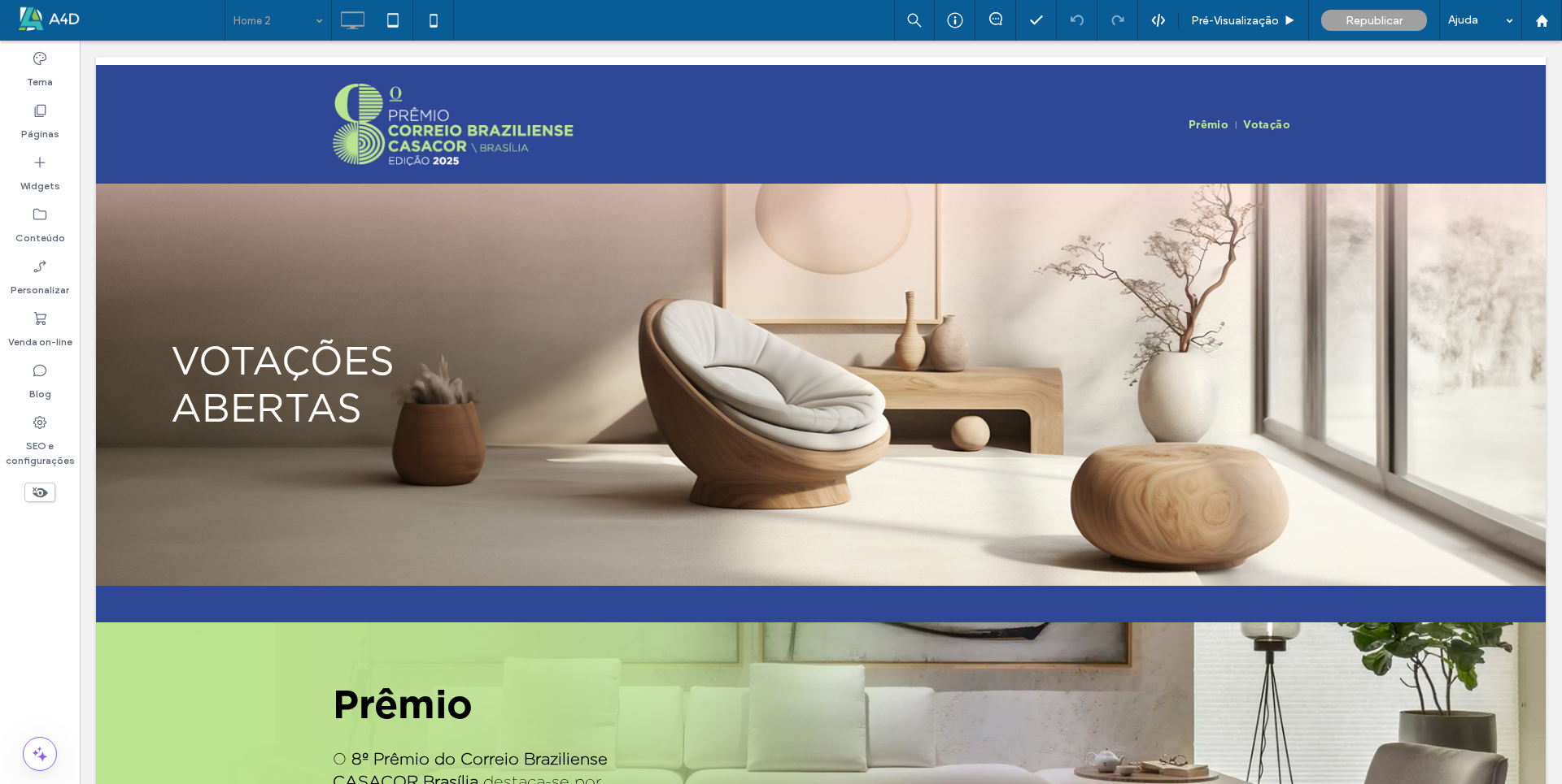
click at [296, 23] on input at bounding box center [274, 20] width 82 height 41
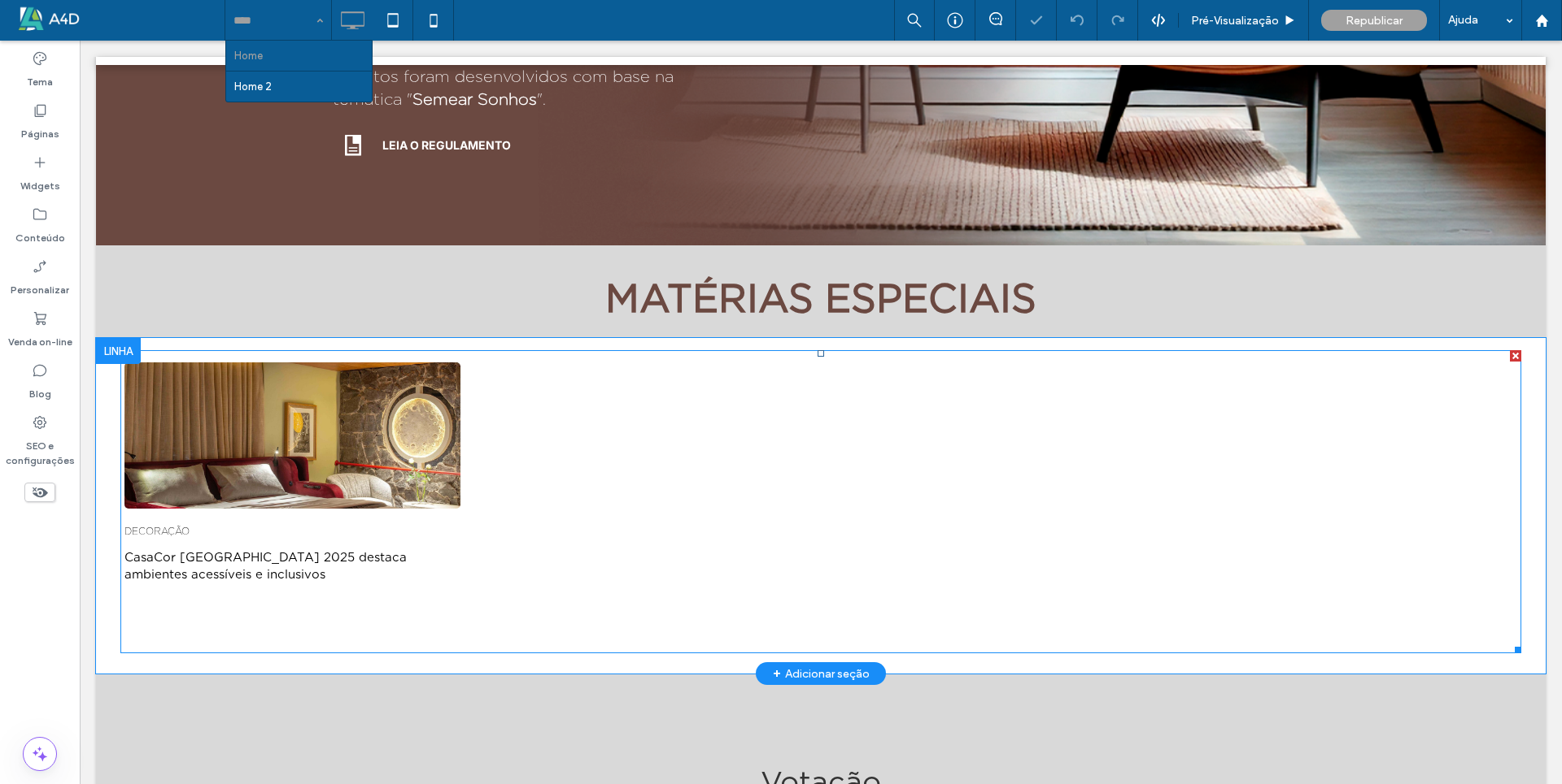
scroll to position [809, 0]
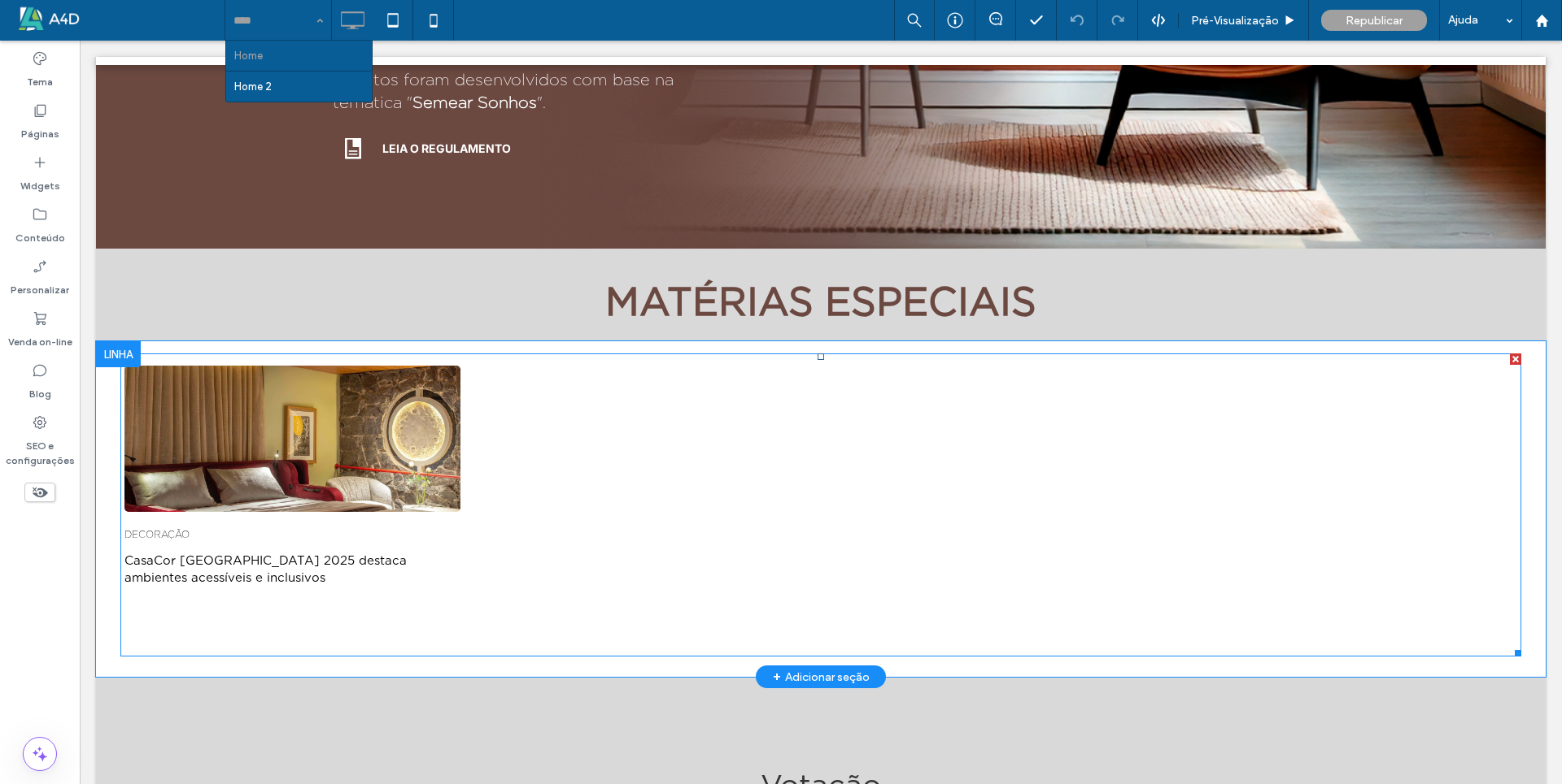
click at [407, 419] on span at bounding box center [820, 505] width 1401 height 303
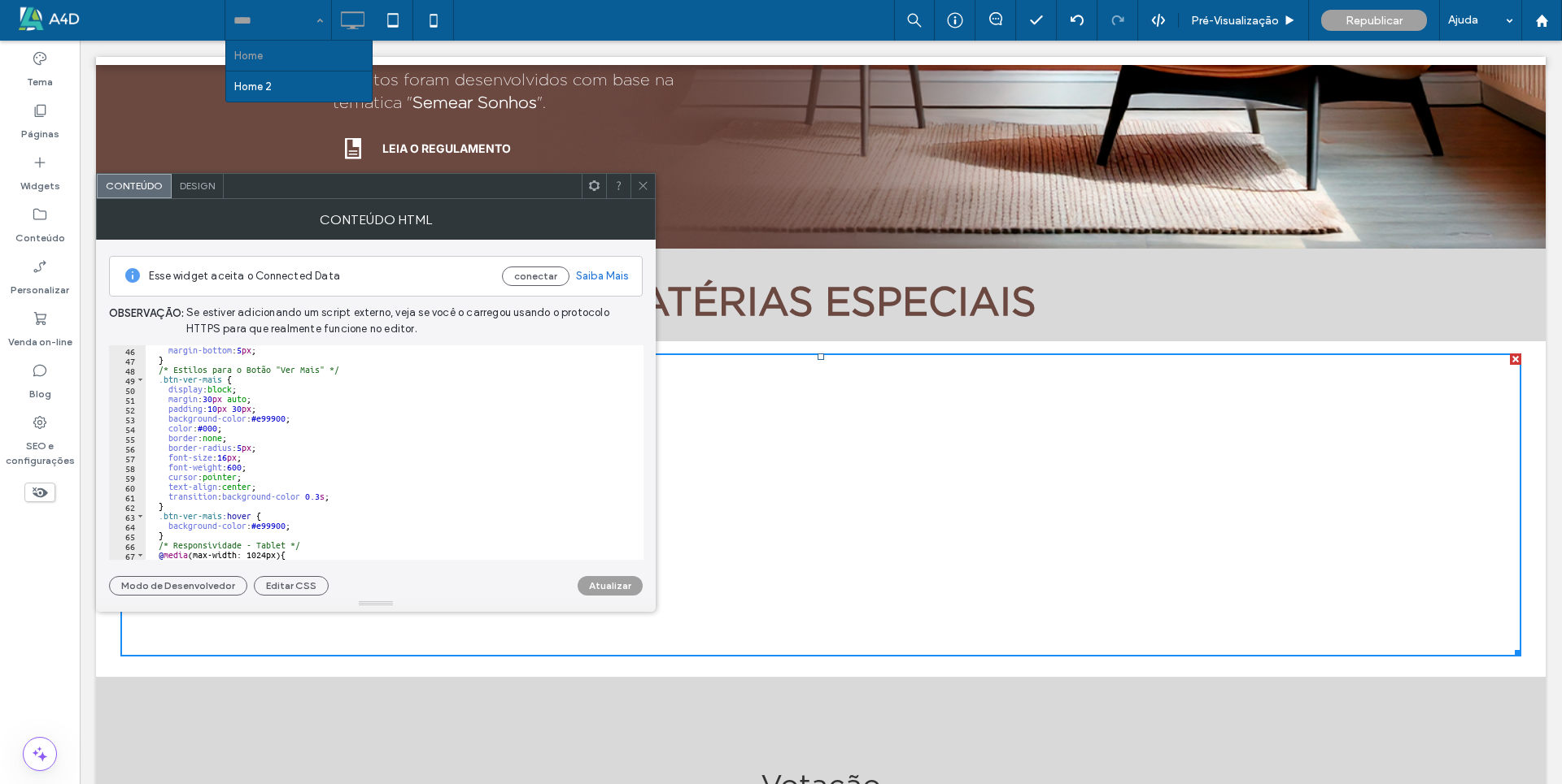
scroll to position [439, 0]
click at [222, 426] on div "margin-bottom : 5 px ; } /* Estilos para o Botão "Ver Mais" */ .btn-ver-mais { …" at bounding box center [459, 457] width 626 height 222
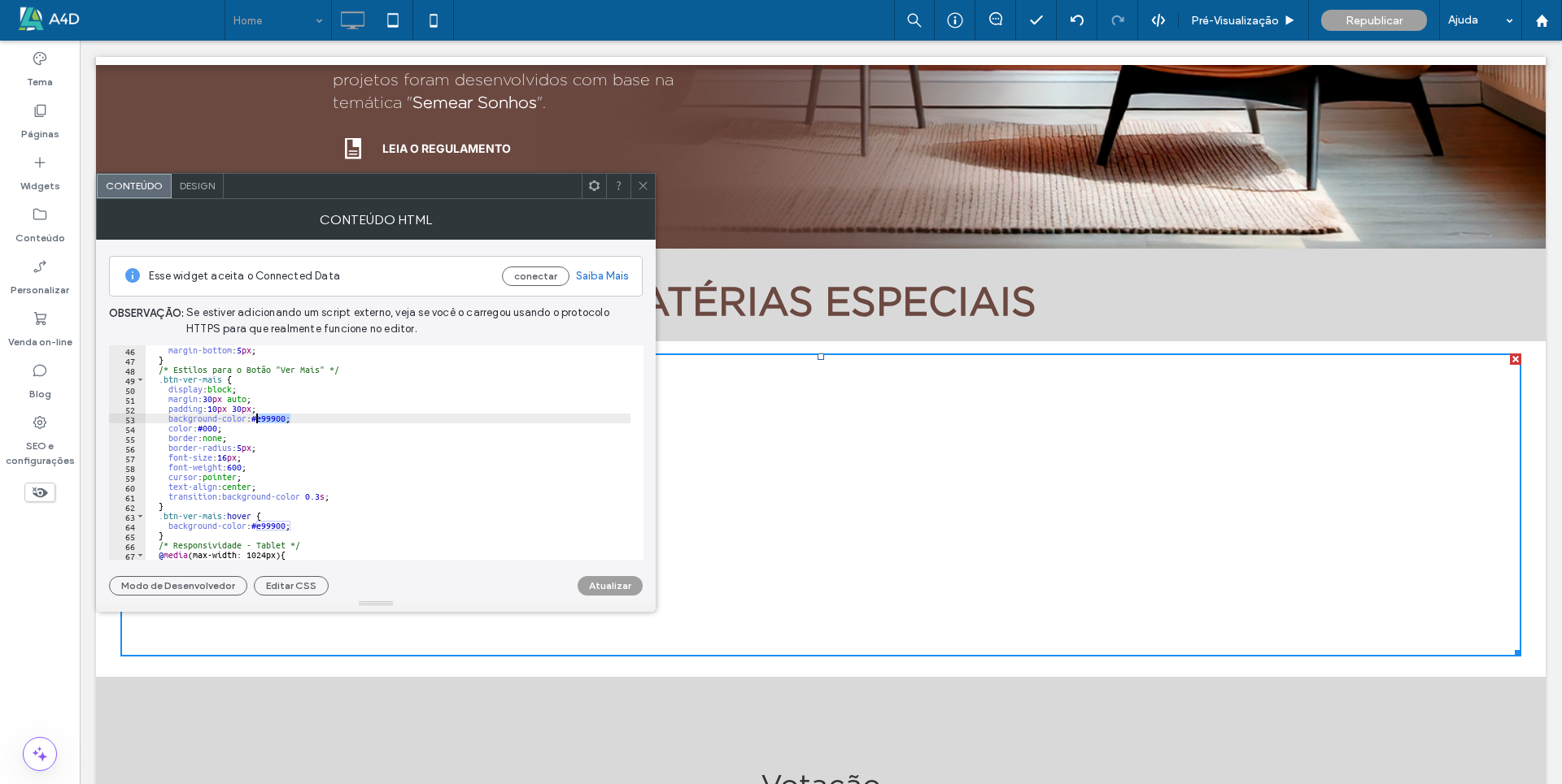
drag, startPoint x: 292, startPoint y: 421, endPoint x: 257, endPoint y: 417, distance: 35.2
click at [257, 417] on div "margin-bottom : 5 px ; } /* Estilos para o Botão "Ver Mais" */ .btn-ver-mais { …" at bounding box center [459, 457] width 626 height 222
type textarea "**********"
click at [598, 581] on button "Atualizar" at bounding box center [609, 586] width 65 height 19
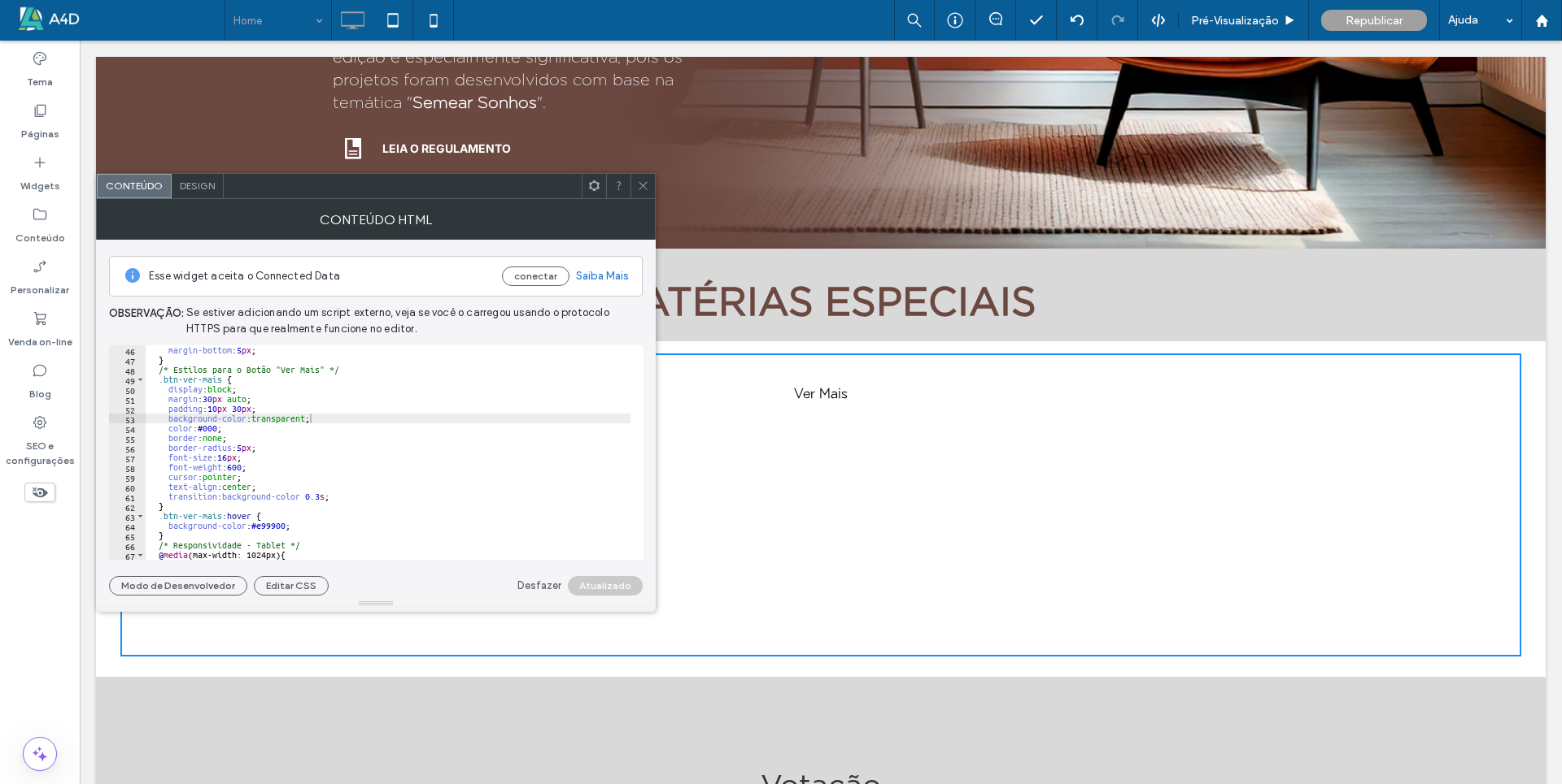
click at [642, 182] on icon at bounding box center [642, 186] width 13 height 13
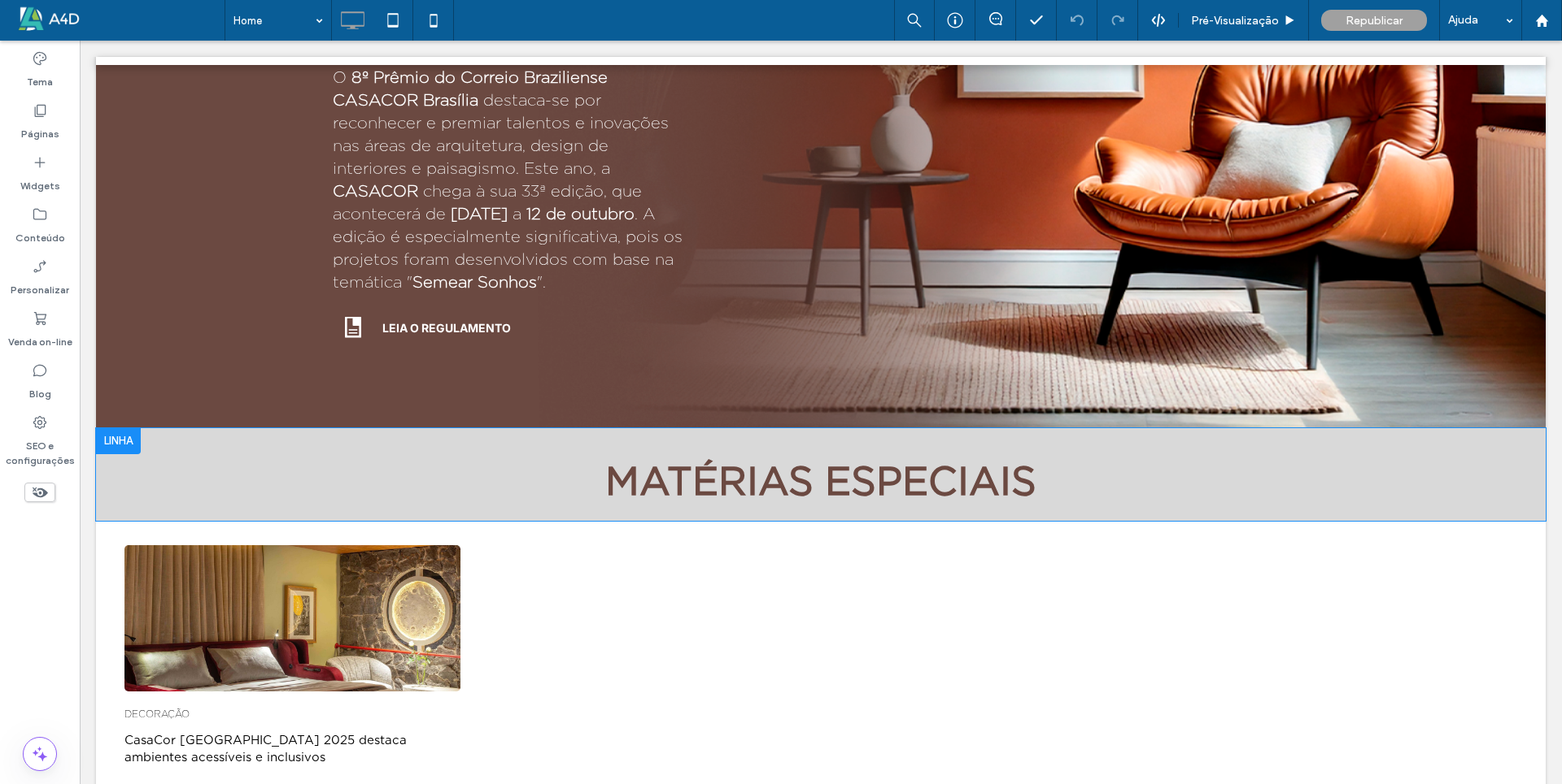
scroll to position [894, 0]
